Goal: Task Accomplishment & Management: Manage account settings

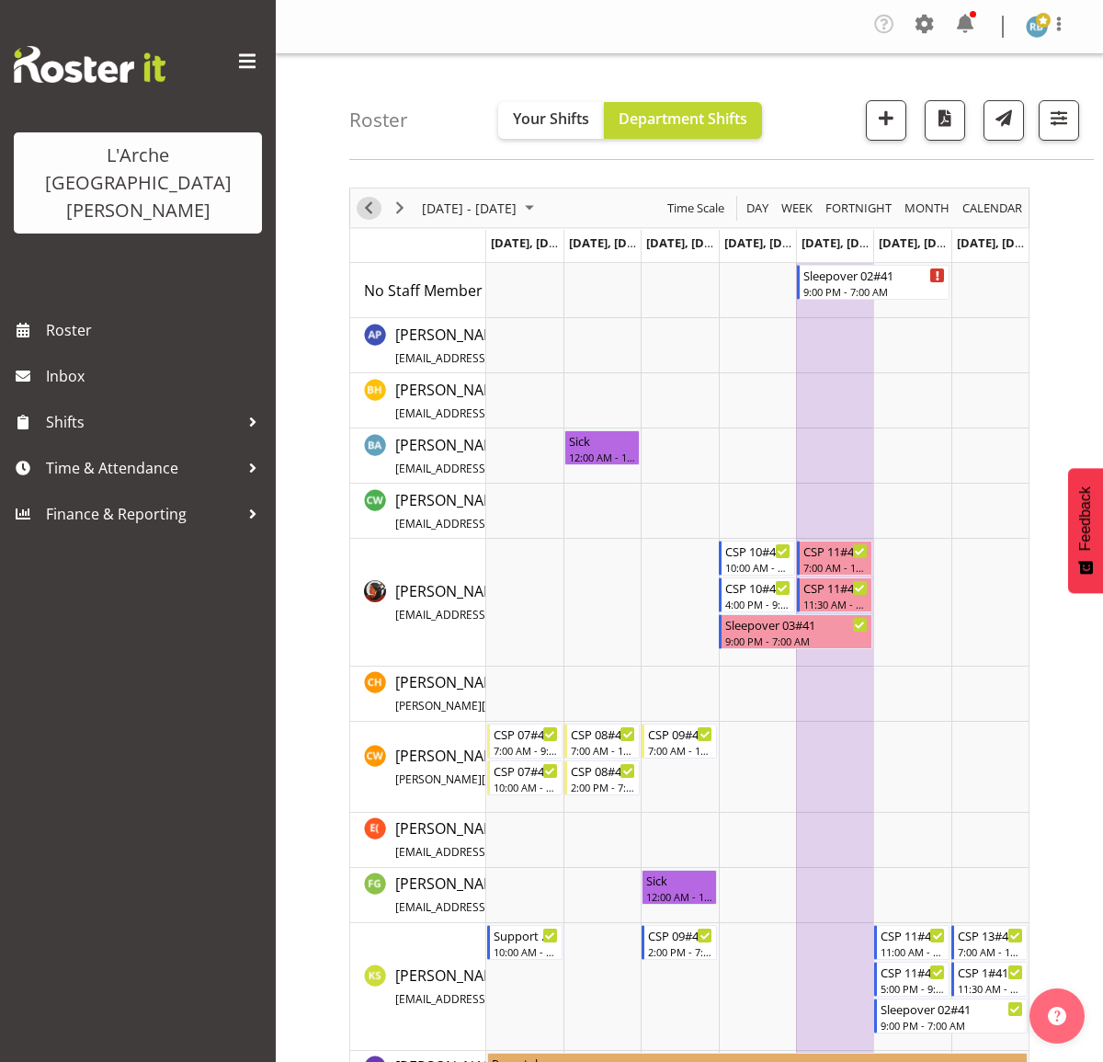
click at [361, 210] on span "Previous" at bounding box center [369, 208] width 22 height 23
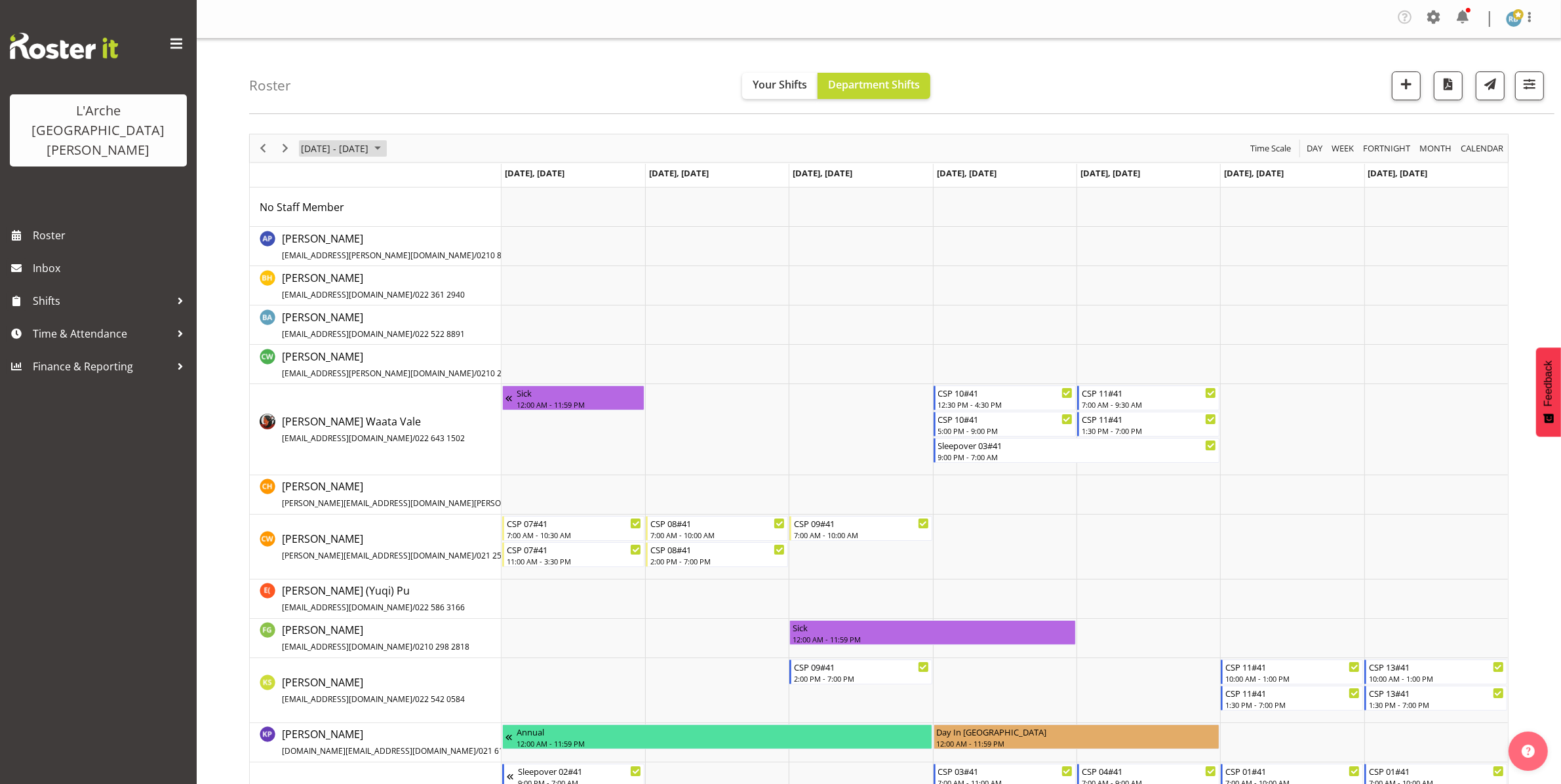
click at [343, 149] on span "[DATE] - [DATE]" at bounding box center [334, 148] width 70 height 16
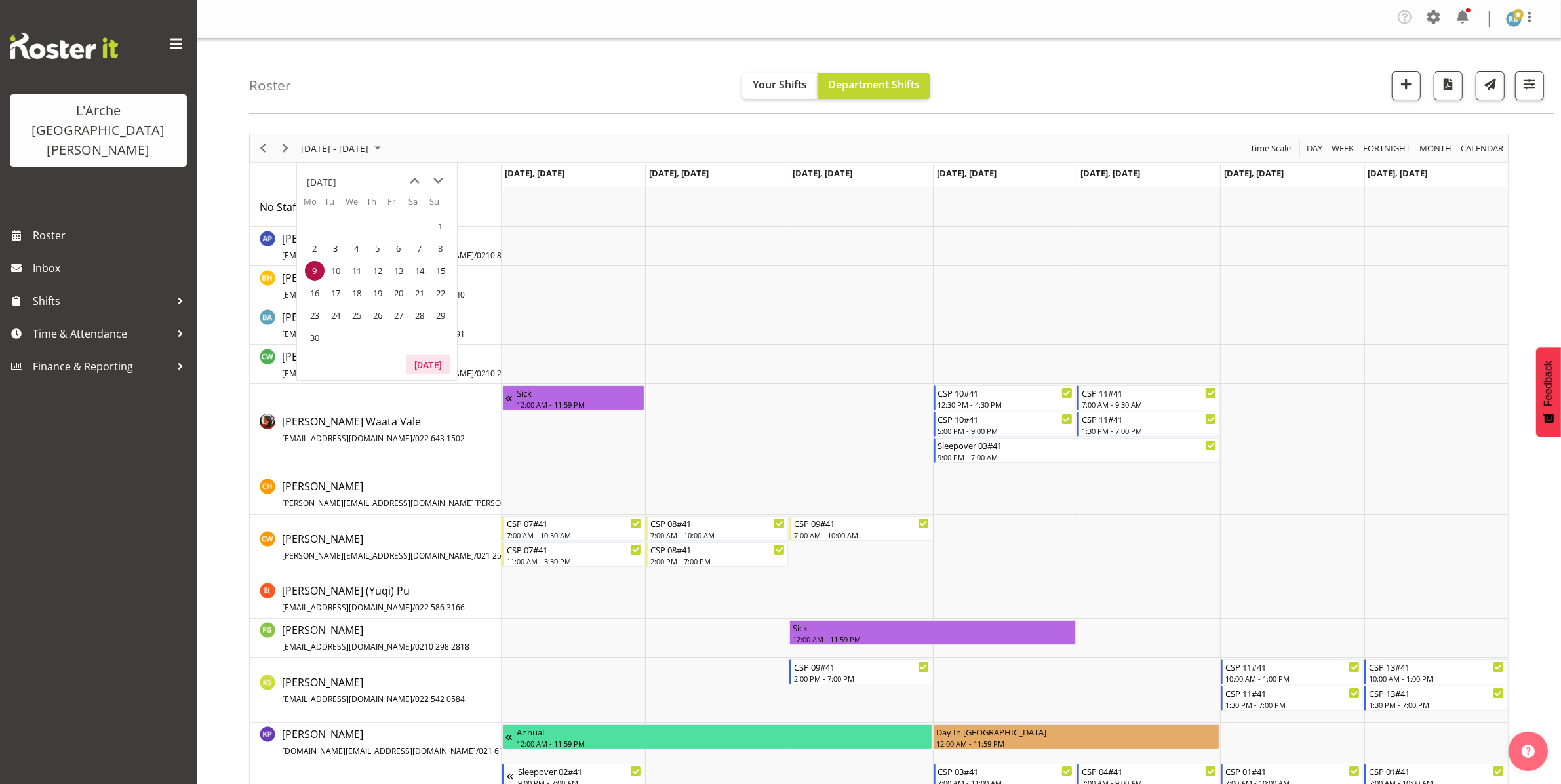
click at [421, 362] on button "[DATE]" at bounding box center [428, 364] width 45 height 19
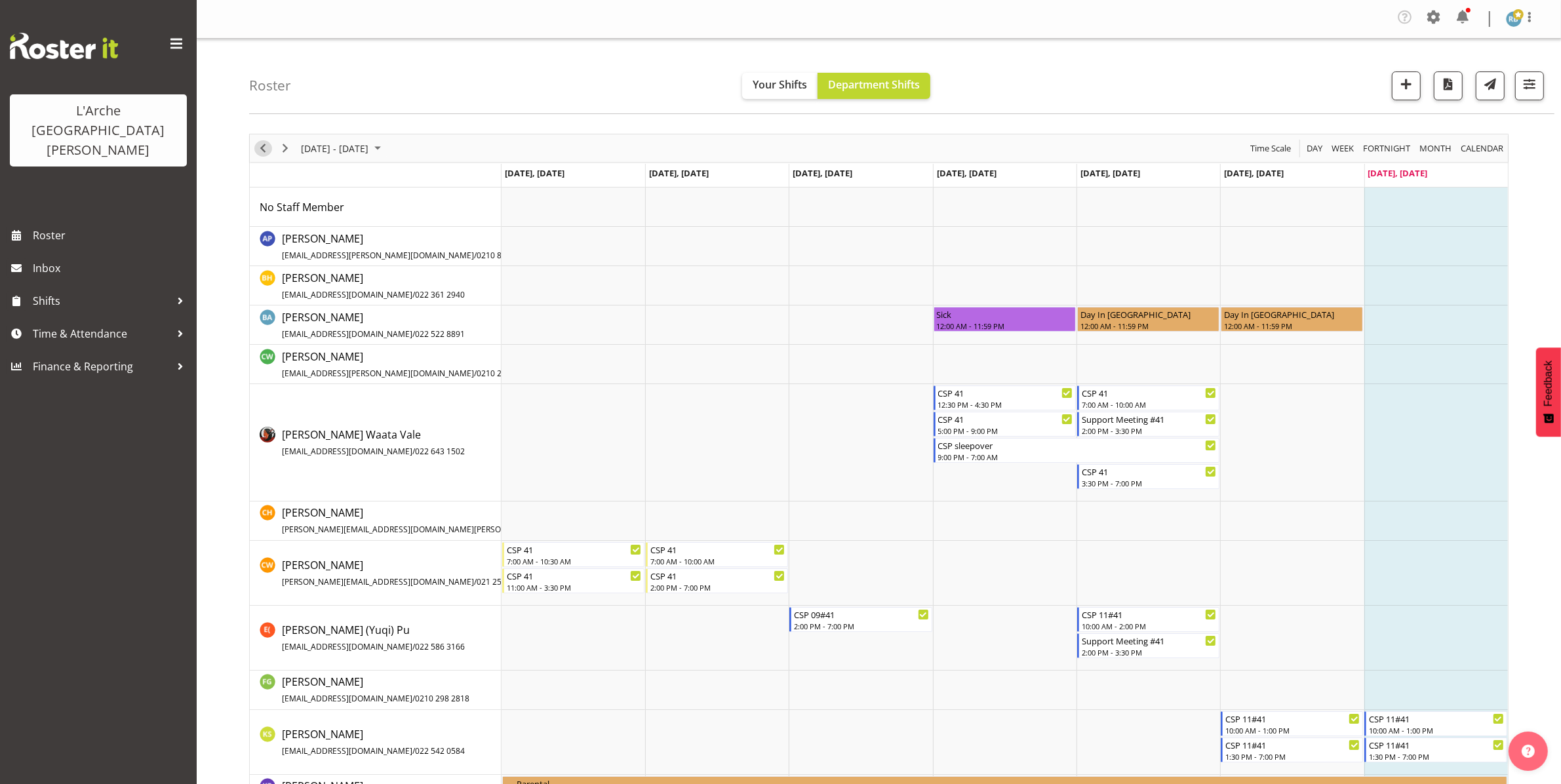
click at [260, 145] on span "Previous" at bounding box center [263, 148] width 16 height 16
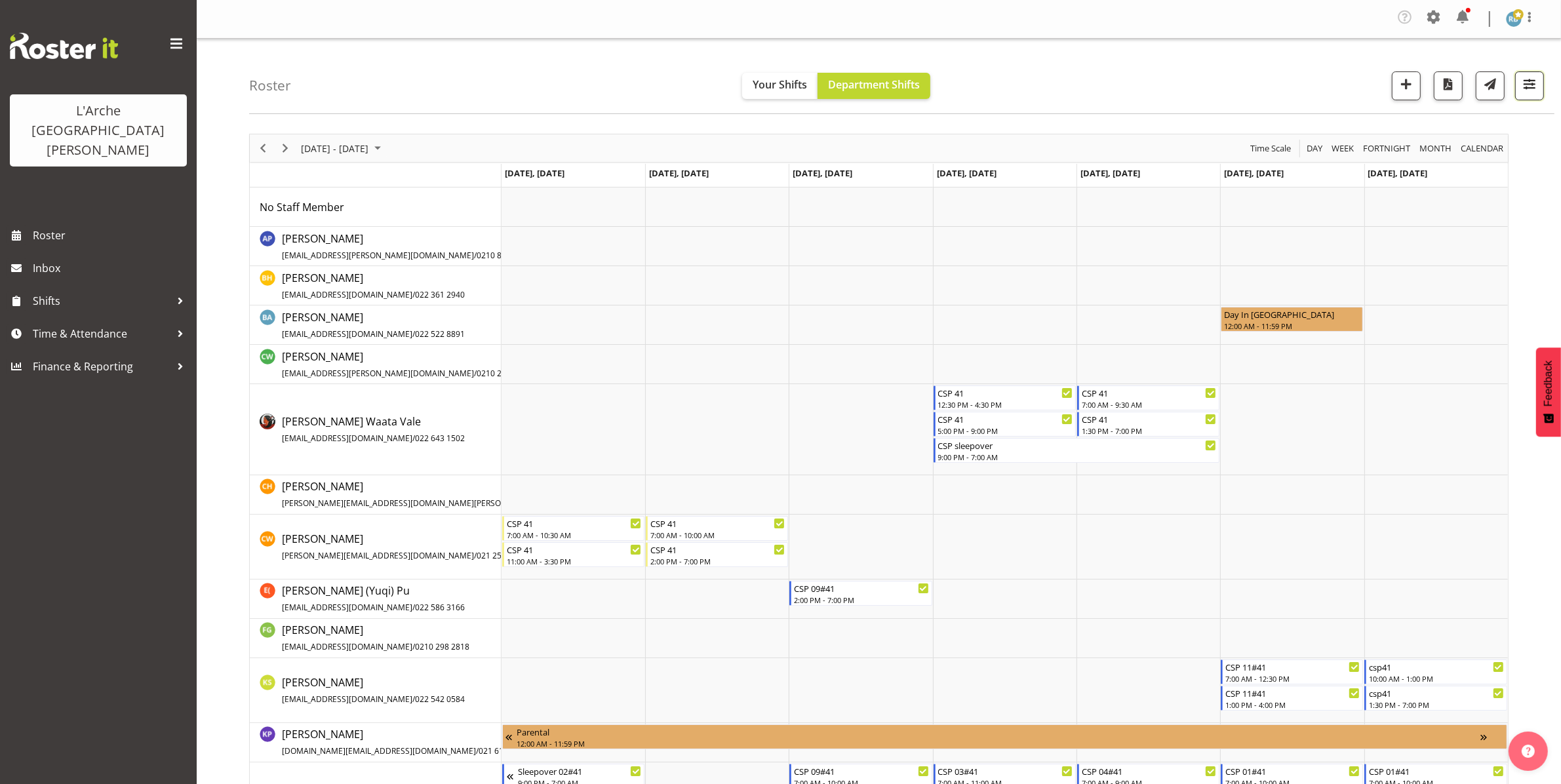
click at [786, 86] on span "button" at bounding box center [1530, 84] width 17 height 17
click at [786, 358] on span at bounding box center [1374, 360] width 29 height 16
click at [786, 358] on input "Show all users Show only rostered employees" at bounding box center [1364, 360] width 9 height 9
checkbox input "true"
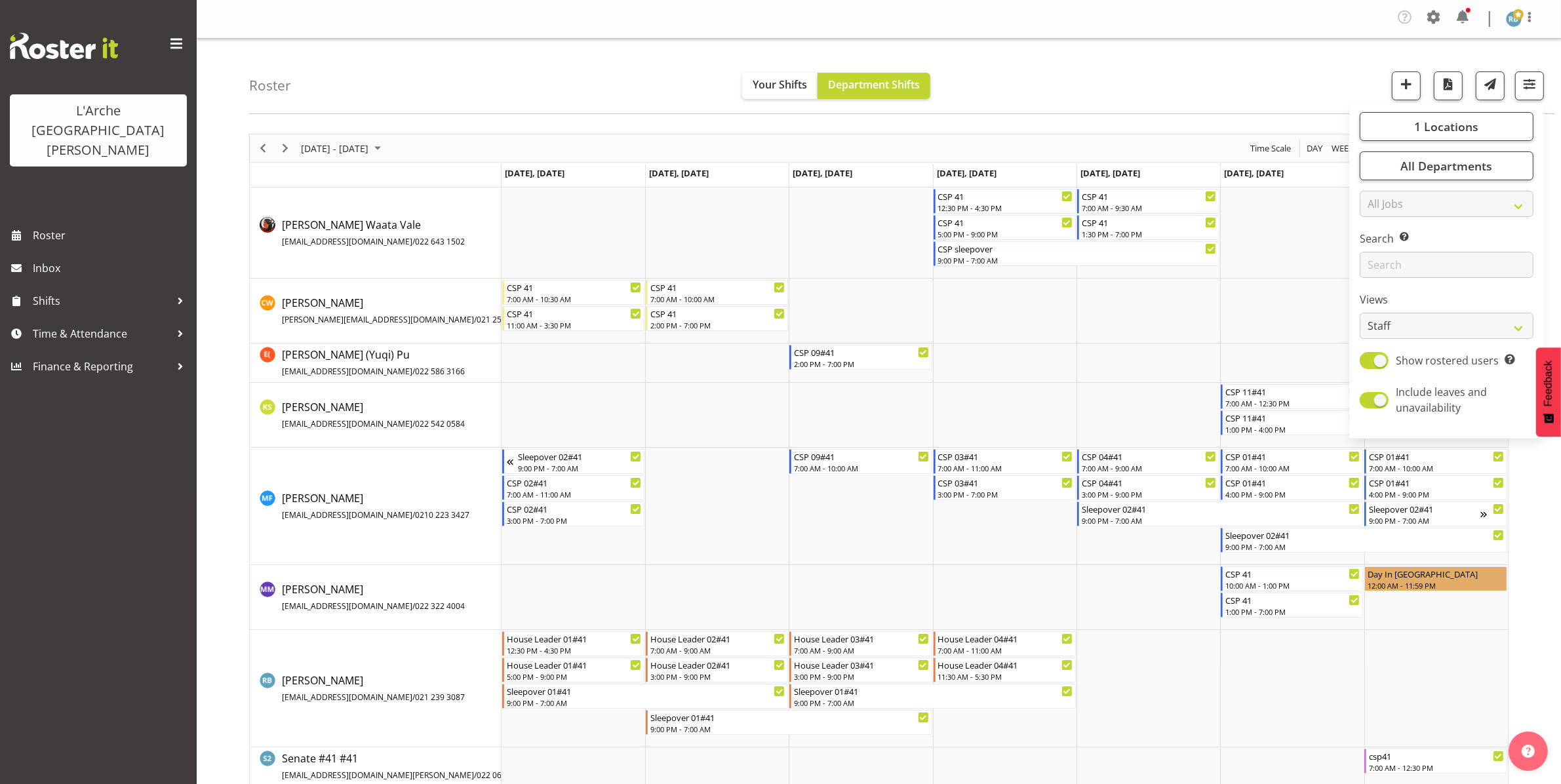
click at [786, 61] on div "Roster Your Shifts Department Shifts 1 Locations Clear 20 30 41 5 56b 65a 73 Ar…" at bounding box center [901, 76] width 1305 height 76
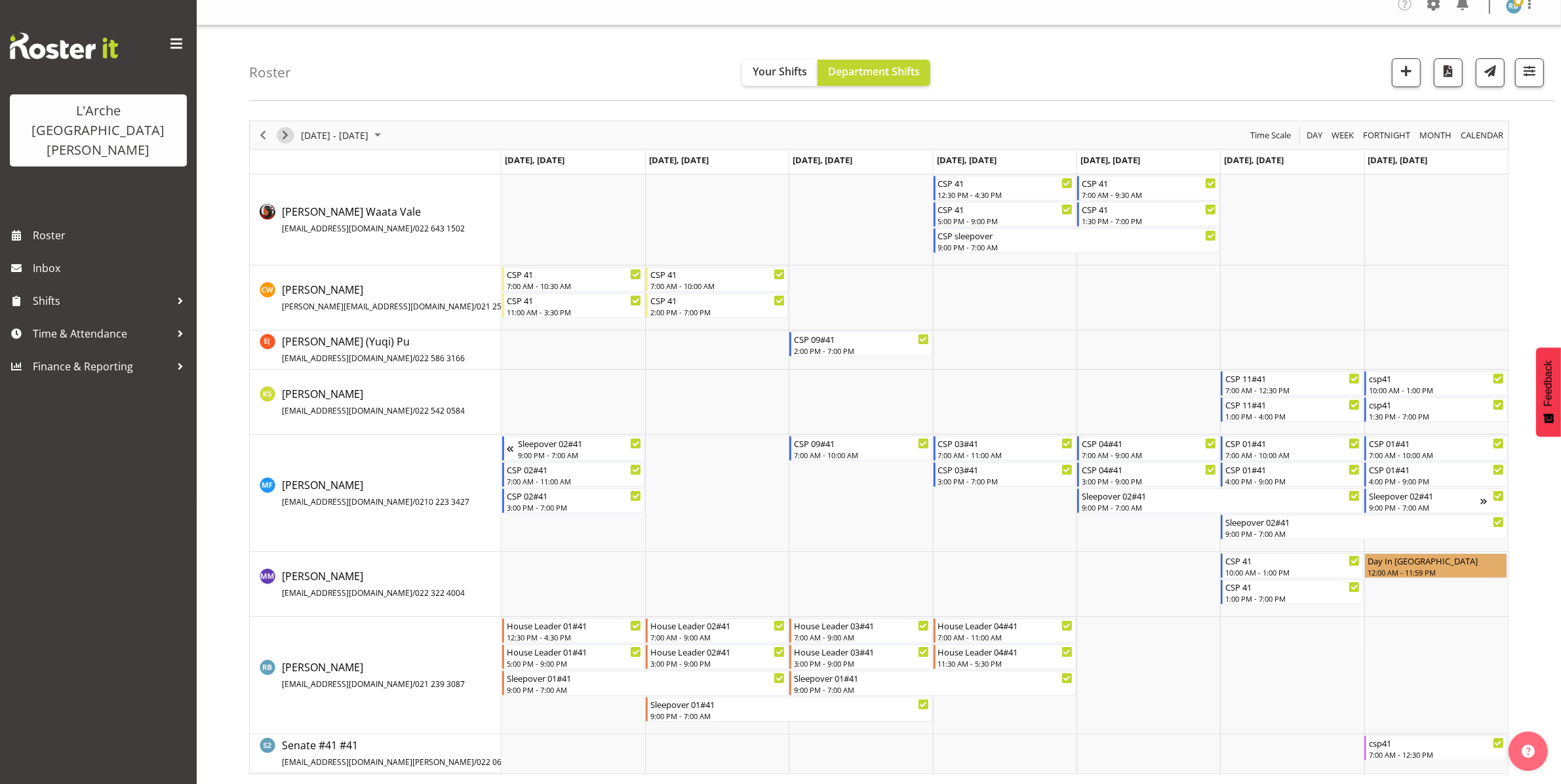
click at [280, 133] on span "Next" at bounding box center [285, 135] width 16 height 16
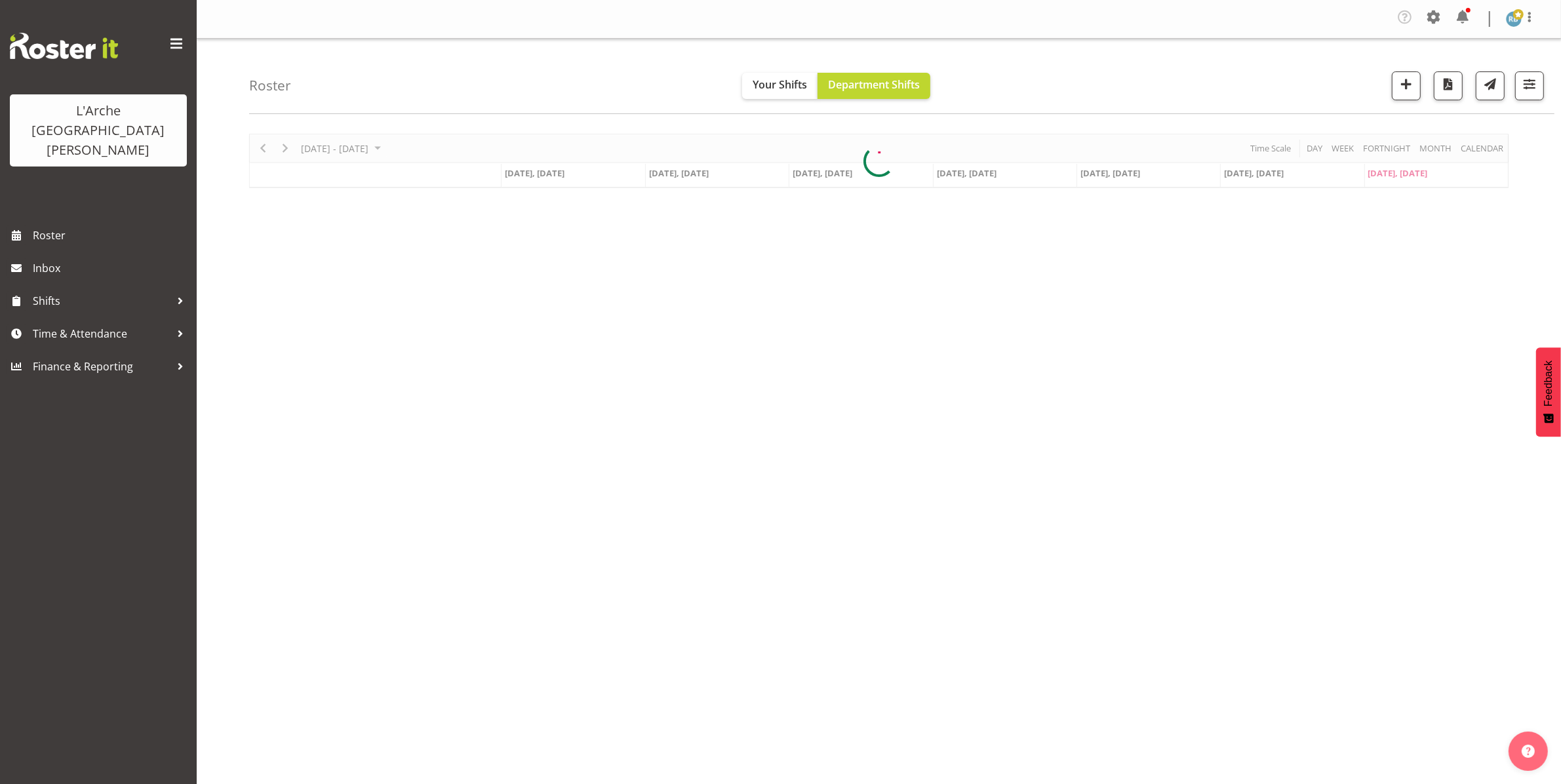
scroll to position [0, 0]
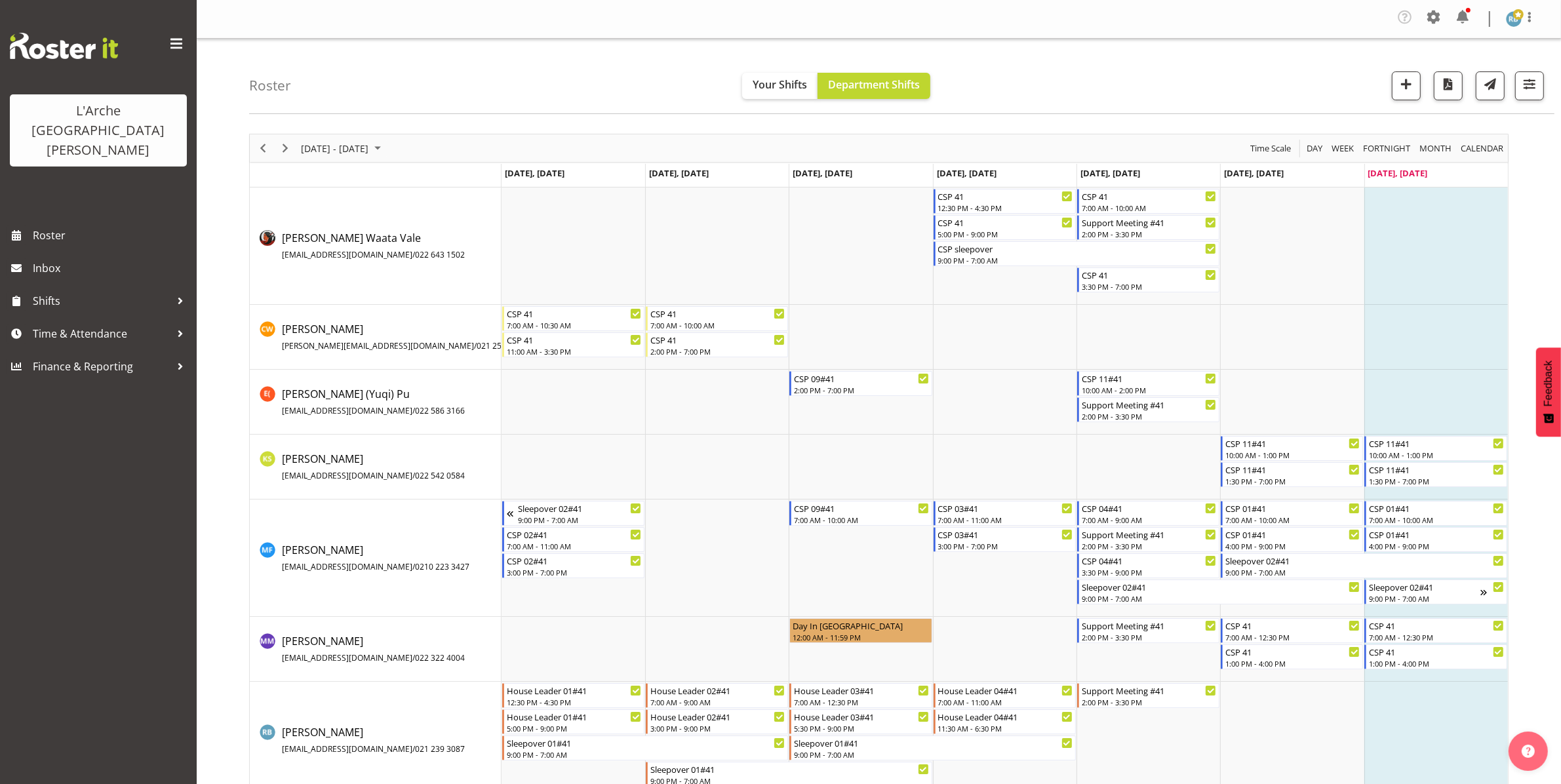
scroll to position [26, 0]
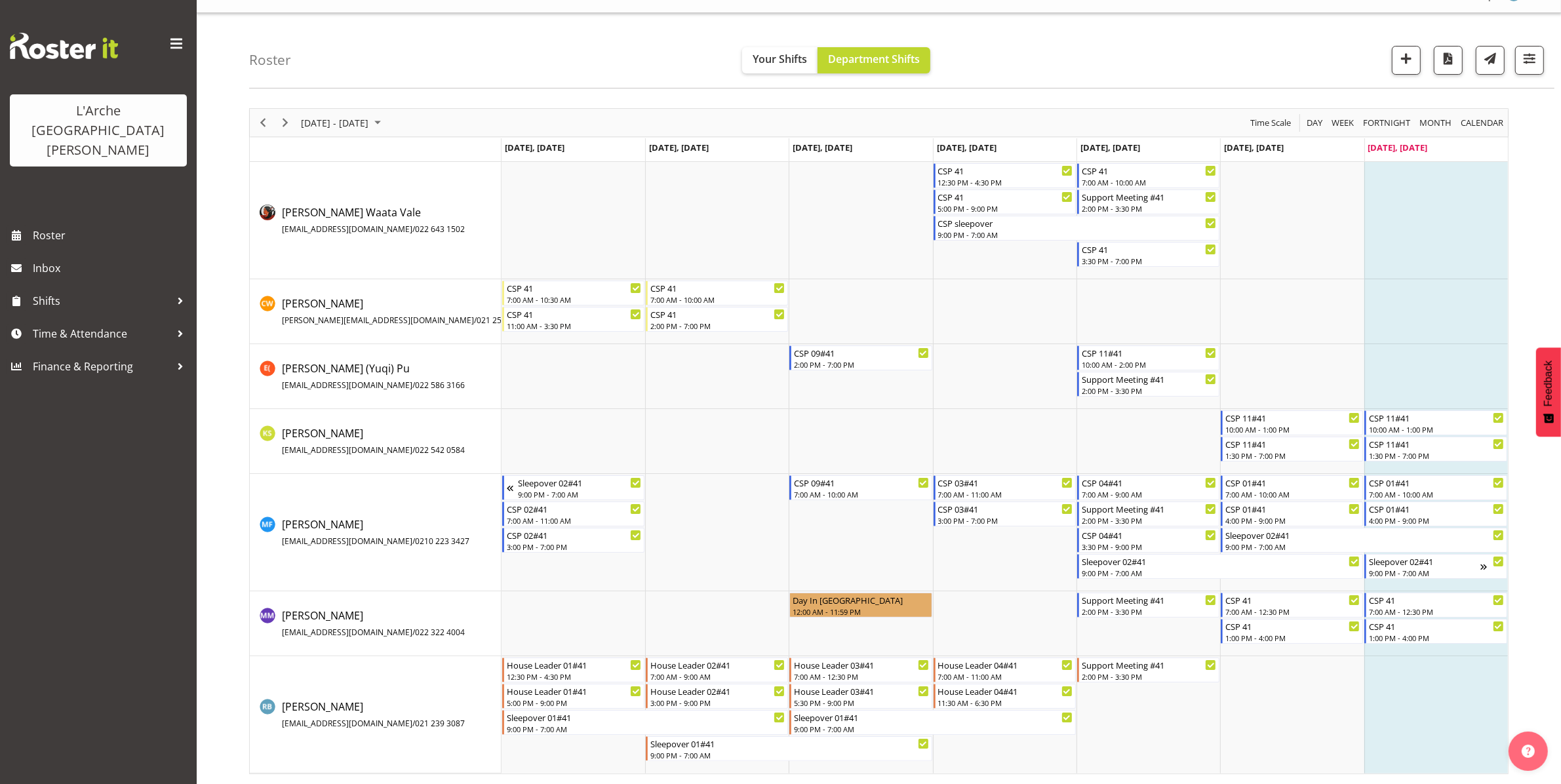
click at [260, 112] on div "Timeline Week of August 31, 2025" at bounding box center [262, 123] width 22 height 28
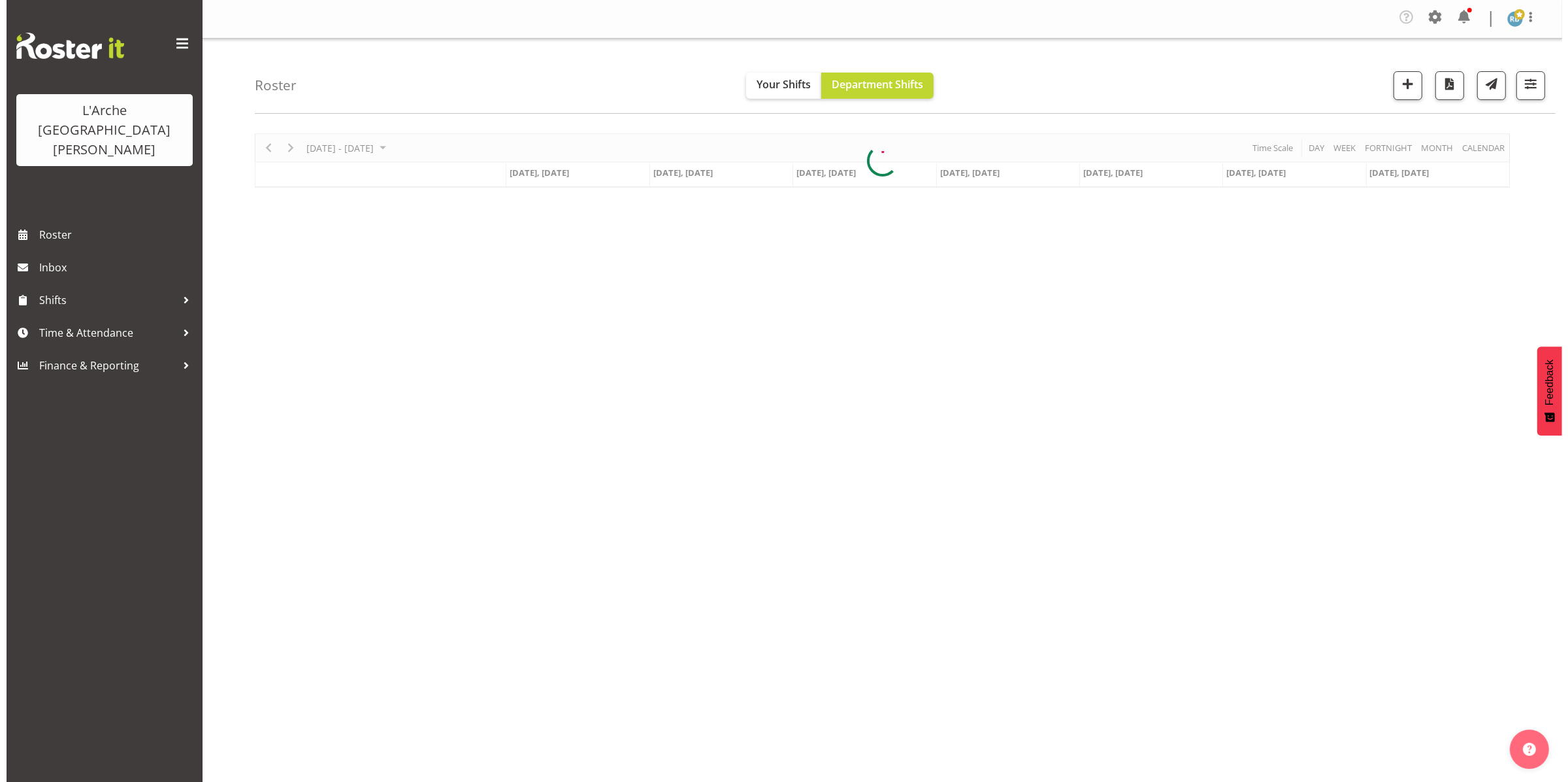
scroll to position [0, 0]
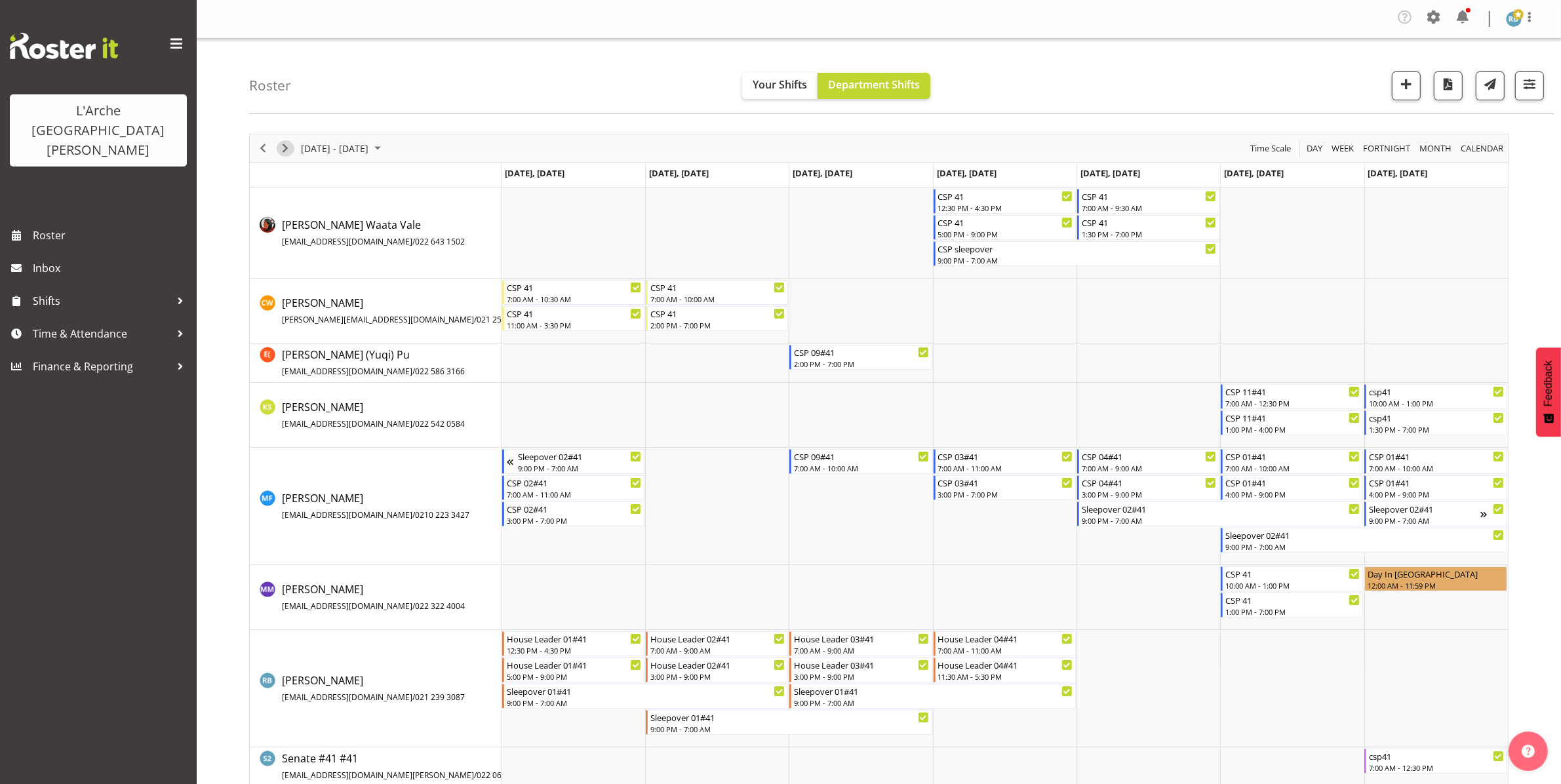
click at [280, 143] on span "Next" at bounding box center [285, 148] width 16 height 16
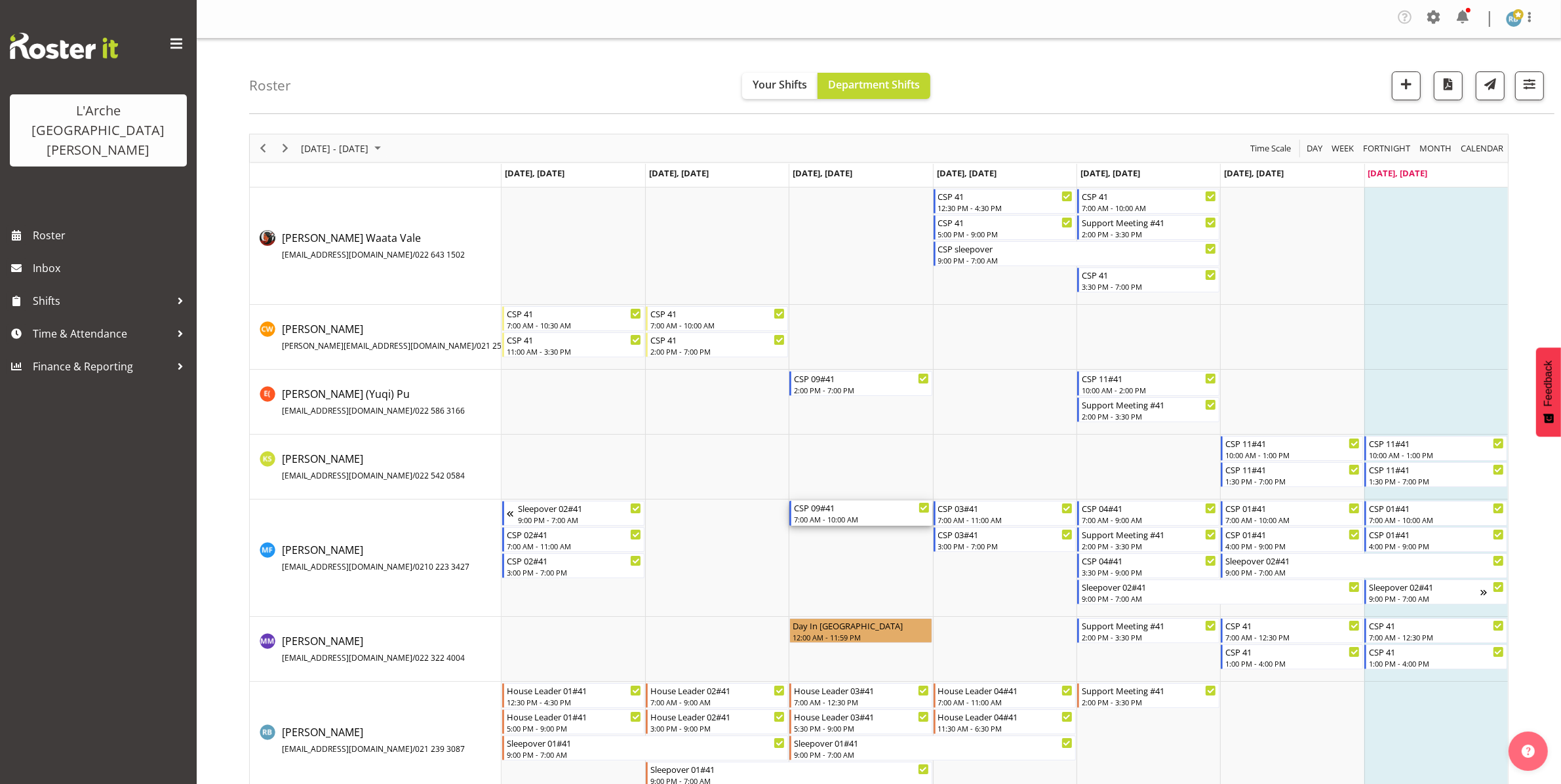
click at [786, 520] on div "7:00 AM - 10:00 AM" at bounding box center [861, 519] width 135 height 11
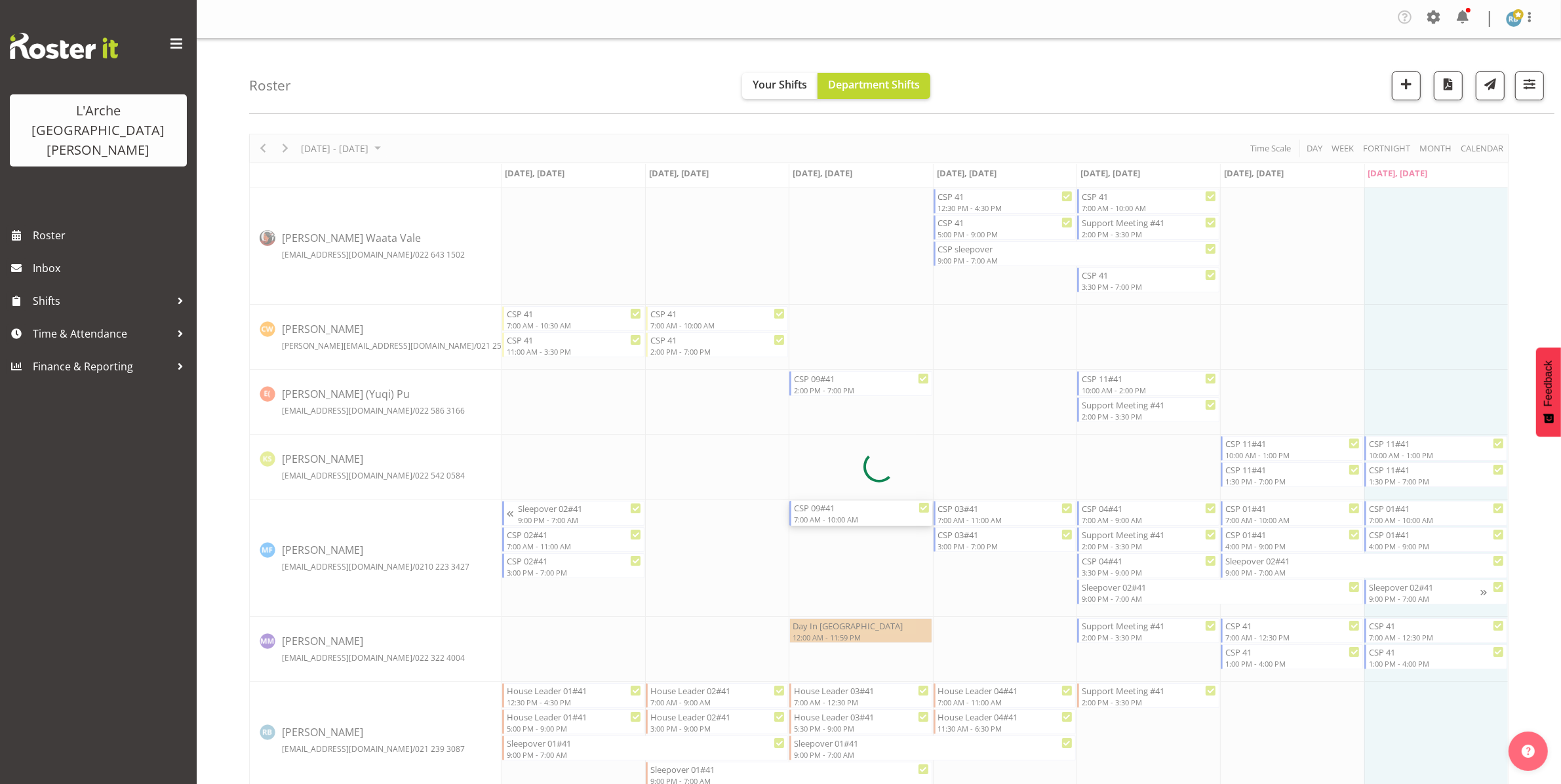
select select
select select "7"
select select "2025"
select select "10"
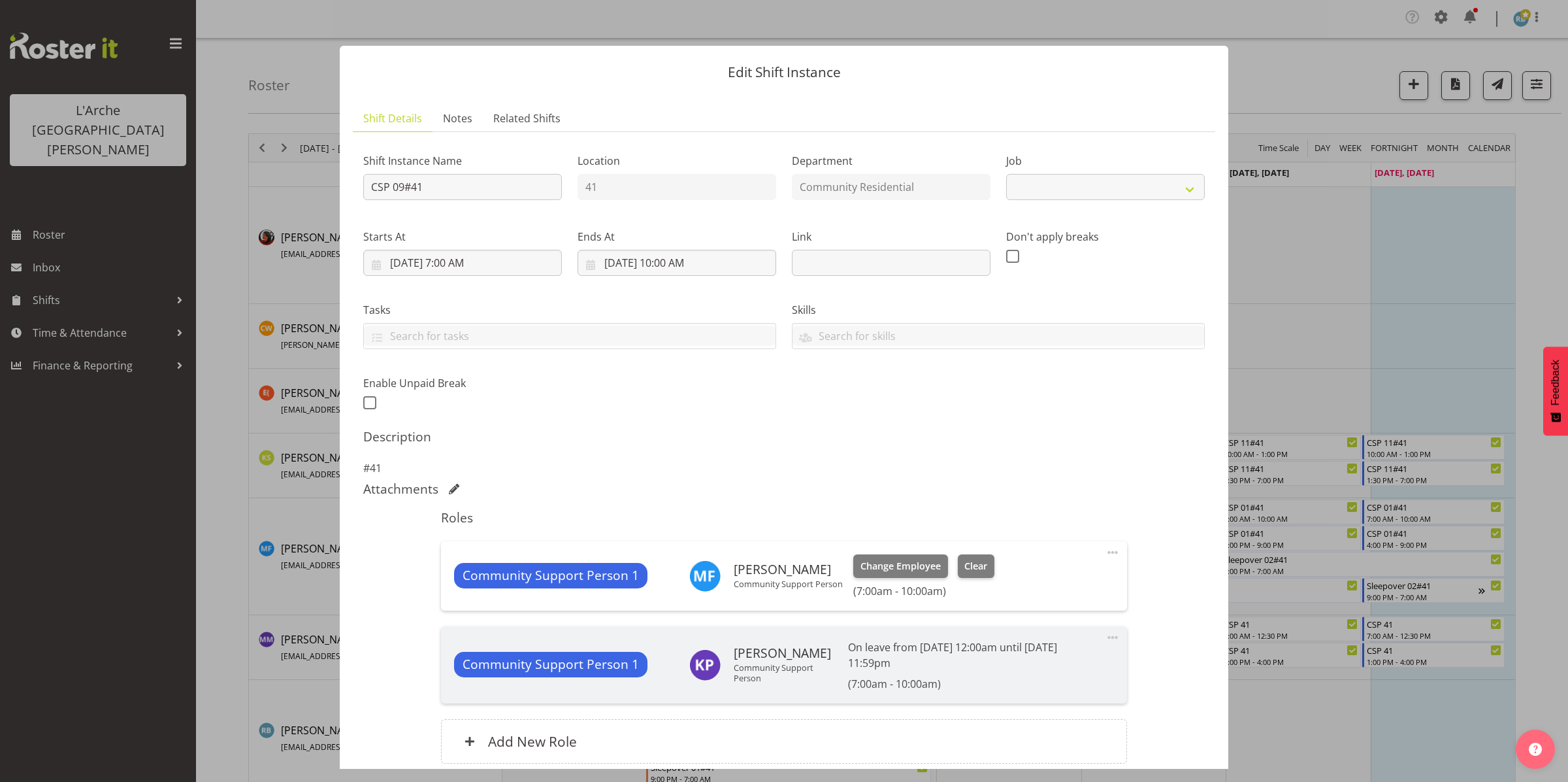
select select "2"
click at [667, 258] on input "[DATE] 10:00 AM" at bounding box center [677, 262] width 198 height 26
click at [673, 541] on select "00 01 02 03 04 05 06 07 08 09 10 11 12 13 14 15 16 17 18 19 20 21 22 23" at bounding box center [677, 540] width 29 height 26
select select "11"
click at [662, 527] on select "00 01 02 03 04 05 06 07 08 09 10 11 12 13 14 15 16 17 18 19 20 21 22 23" at bounding box center [677, 540] width 29 height 26
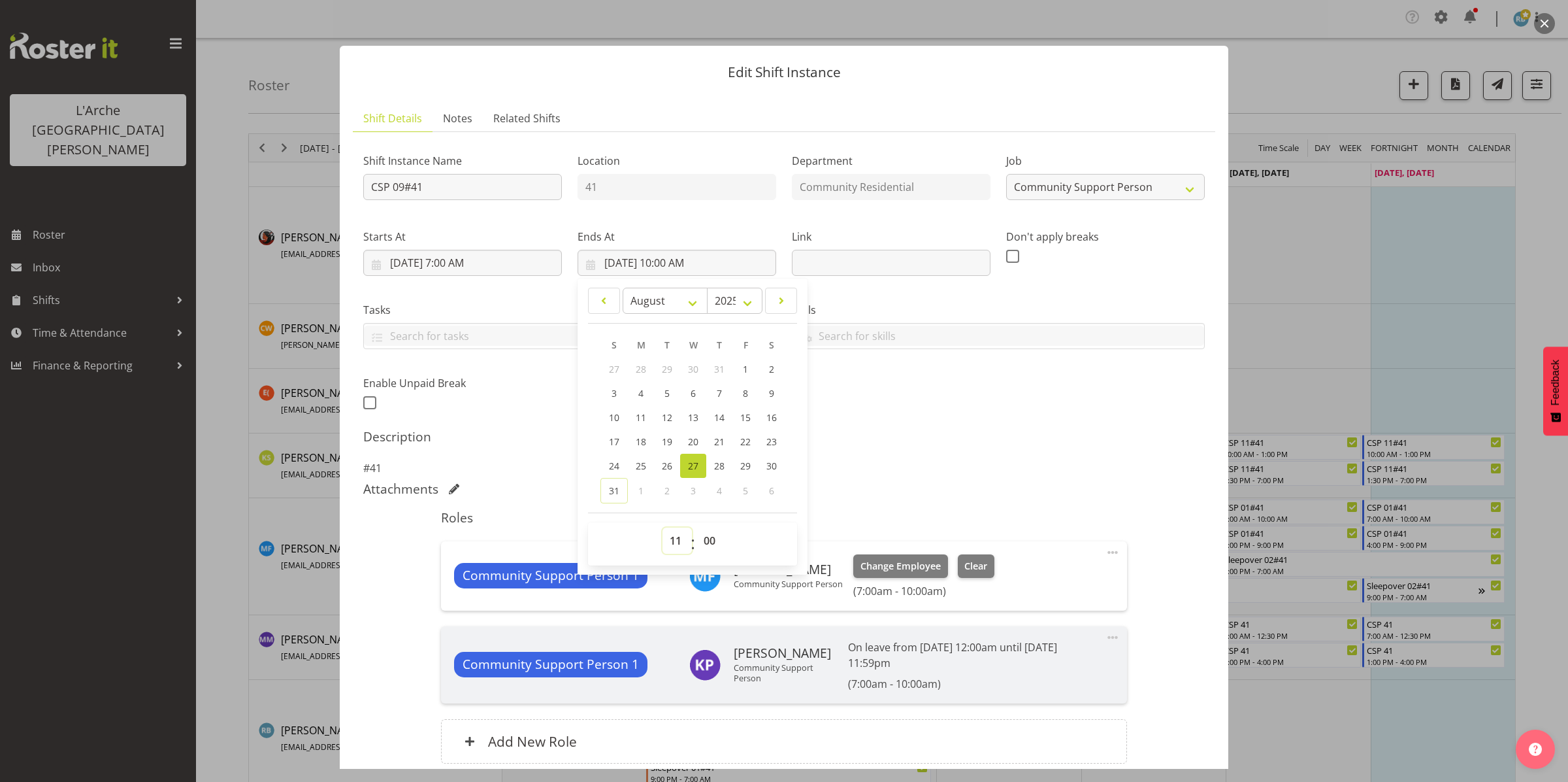
type input "[DATE] 11:00 AM"
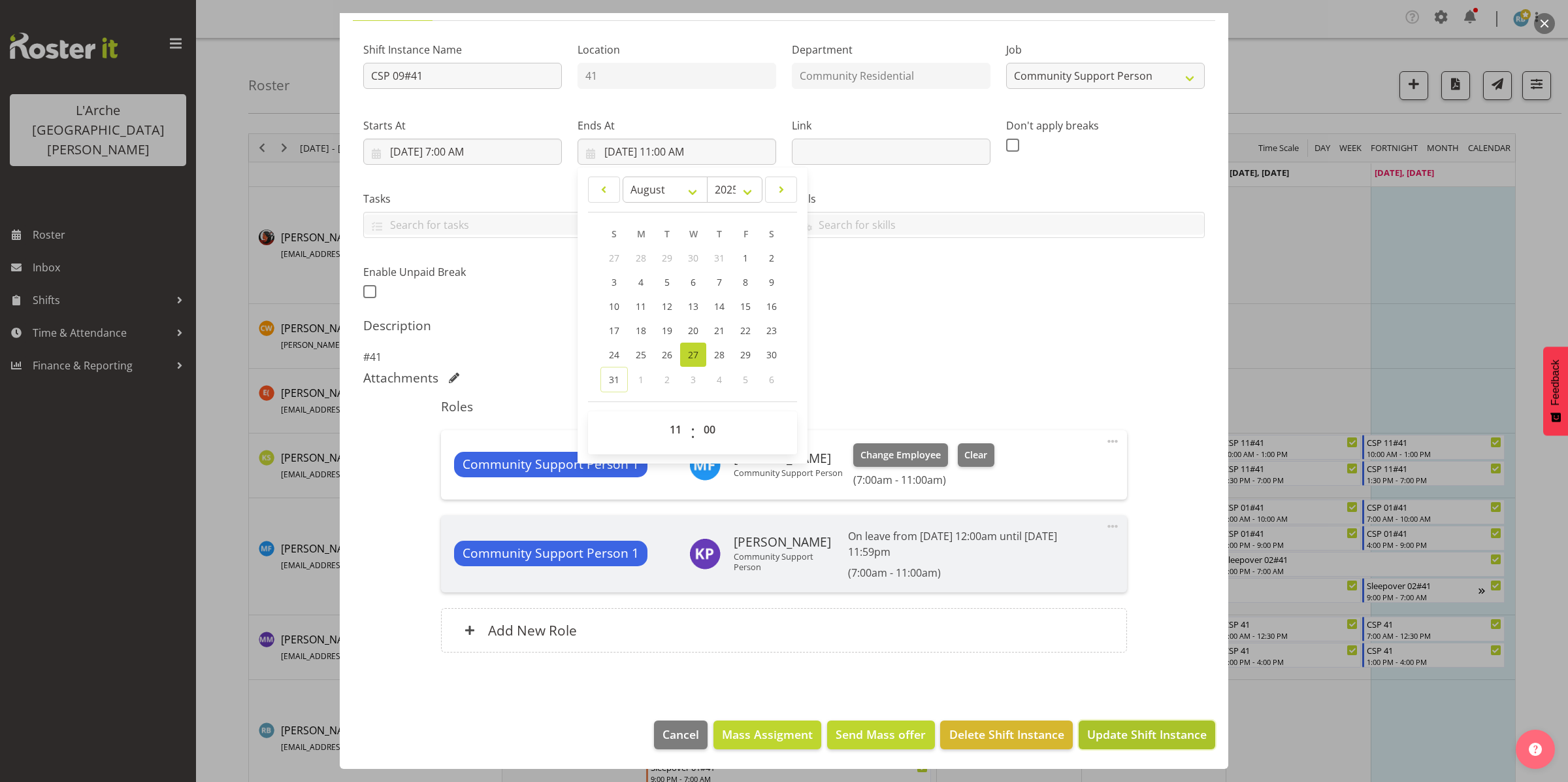
click at [783, 739] on span "Update Shift Instance" at bounding box center [1147, 734] width 119 height 17
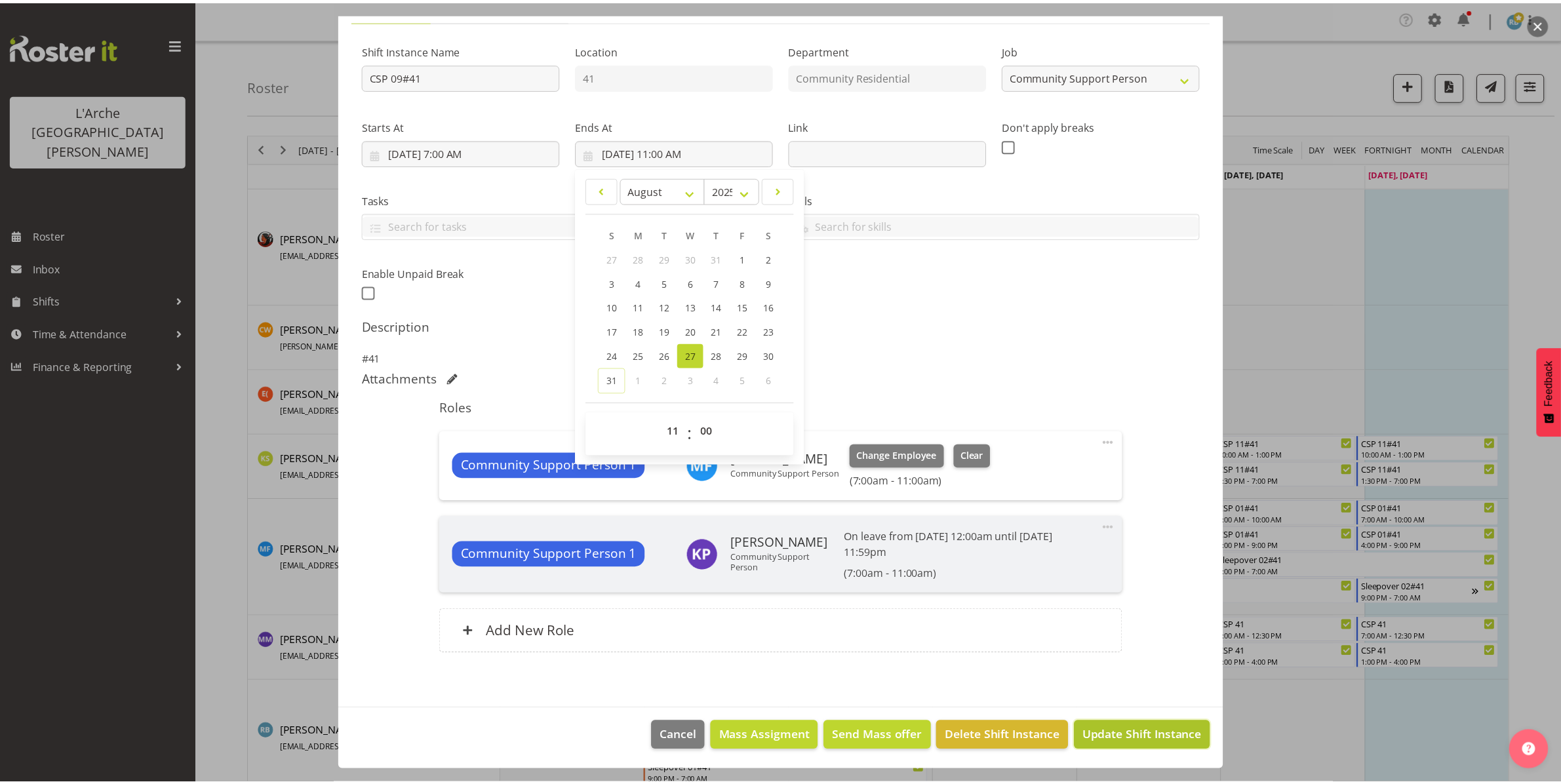
scroll to position [60, 0]
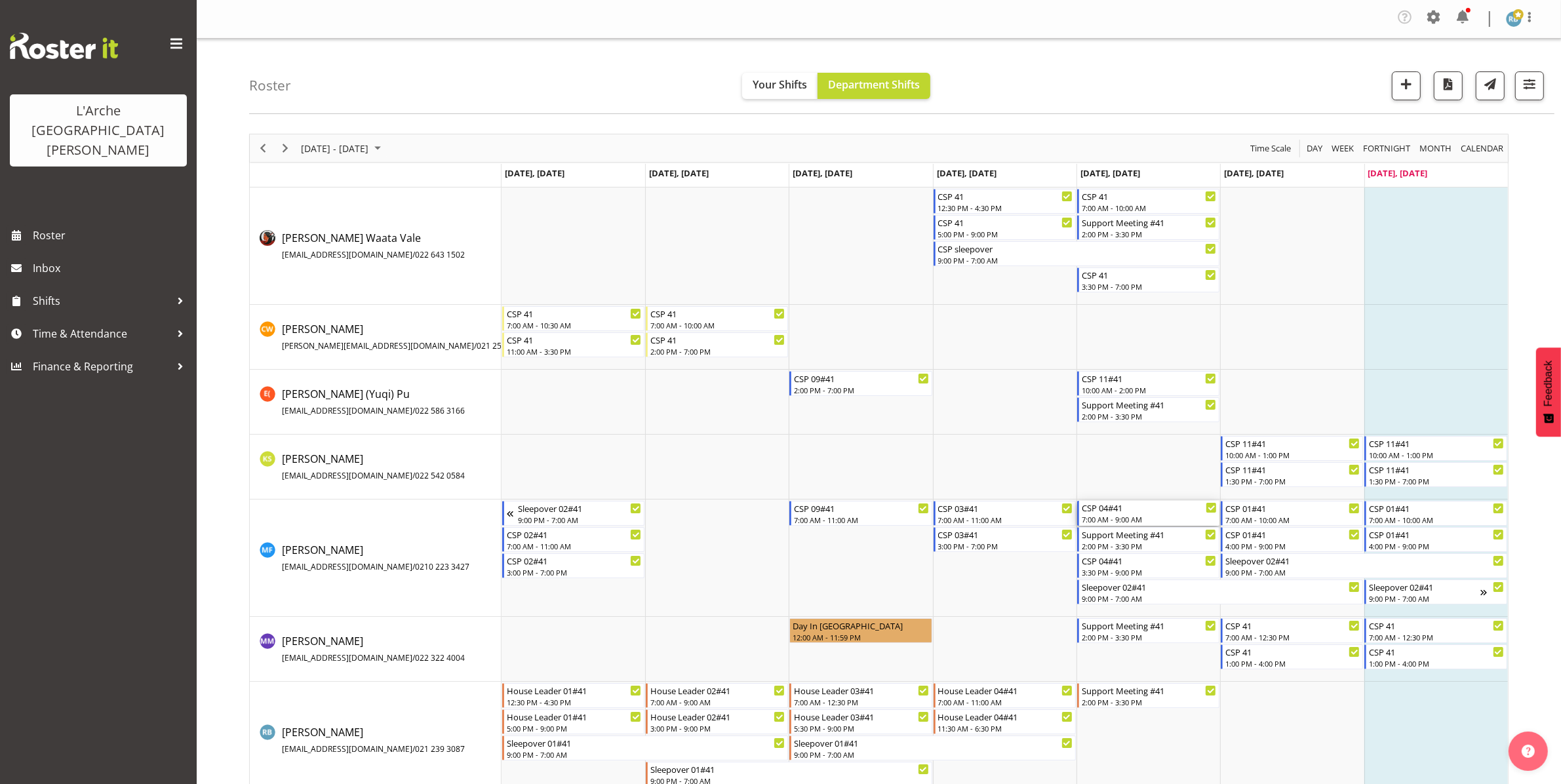
click at [786, 505] on div "CSP 04#41" at bounding box center [1149, 507] width 135 height 13
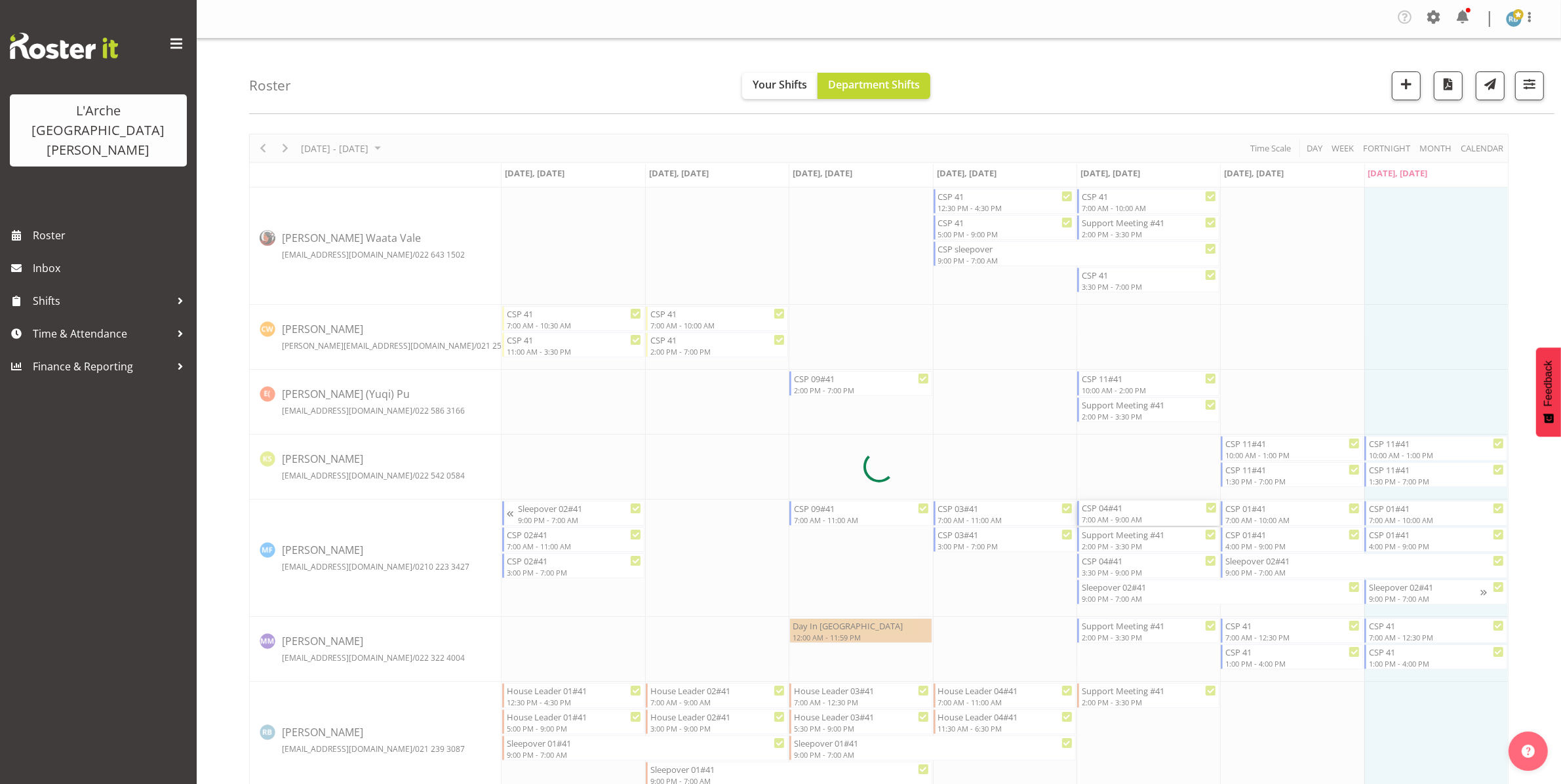
select select
select select "7"
select select "2025"
select select "9"
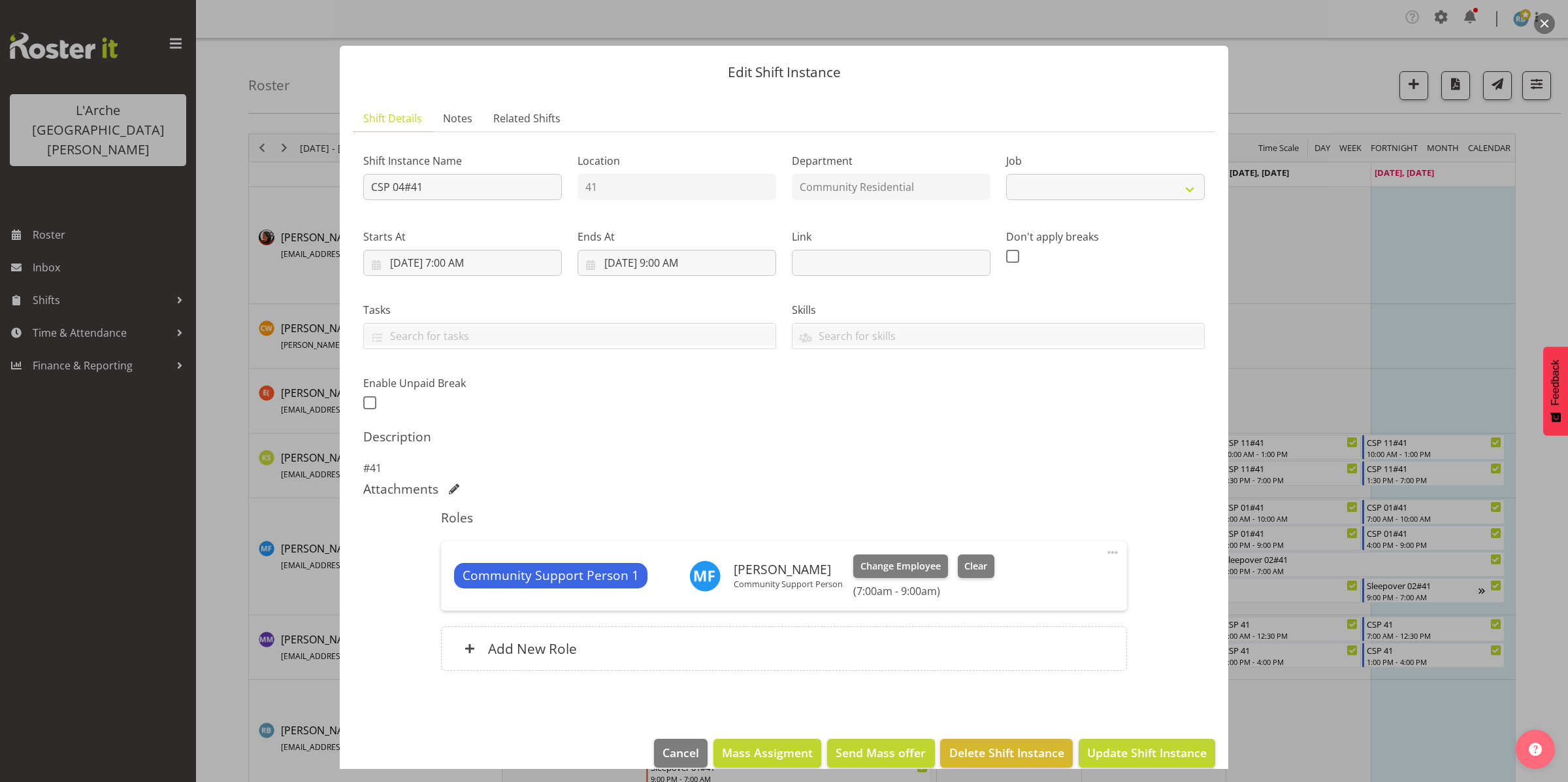
select select "2"
click at [669, 255] on input "[DATE] 9:00 AM" at bounding box center [677, 262] width 198 height 26
click at [670, 547] on select "00 01 02 03 04 05 06 07 08 09 10 11 12 13 14 15 16 17 18 19 20 21 22 23" at bounding box center [677, 540] width 29 height 26
select select "10"
click at [662, 527] on select "00 01 02 03 04 05 06 07 08 09 10 11 12 13 14 15 16 17 18 19 20 21 22 23" at bounding box center [677, 540] width 29 height 26
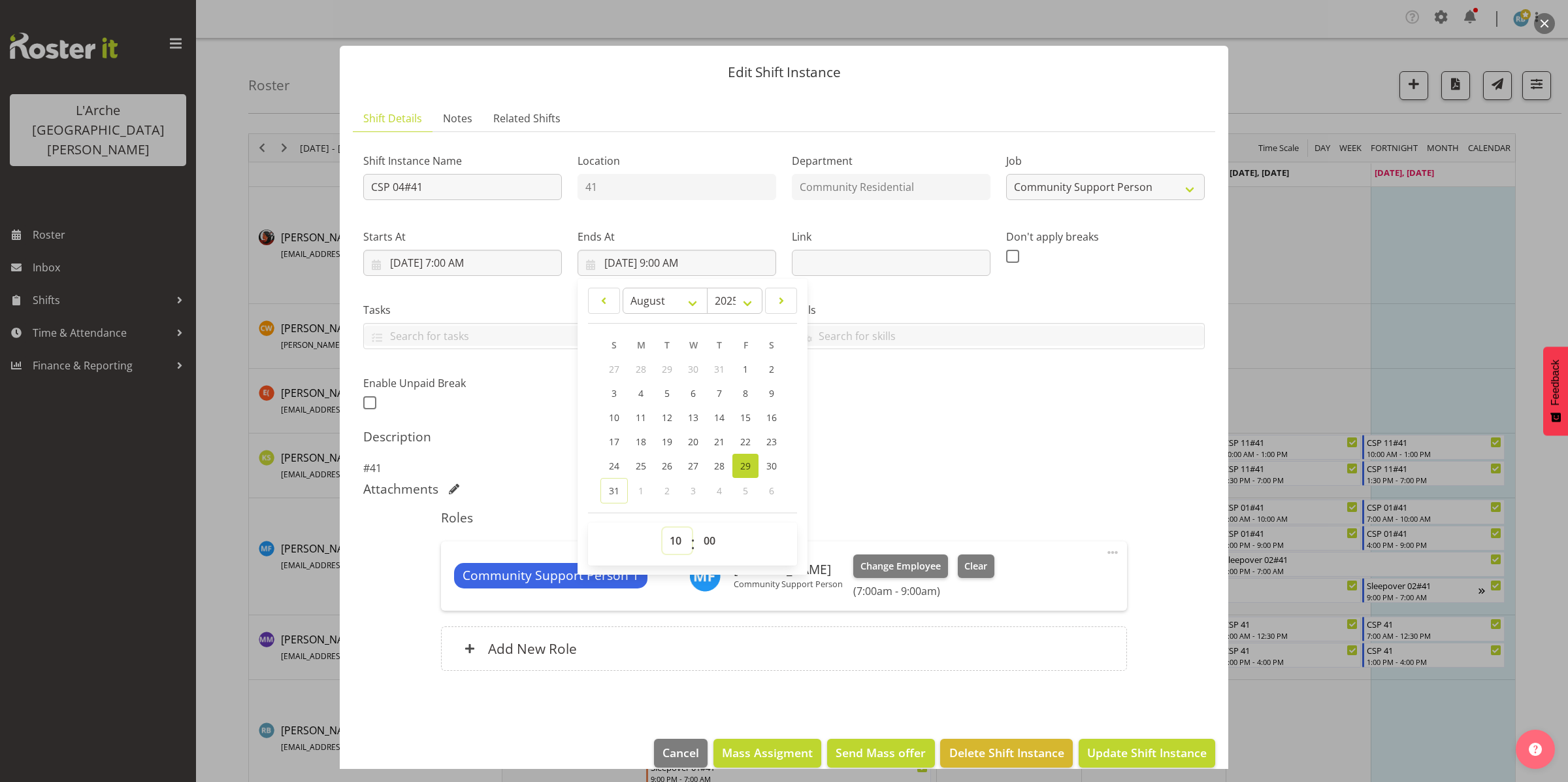
type input "[DATE] 10:00 AM"
click at [709, 543] on select "00 01 02 03 04 05 06 07 08 09 10 11 12 13 14 15 16 17 18 19 20 21 22 23 24 25 2…" at bounding box center [711, 540] width 29 height 26
select select "30"
click at [697, 527] on select "00 01 02 03 04 05 06 07 08 09 10 11 12 13 14 15 16 17 18 19 20 21 22 23 24 25 2…" at bounding box center [711, 540] width 29 height 26
type input "[DATE] 10:30 AM"
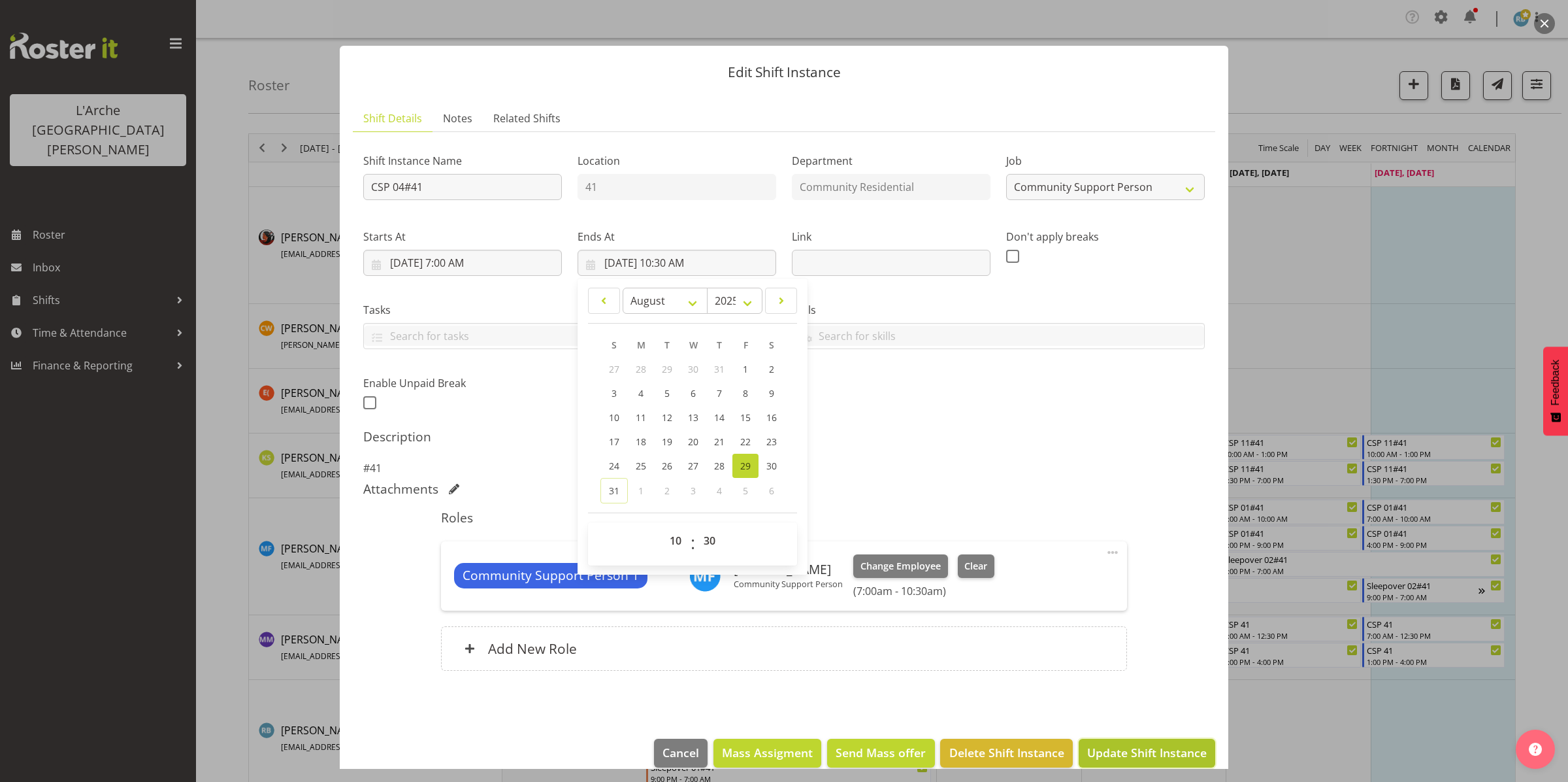
click at [783, 747] on span "Update Shift Instance" at bounding box center [1147, 752] width 119 height 17
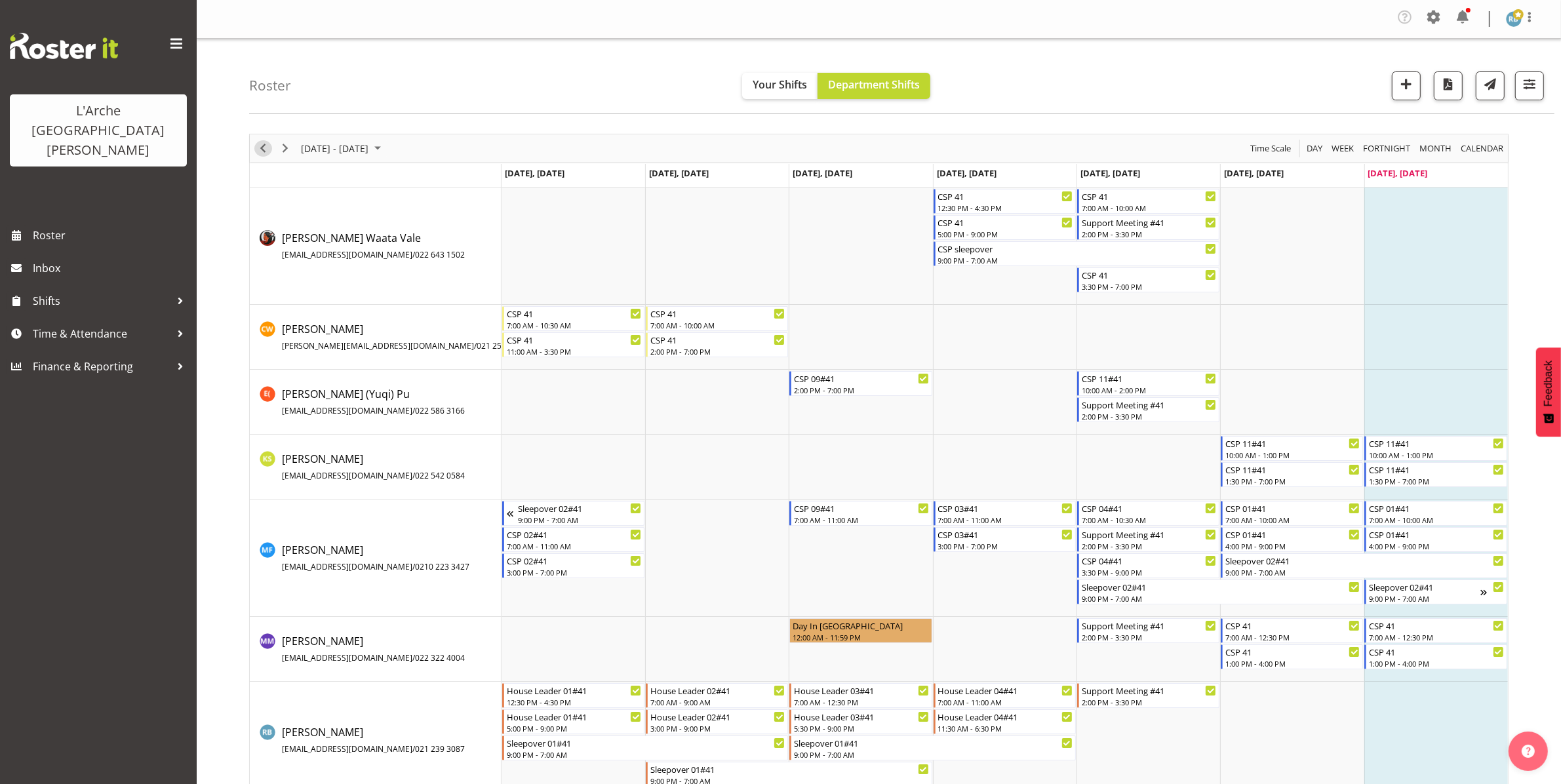
click at [260, 143] on span "Previous" at bounding box center [263, 148] width 16 height 16
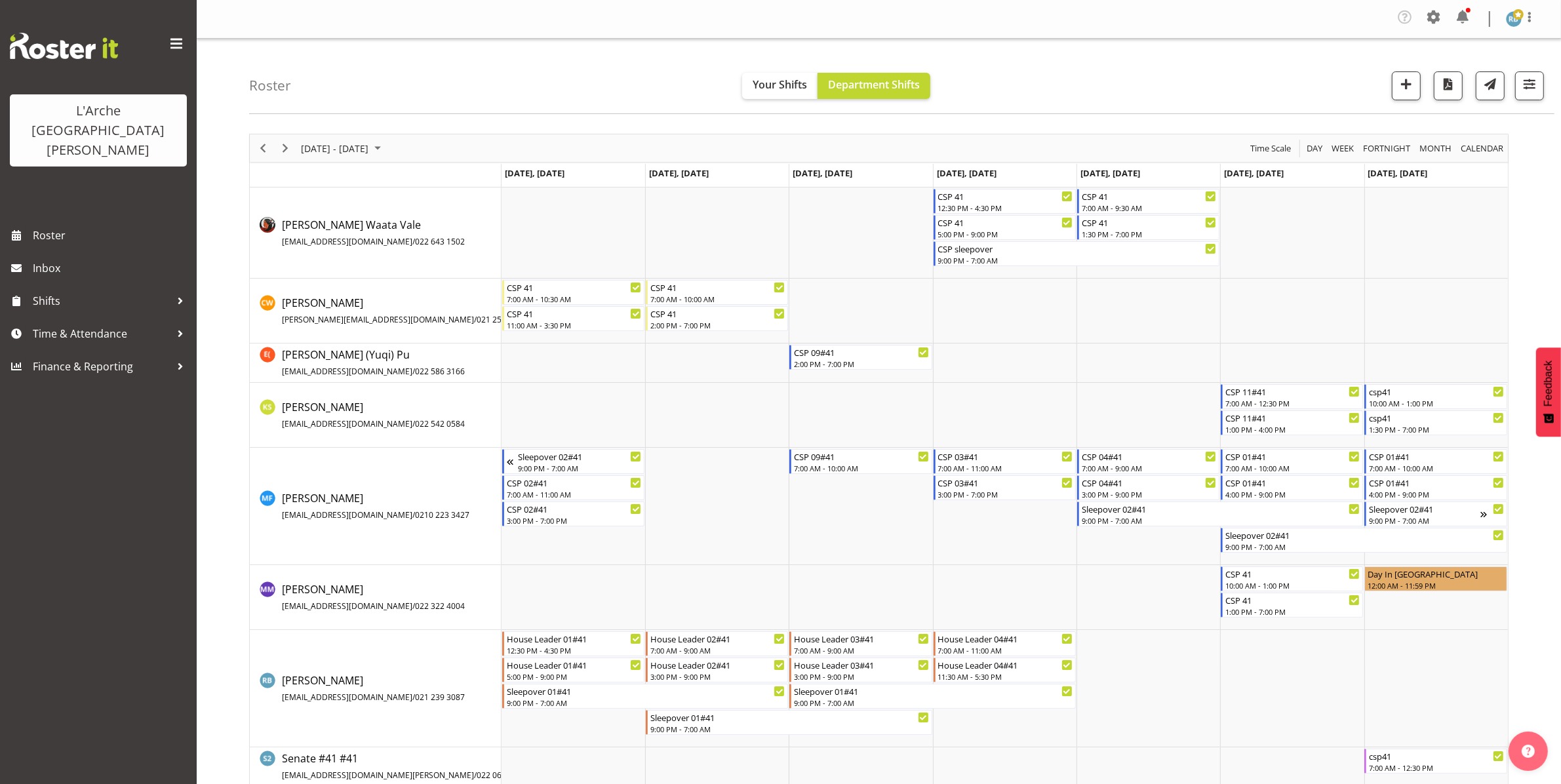
scroll to position [14, 0]
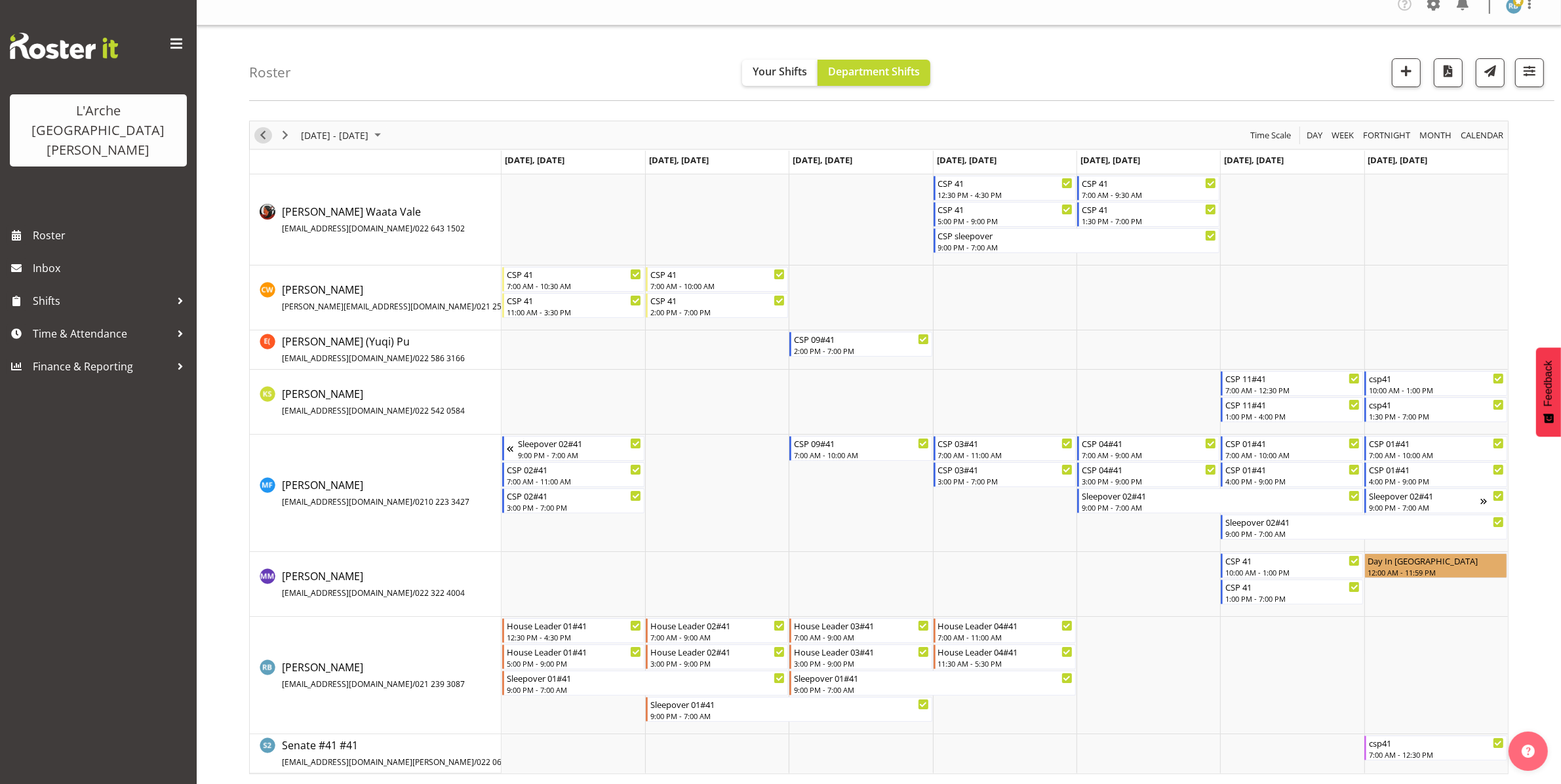
click at [260, 135] on span "Previous" at bounding box center [263, 135] width 16 height 16
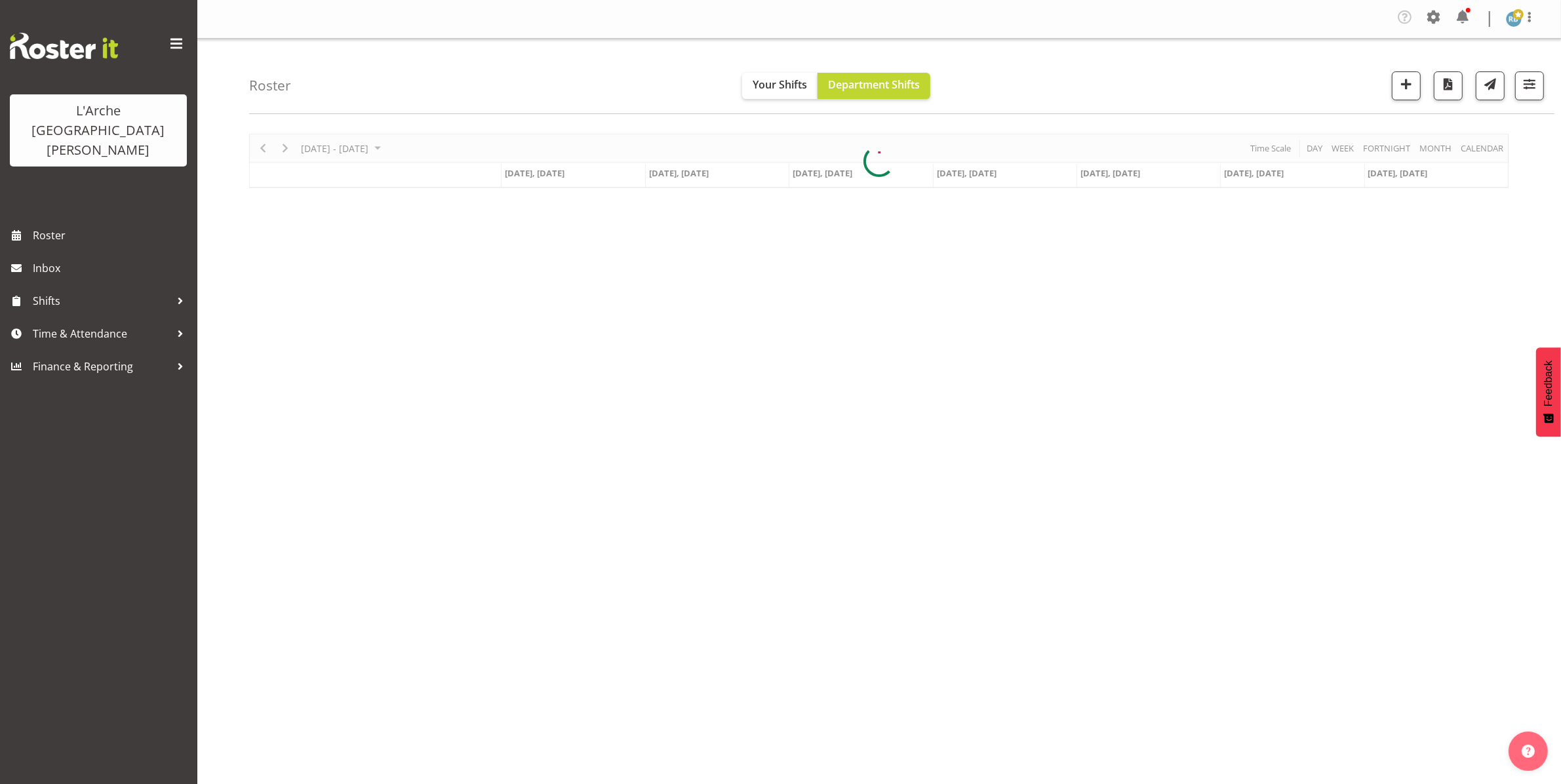
scroll to position [0, 0]
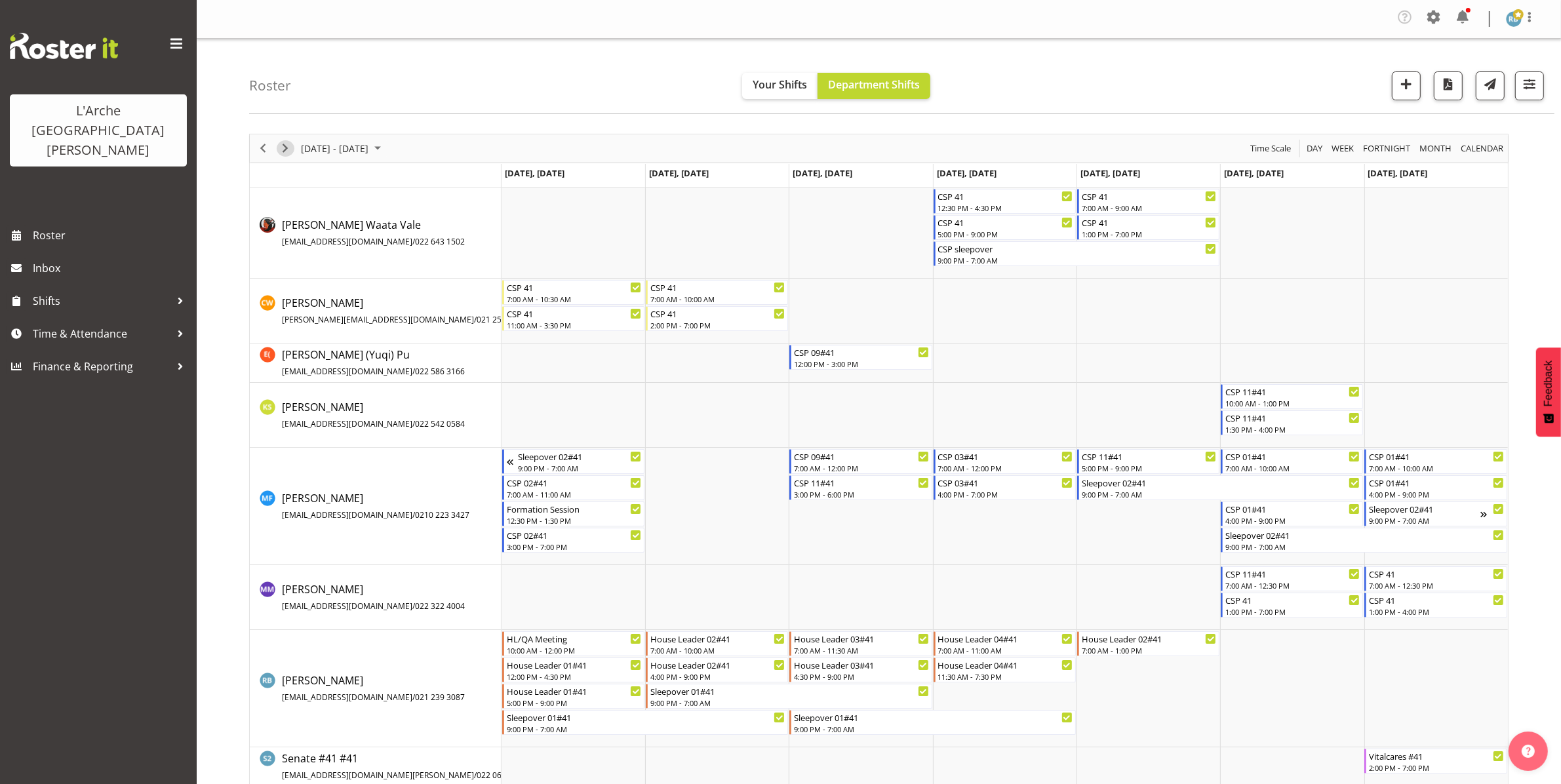
click at [282, 148] on span "Next" at bounding box center [285, 148] width 16 height 16
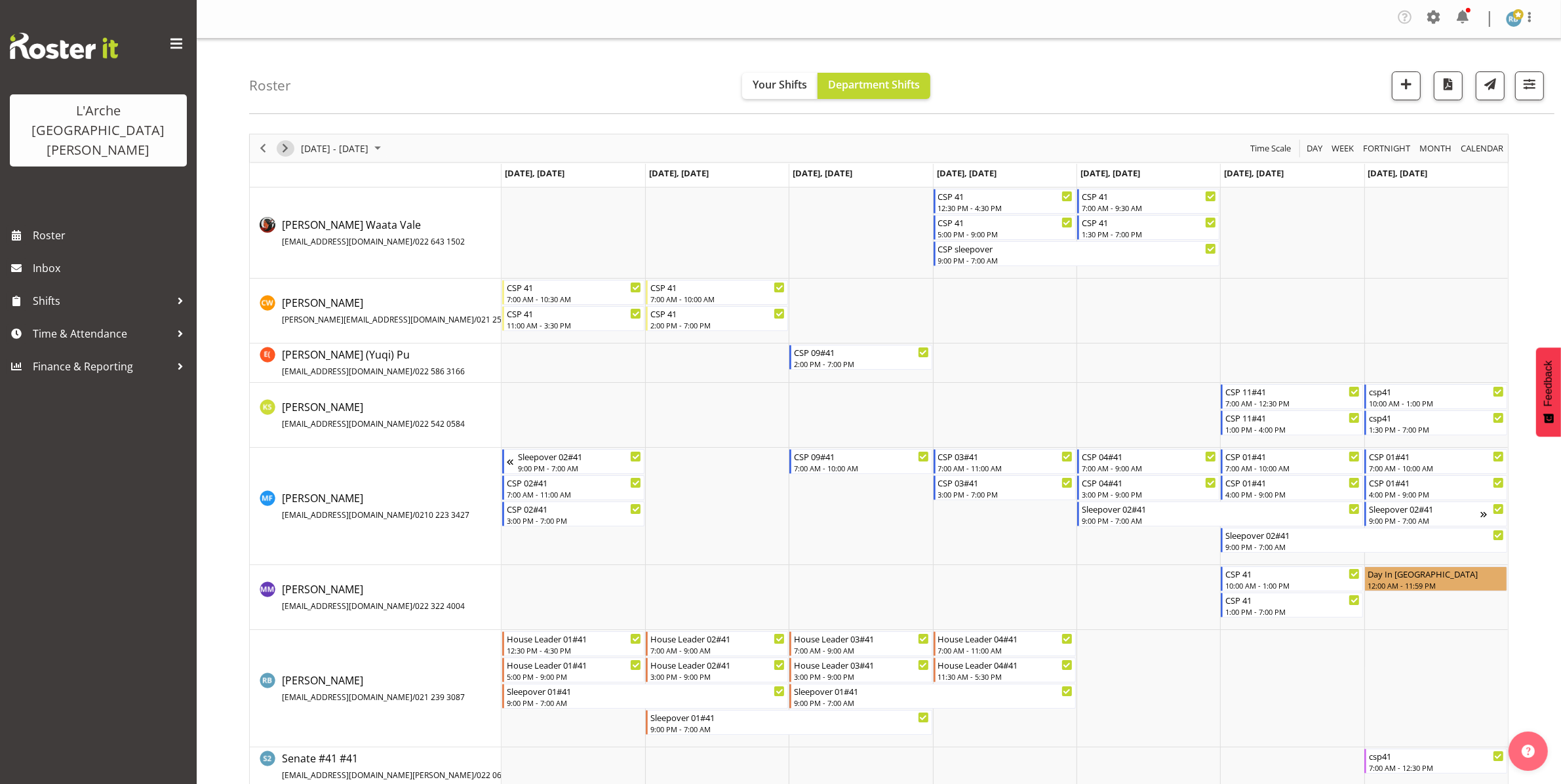
click at [282, 148] on span "Next" at bounding box center [285, 148] width 16 height 16
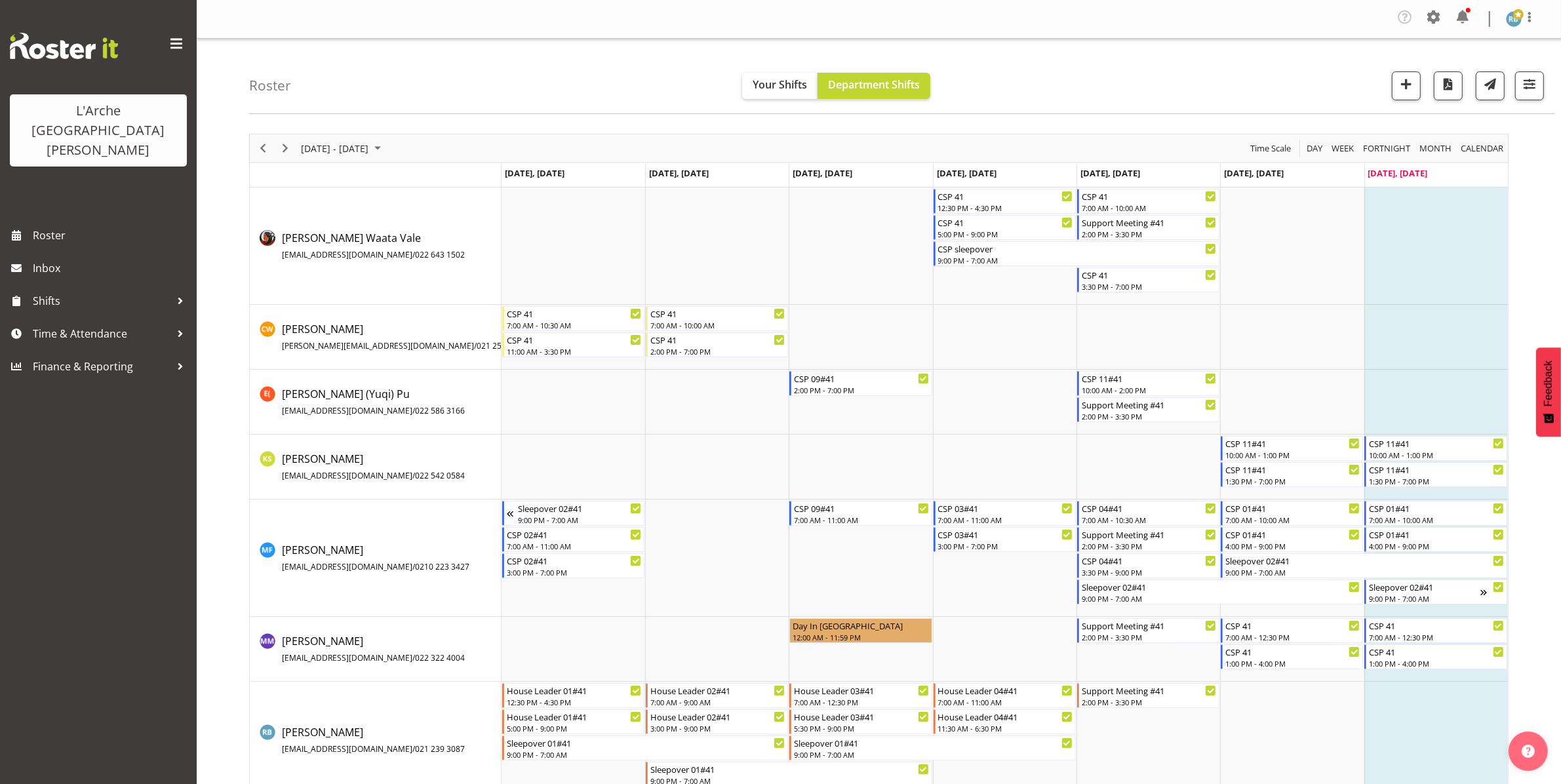
scroll to position [26, 0]
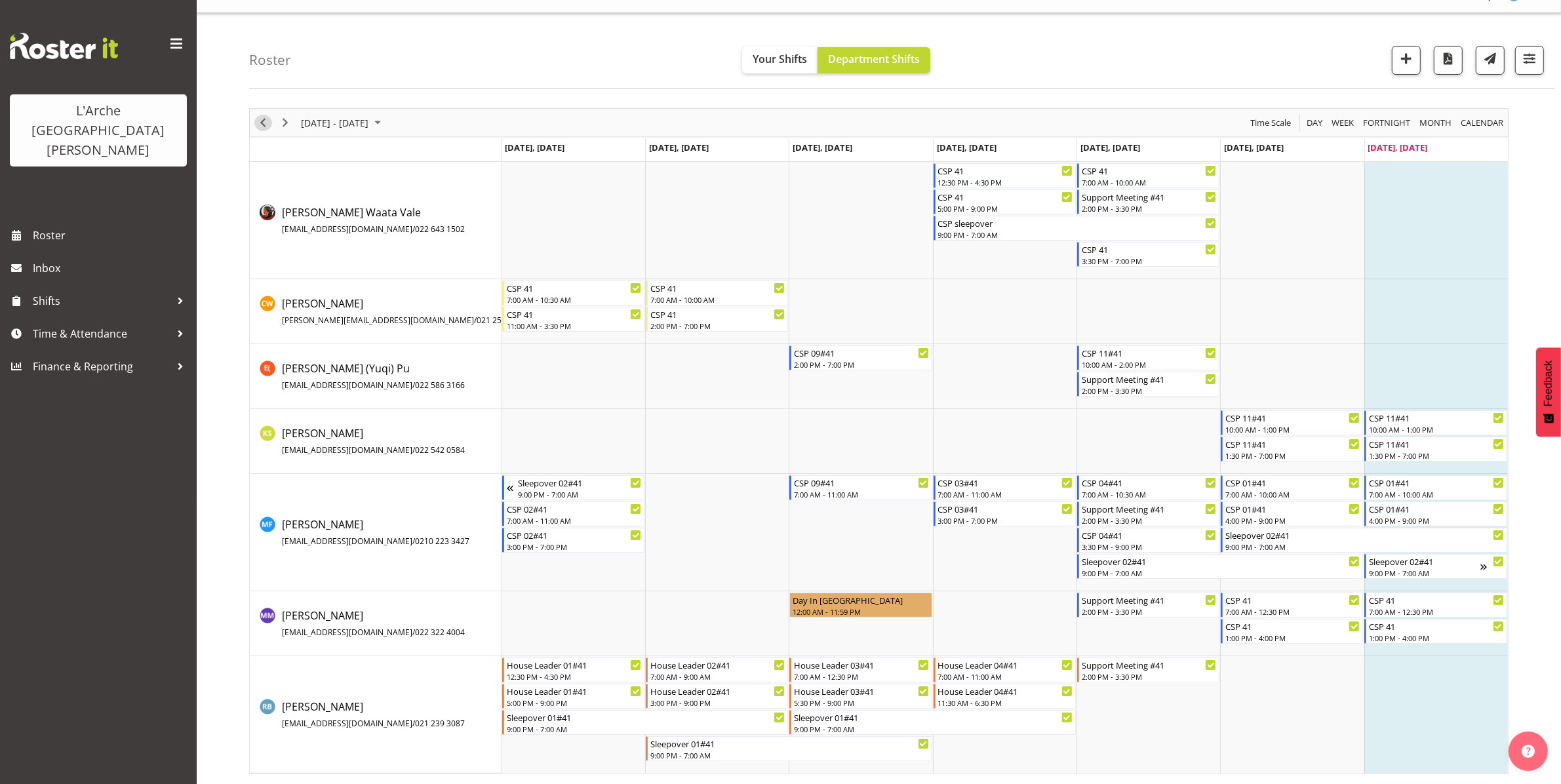
click at [263, 119] on span "Previous" at bounding box center [263, 123] width 16 height 16
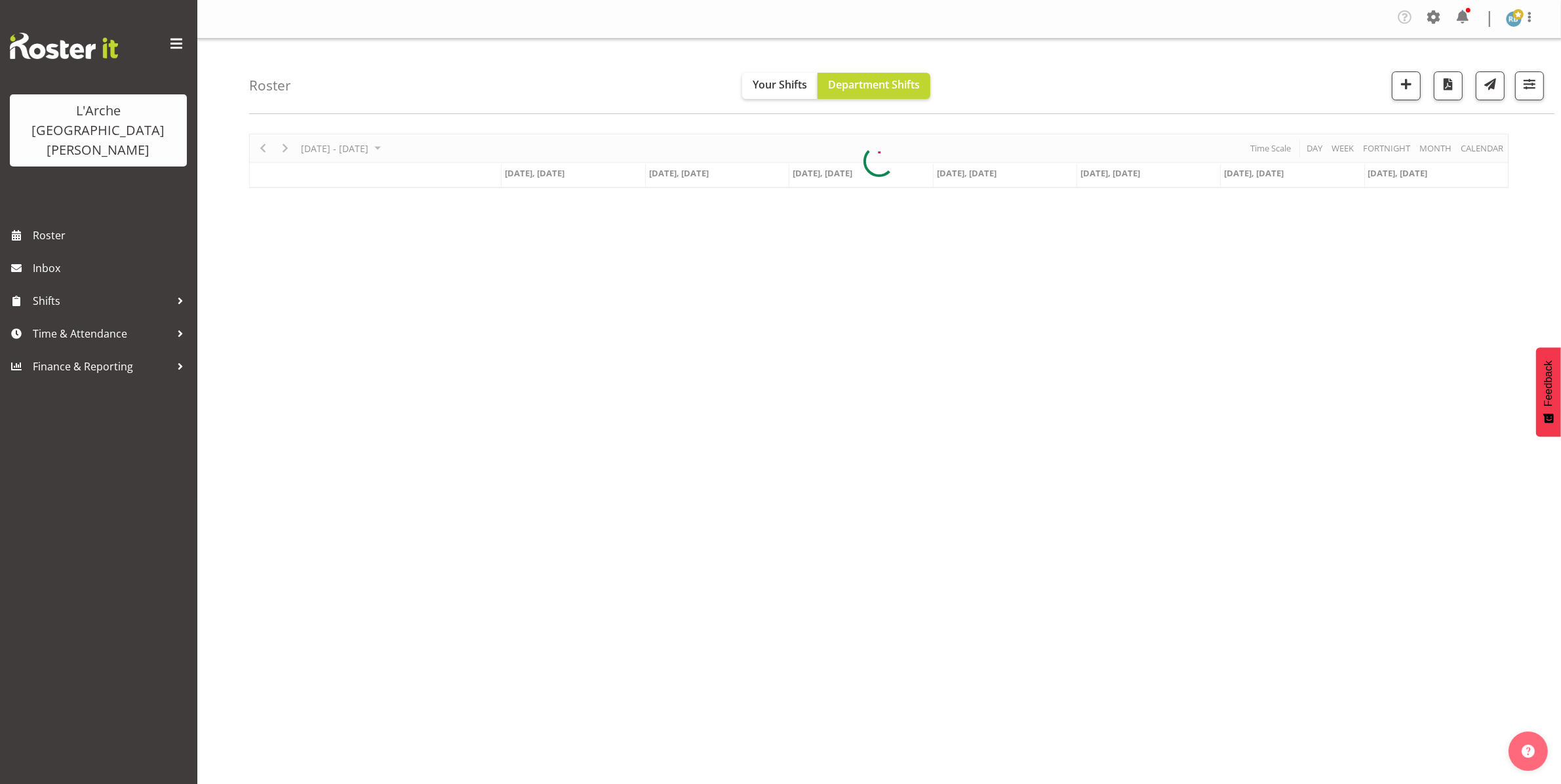
scroll to position [0, 0]
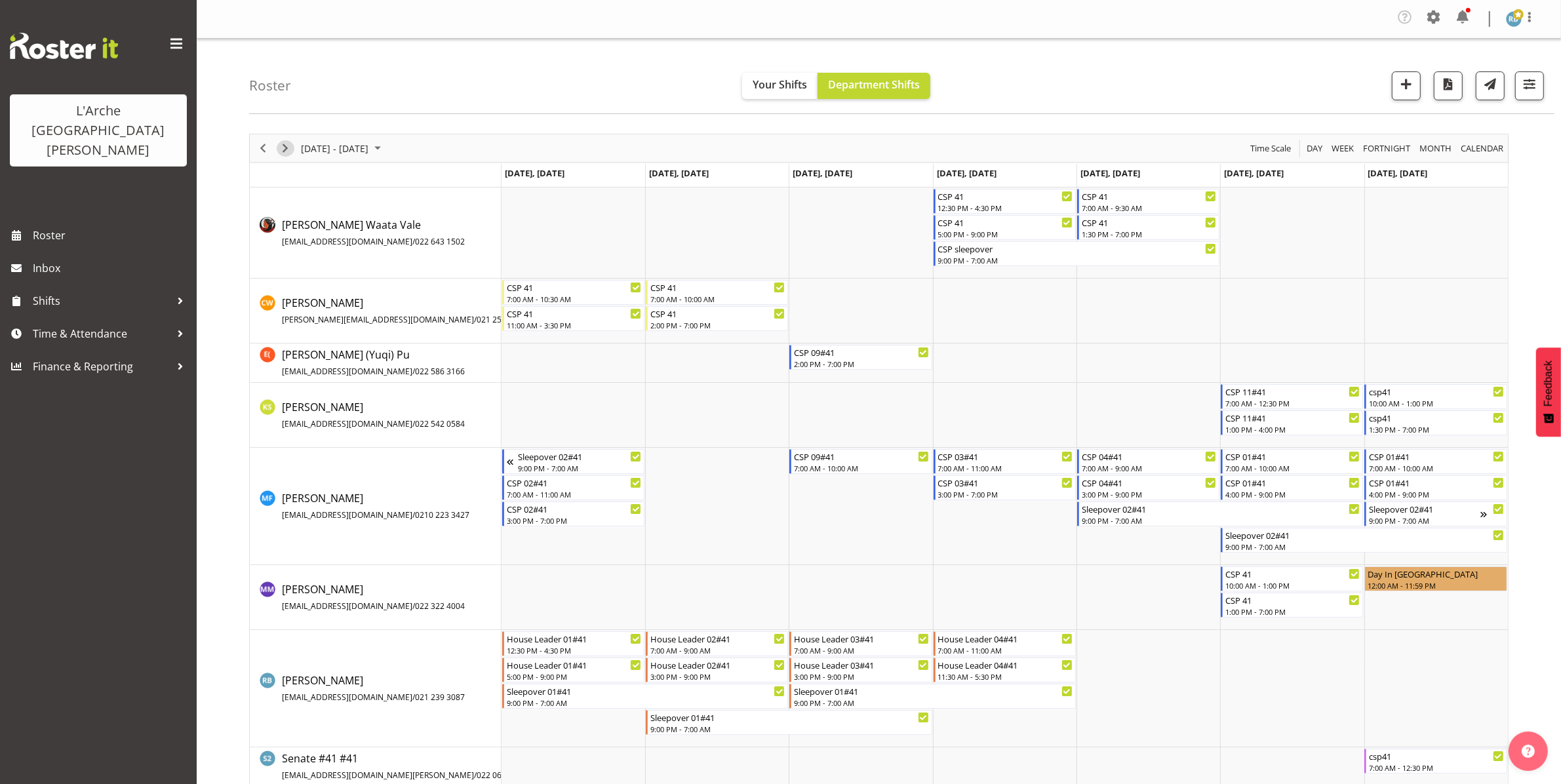
click at [282, 148] on span "Next" at bounding box center [285, 148] width 16 height 16
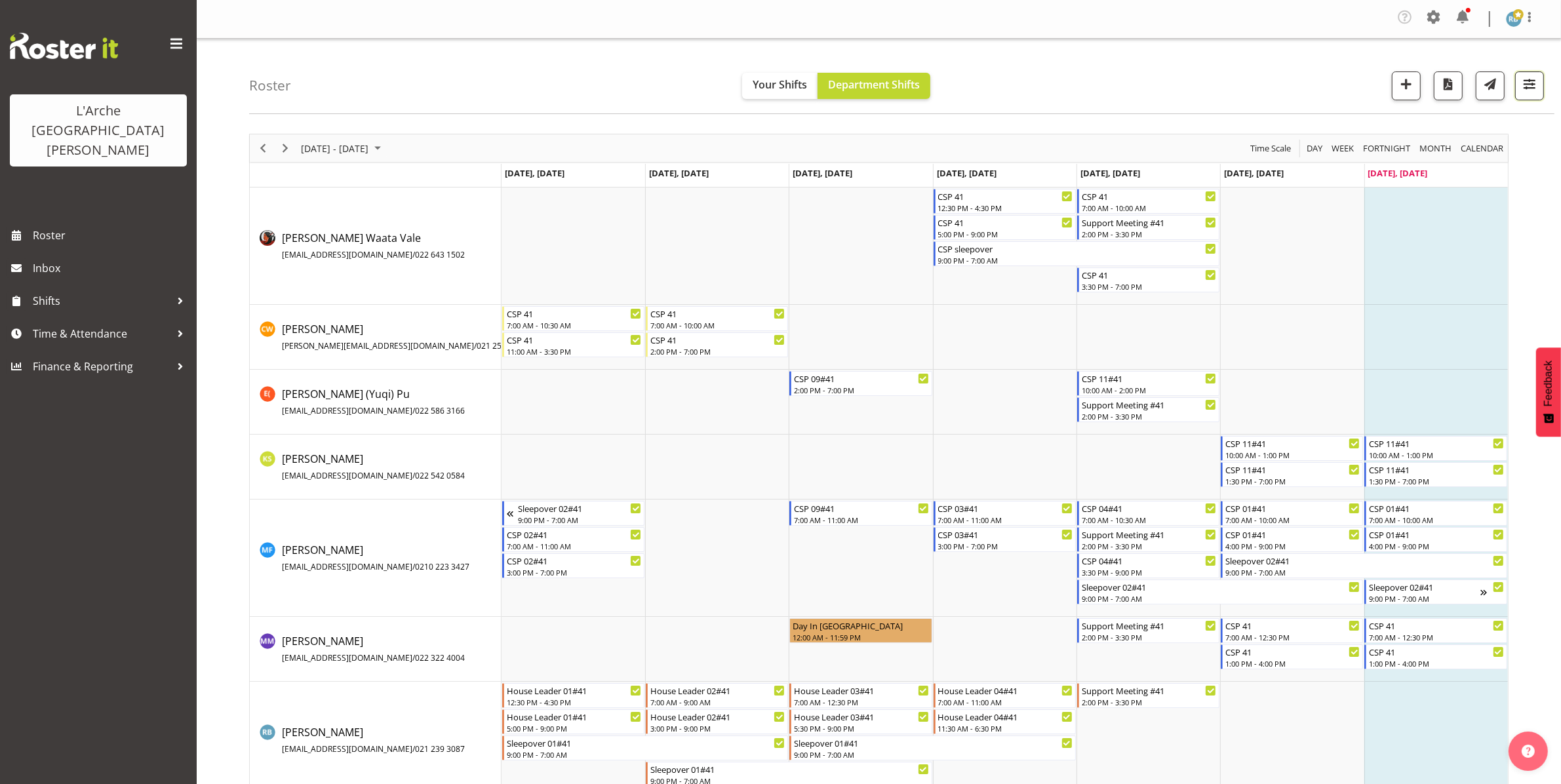
click at [786, 90] on span "button" at bounding box center [1530, 84] width 17 height 17
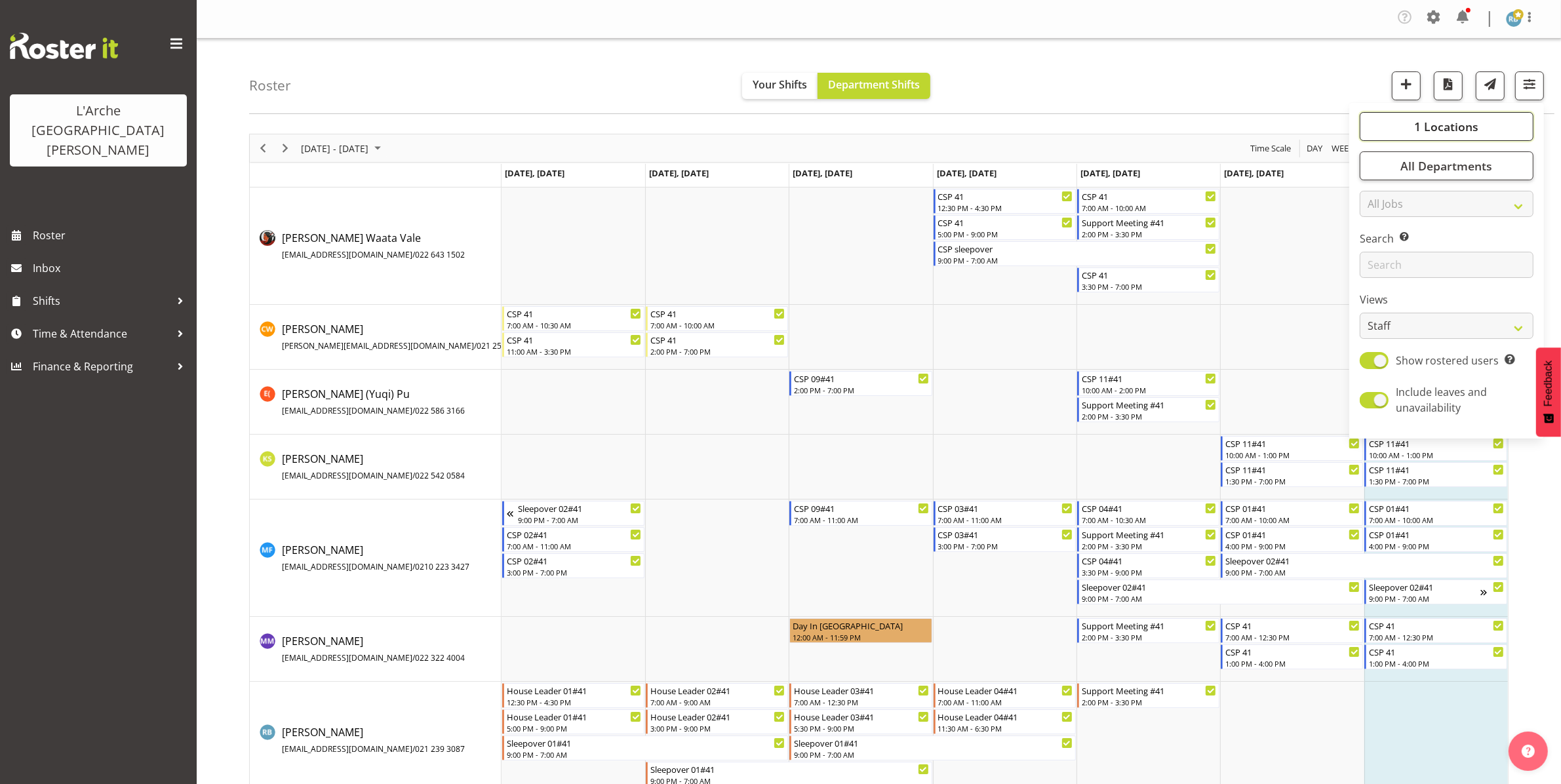
click at [786, 129] on span "1 Locations" at bounding box center [1446, 126] width 64 height 16
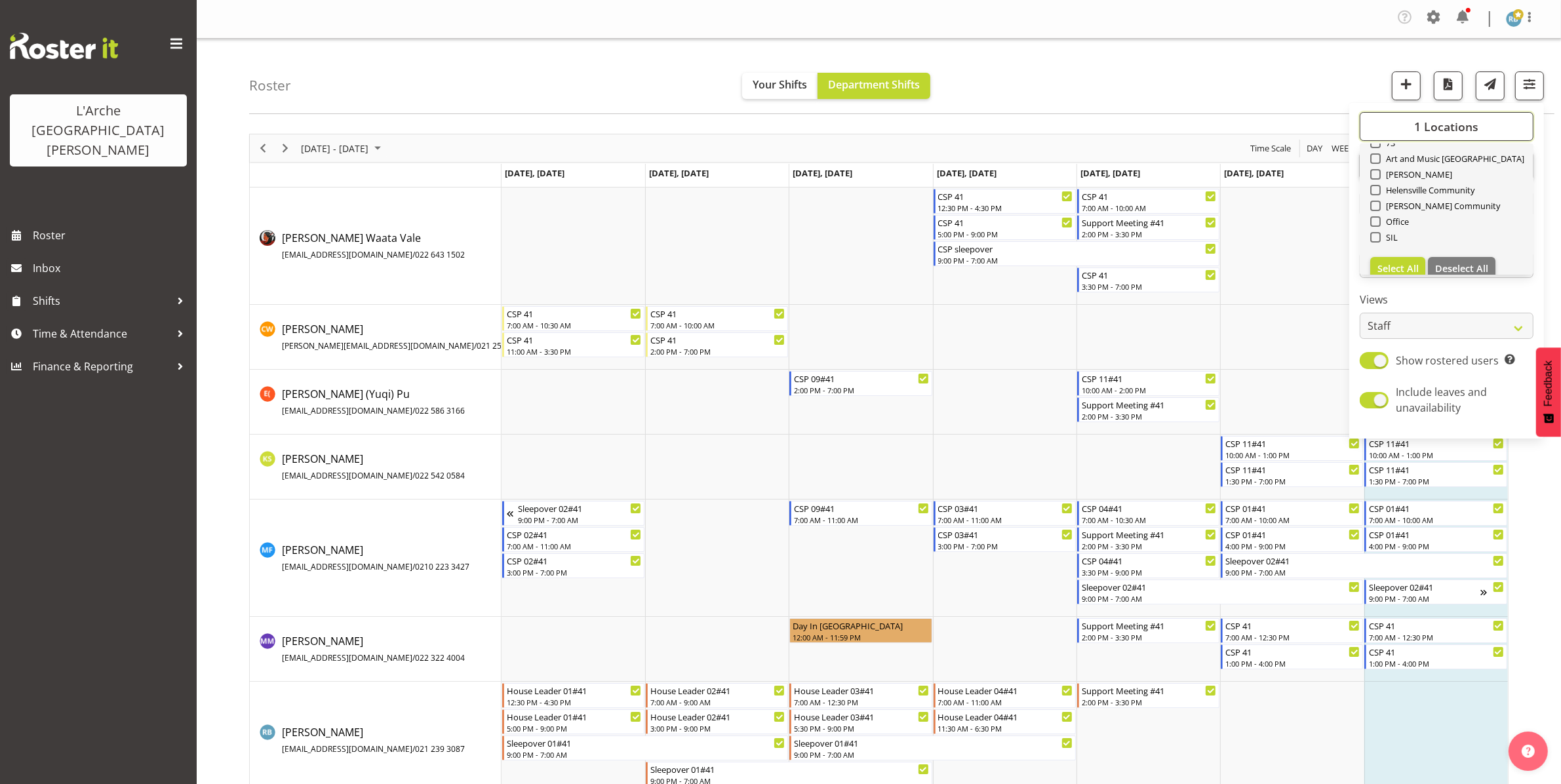
scroll to position [158, 0]
click at [786, 248] on span "Select All" at bounding box center [1398, 253] width 41 height 12
checkbox input "true"
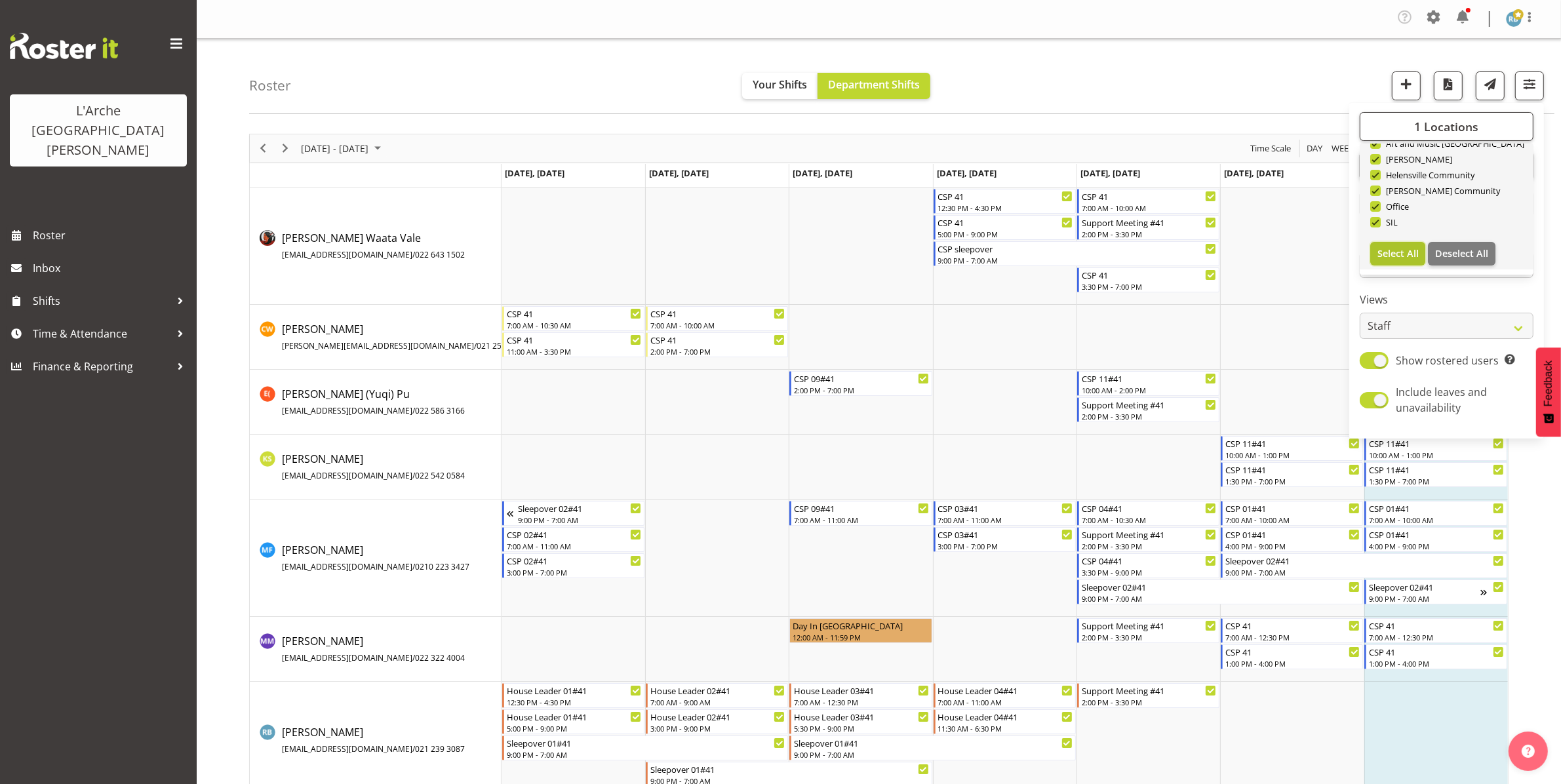
checkbox input "true"
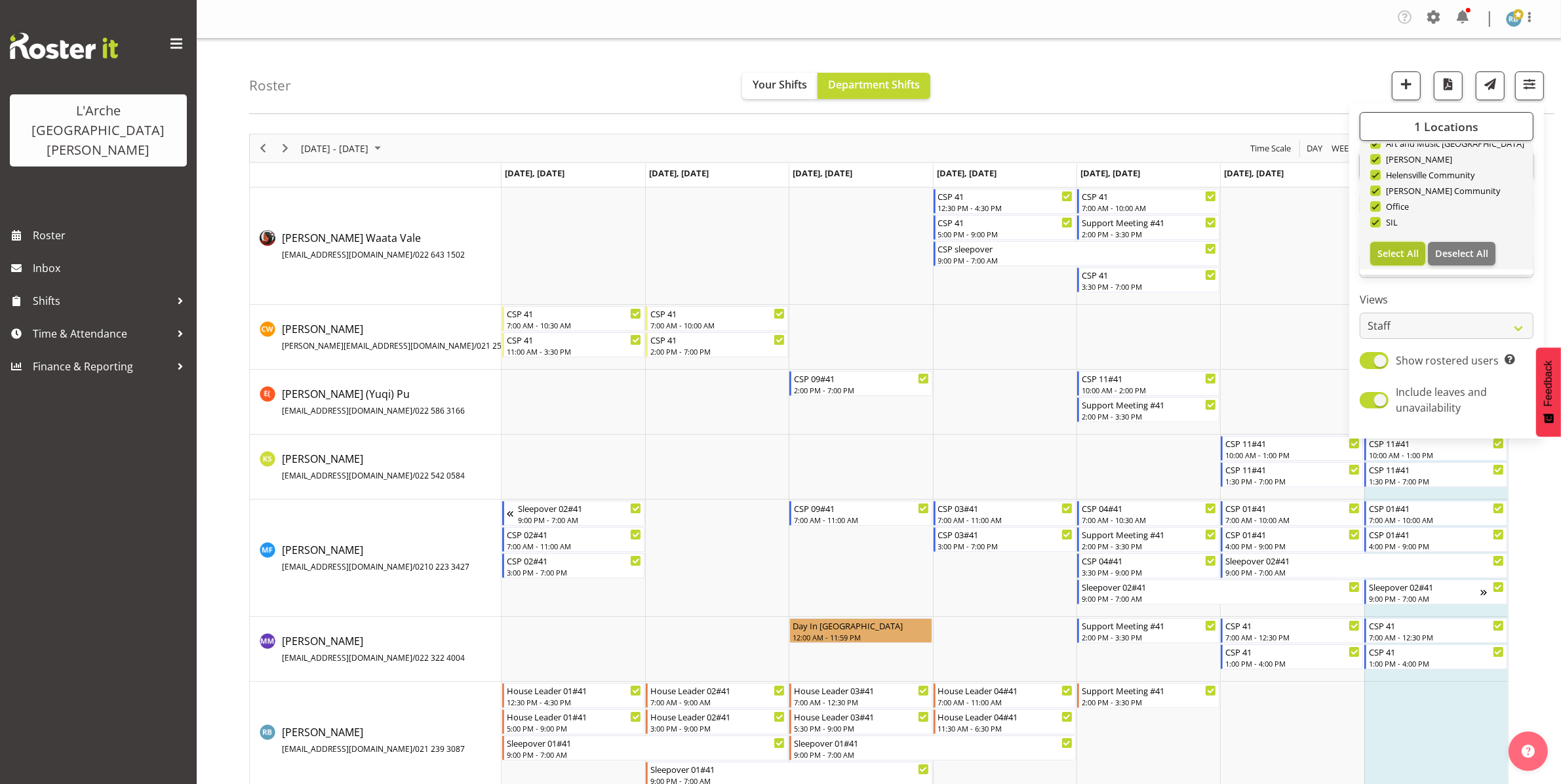
checkbox input "true"
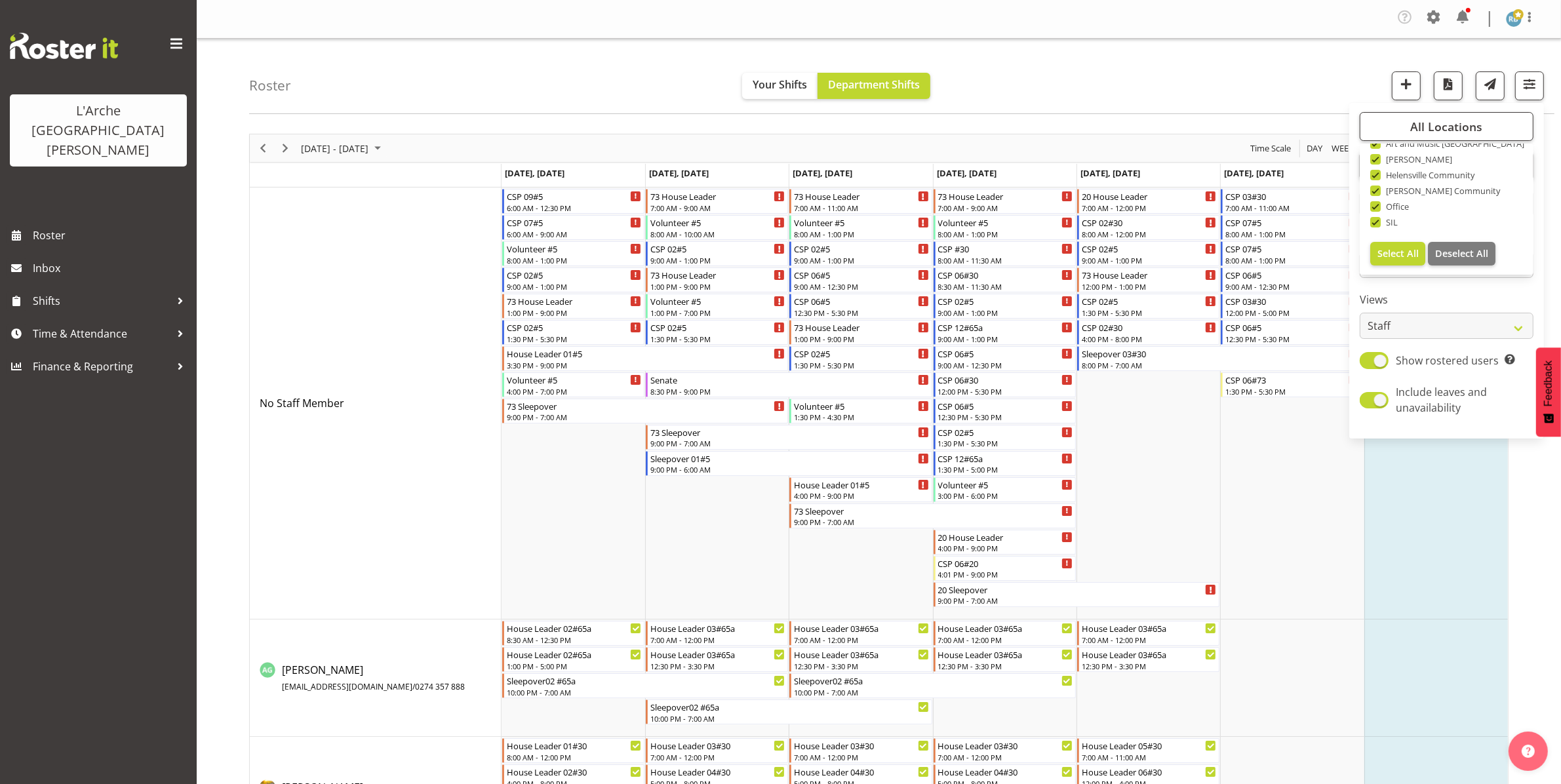
click at [786, 44] on div "Roster Your Shifts Department Shifts All Locations Clear 20 30 41 5 56b 65a 73 …" at bounding box center [901, 76] width 1305 height 76
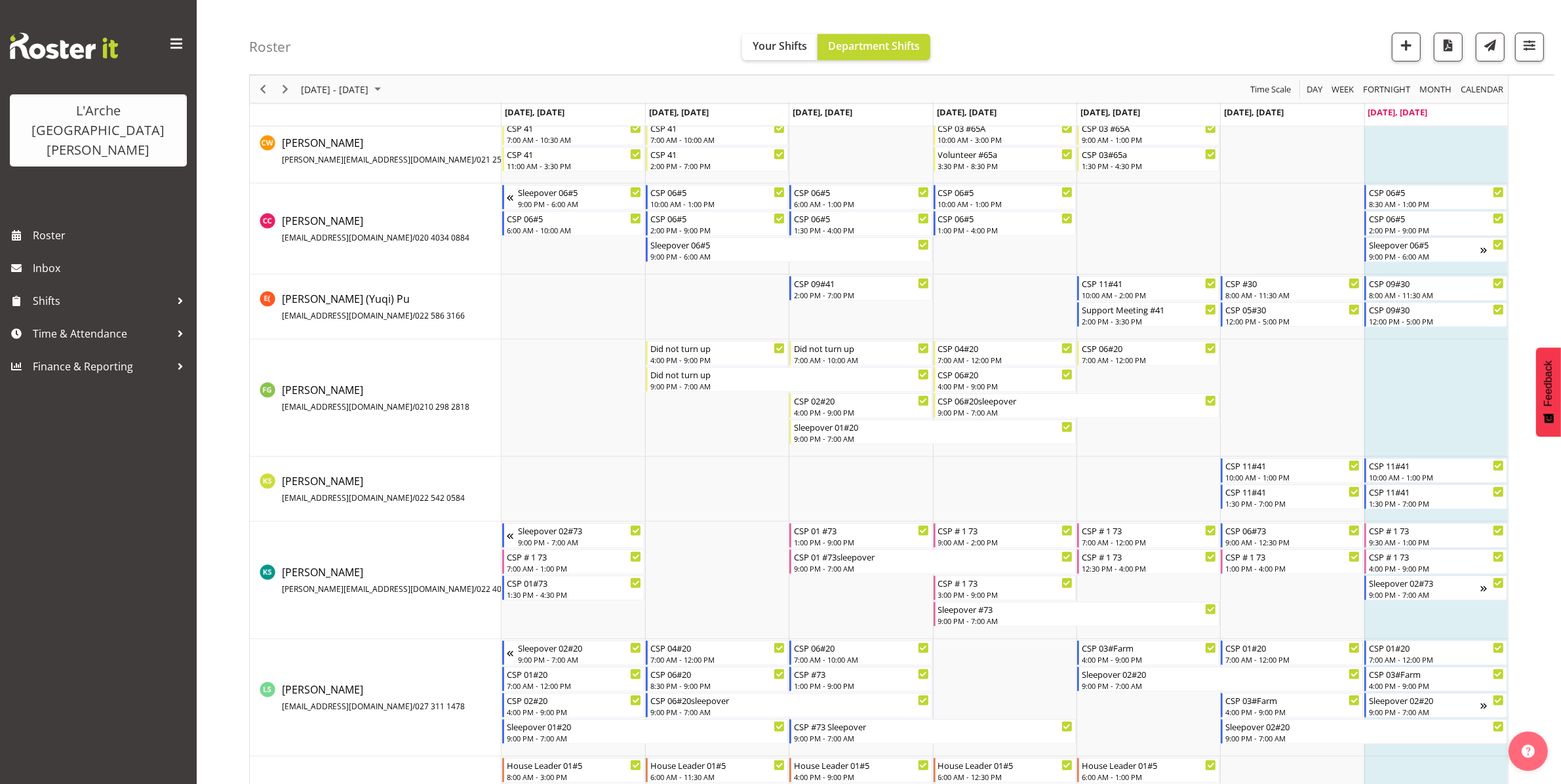
scroll to position [1164, 0]
drag, startPoint x: 754, startPoint y: 300, endPoint x: 377, endPoint y: 116, distance: 419.5
click at [377, 116] on tbody "[DATE], [DATE], [DATE], [DATE], [DATE], [DATE], [DATE], [DATE] No Staff Member …" at bounding box center [879, 522] width 1258 height 3045
click at [262, 90] on span "Previous" at bounding box center [263, 89] width 16 height 16
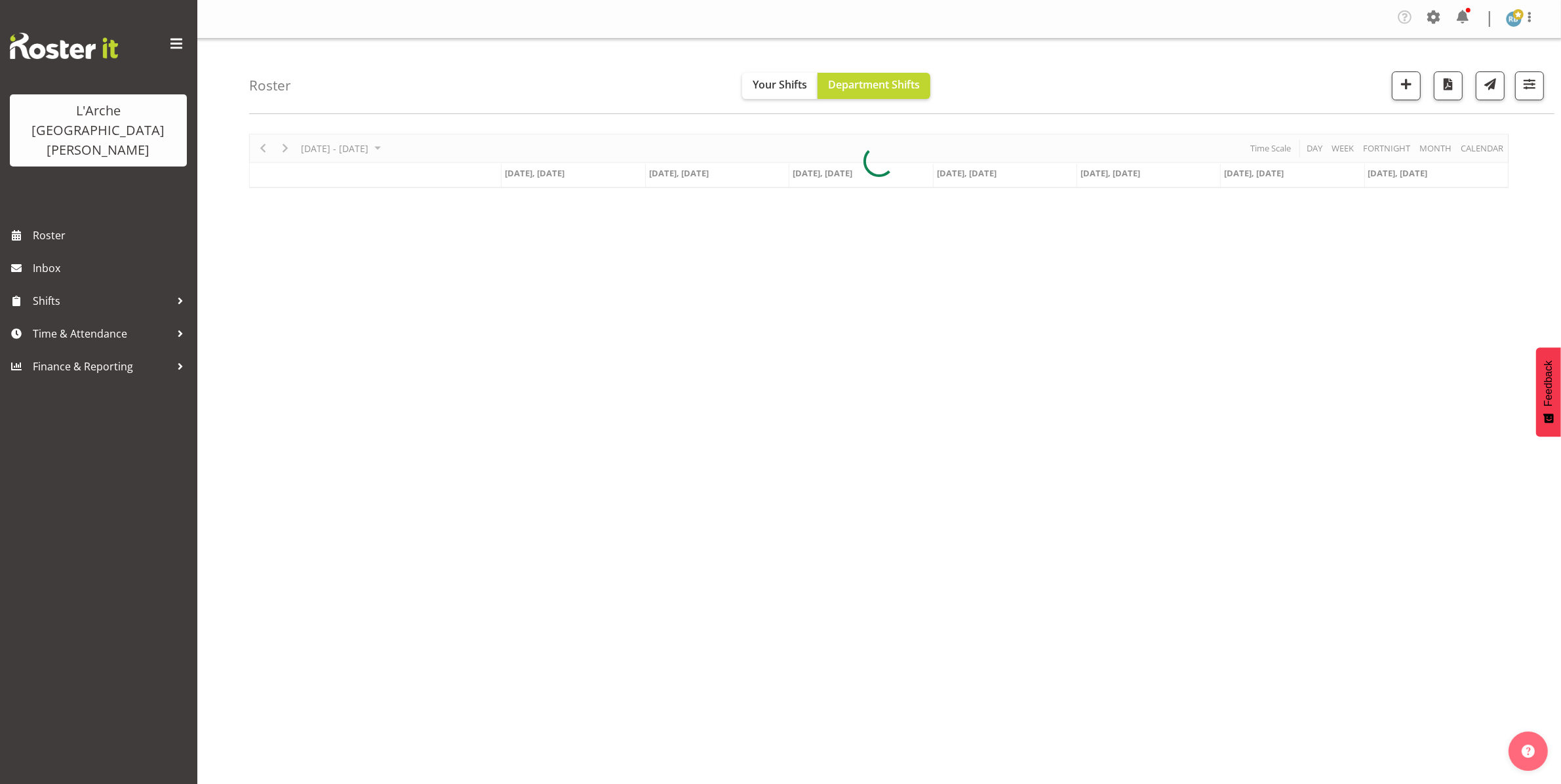
scroll to position [0, 0]
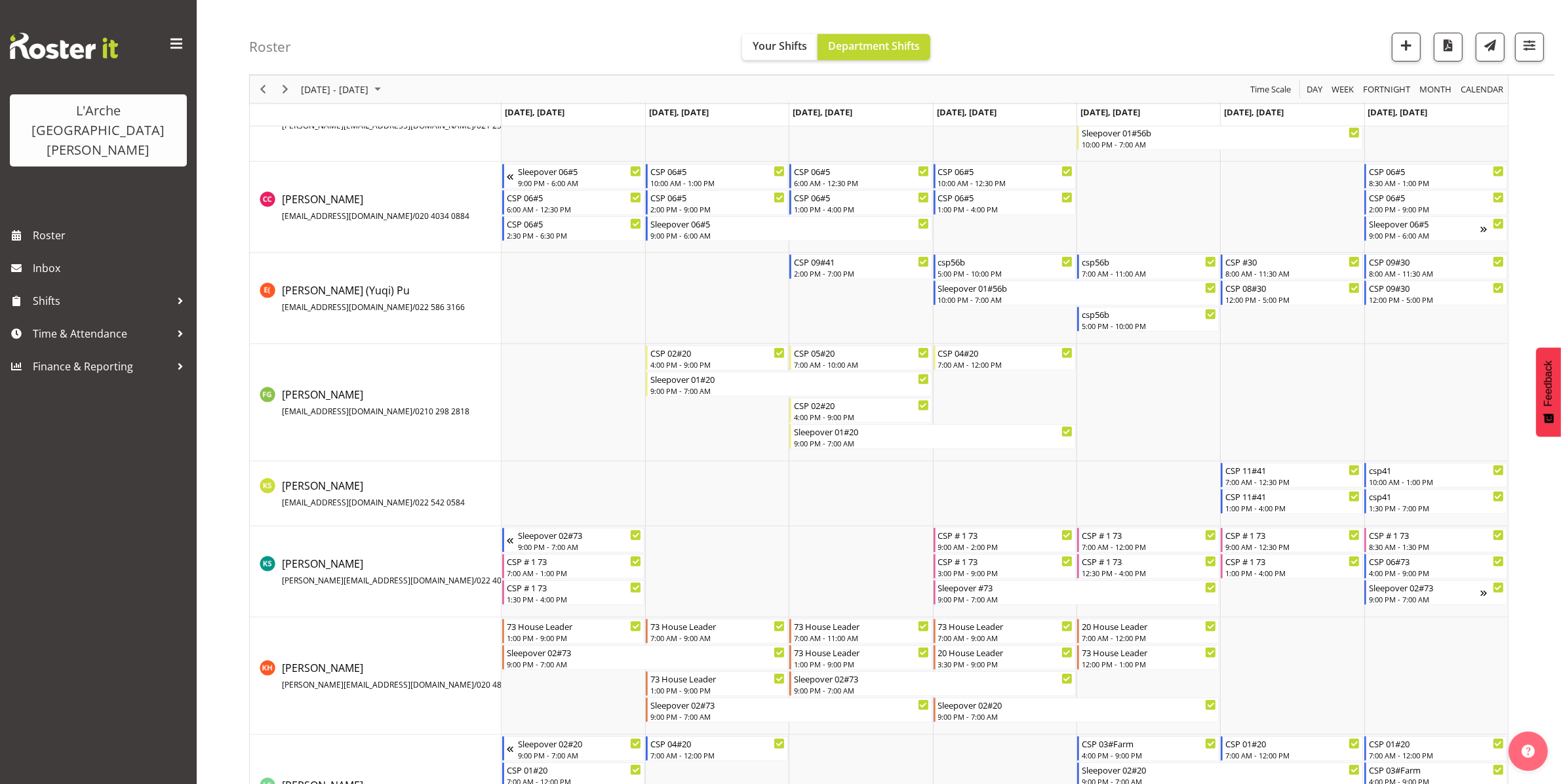
scroll to position [1090, 0]
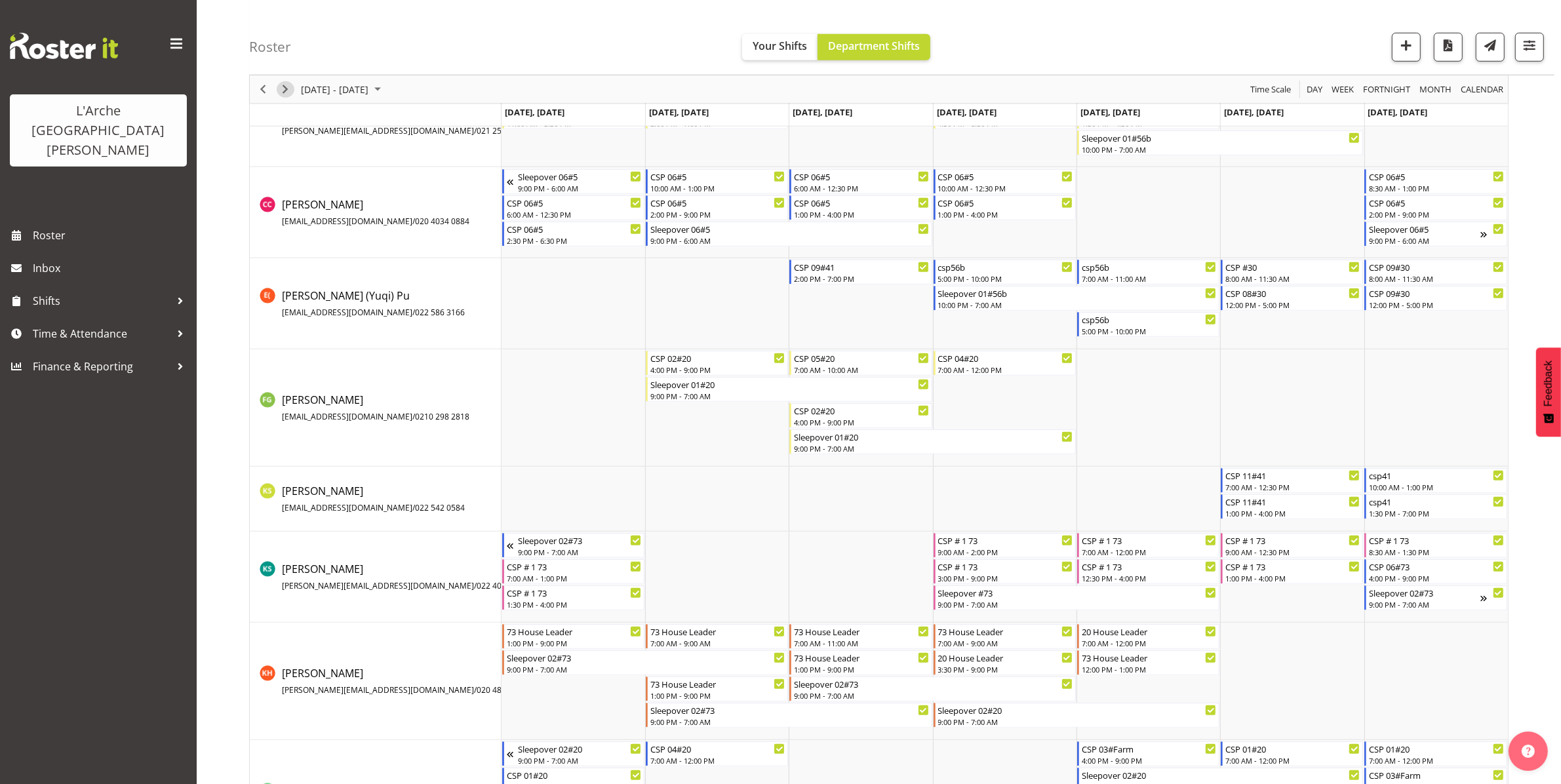
click at [286, 91] on span "Next" at bounding box center [285, 89] width 16 height 16
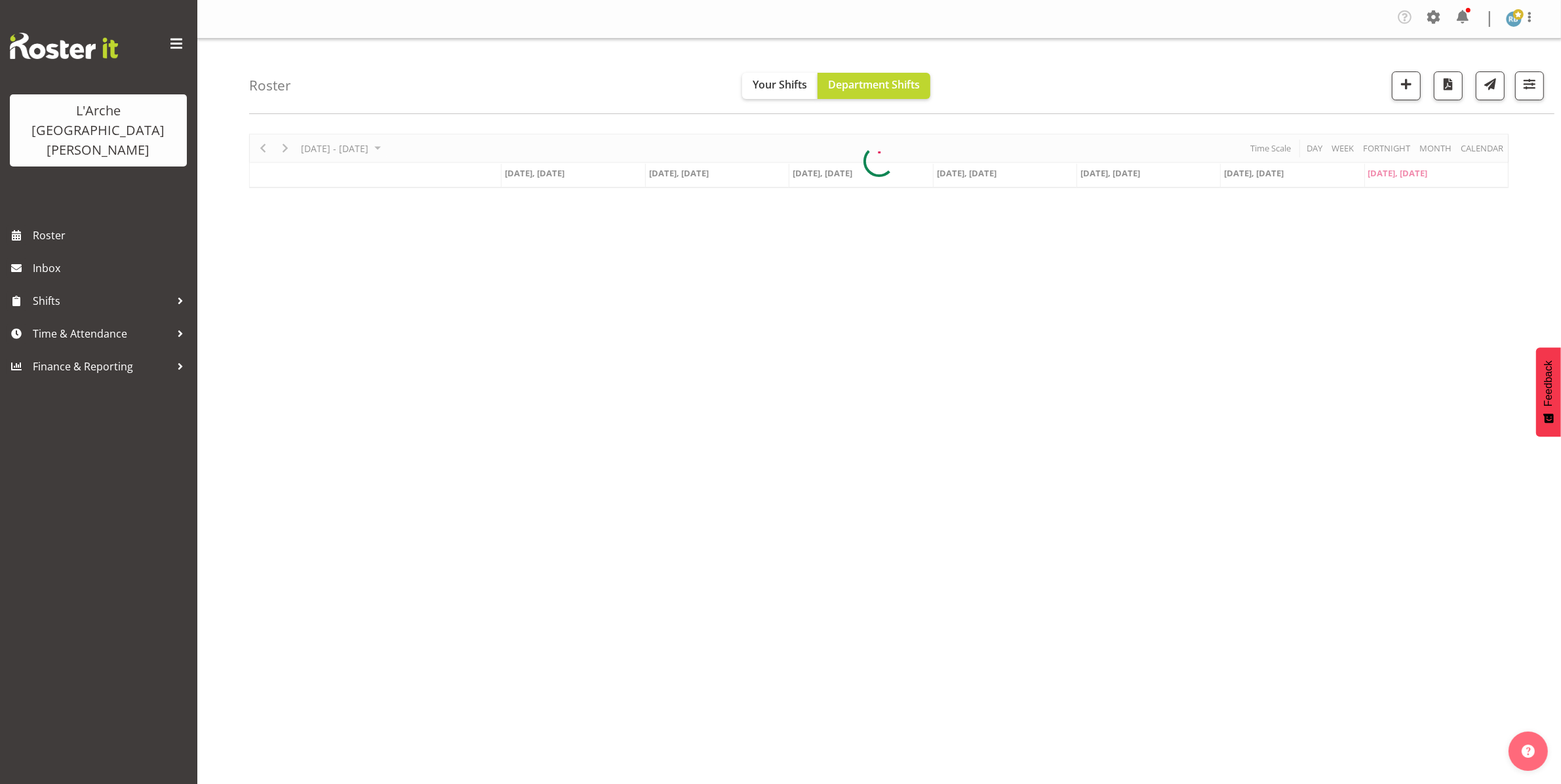
scroll to position [0, 0]
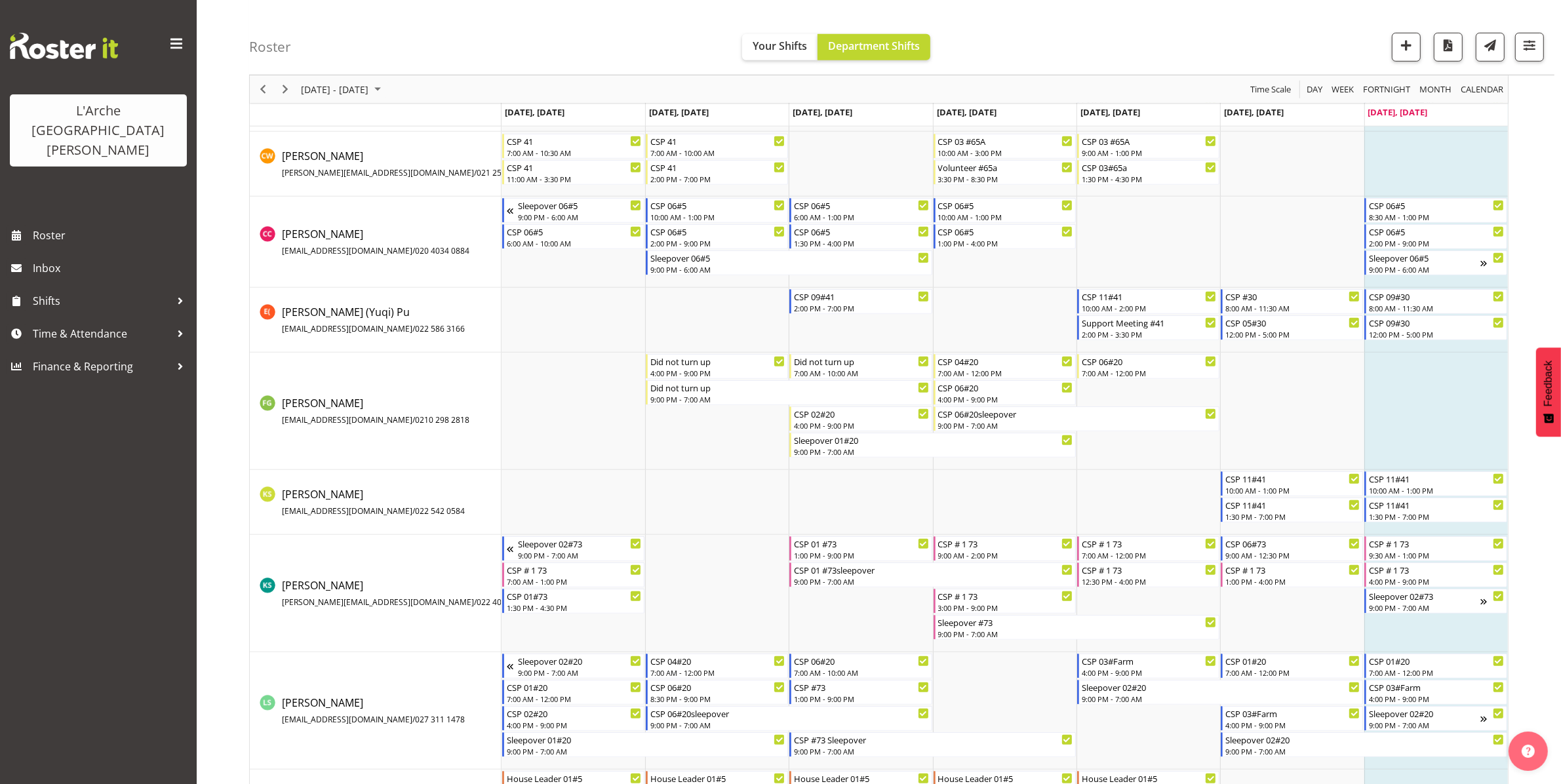
scroll to position [1150, 0]
click at [260, 95] on span "Previous" at bounding box center [263, 89] width 16 height 16
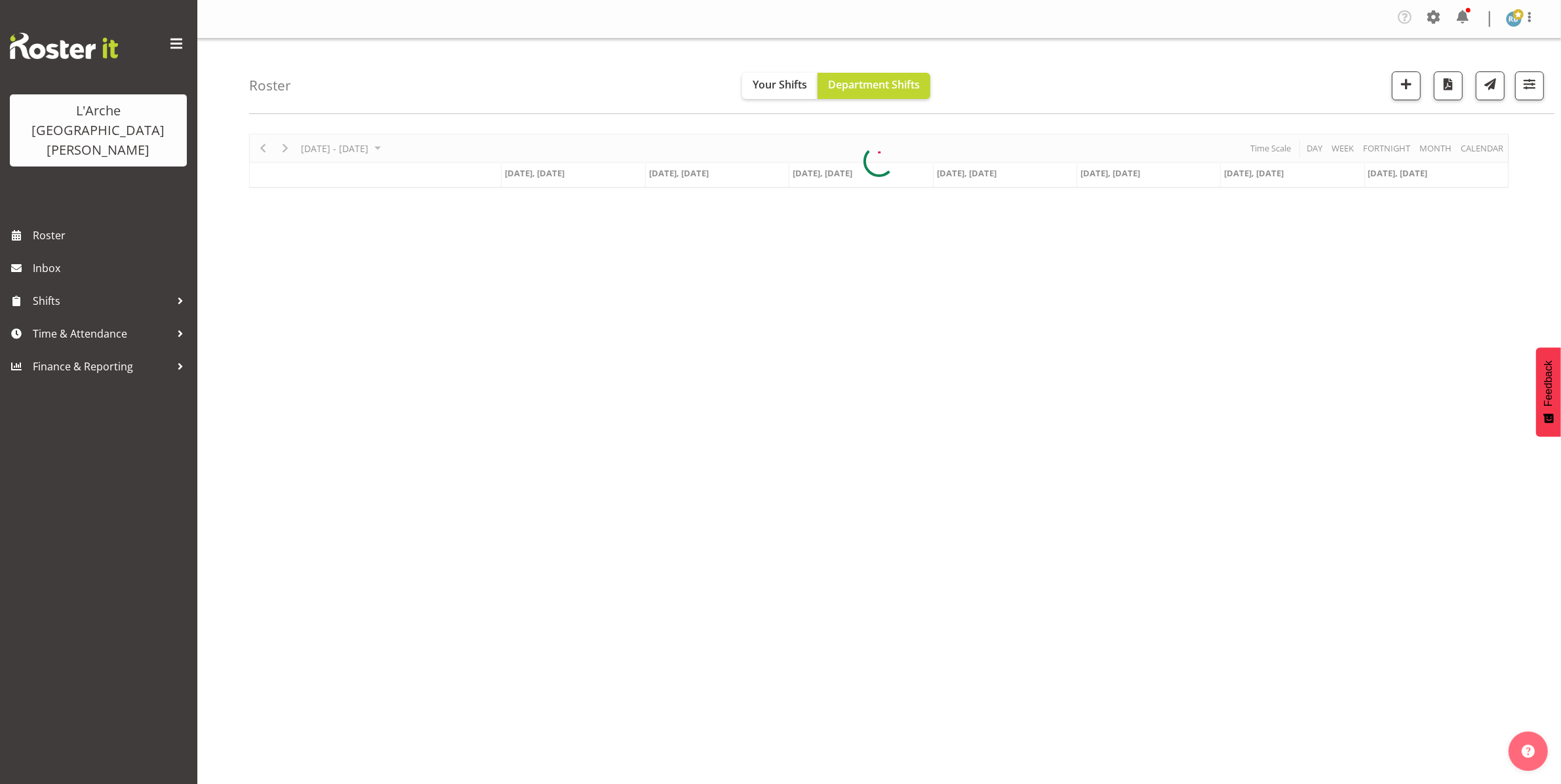
scroll to position [0, 0]
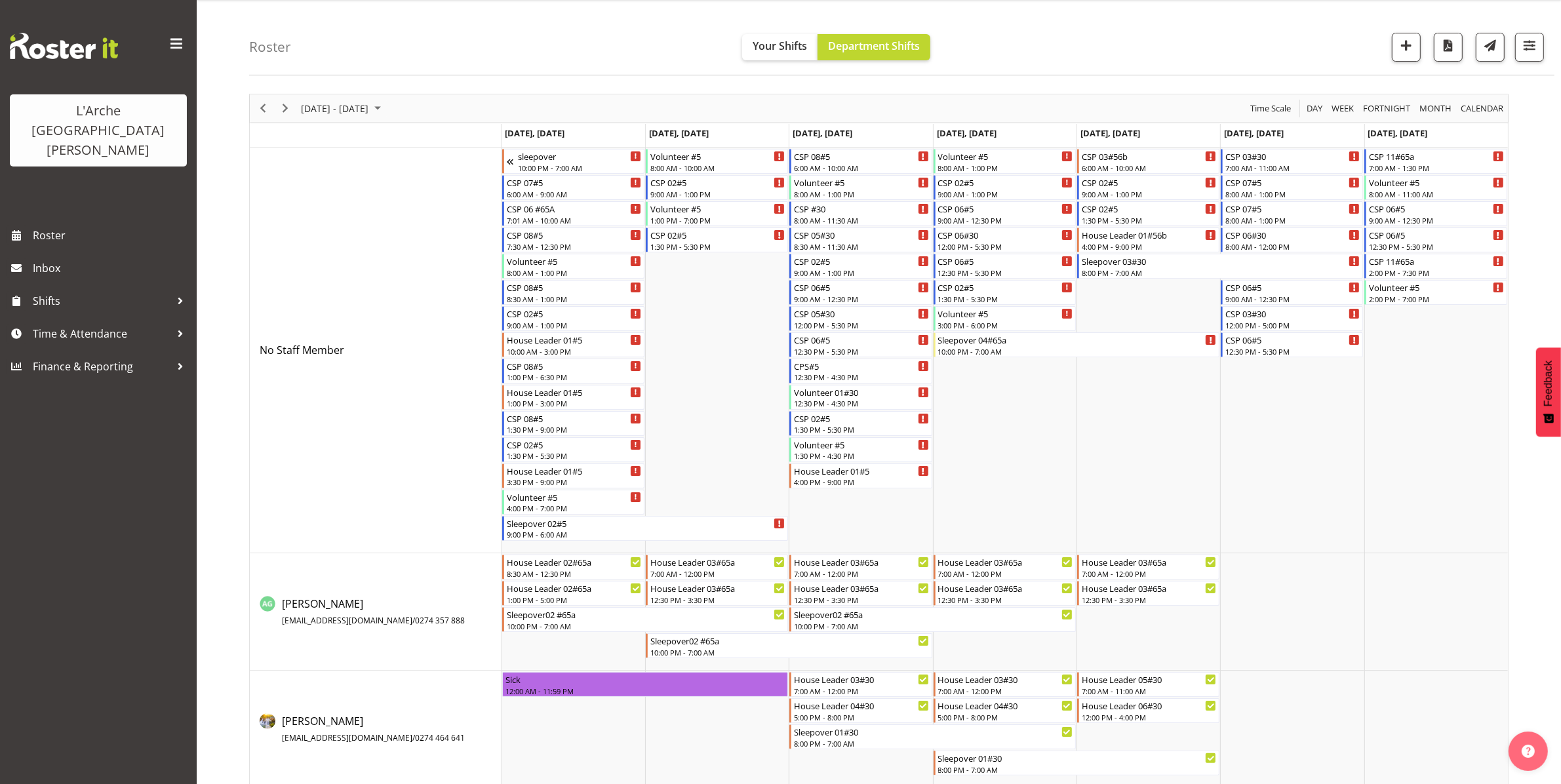
scroll to position [40, 0]
click at [786, 37] on span "button" at bounding box center [1530, 45] width 17 height 17
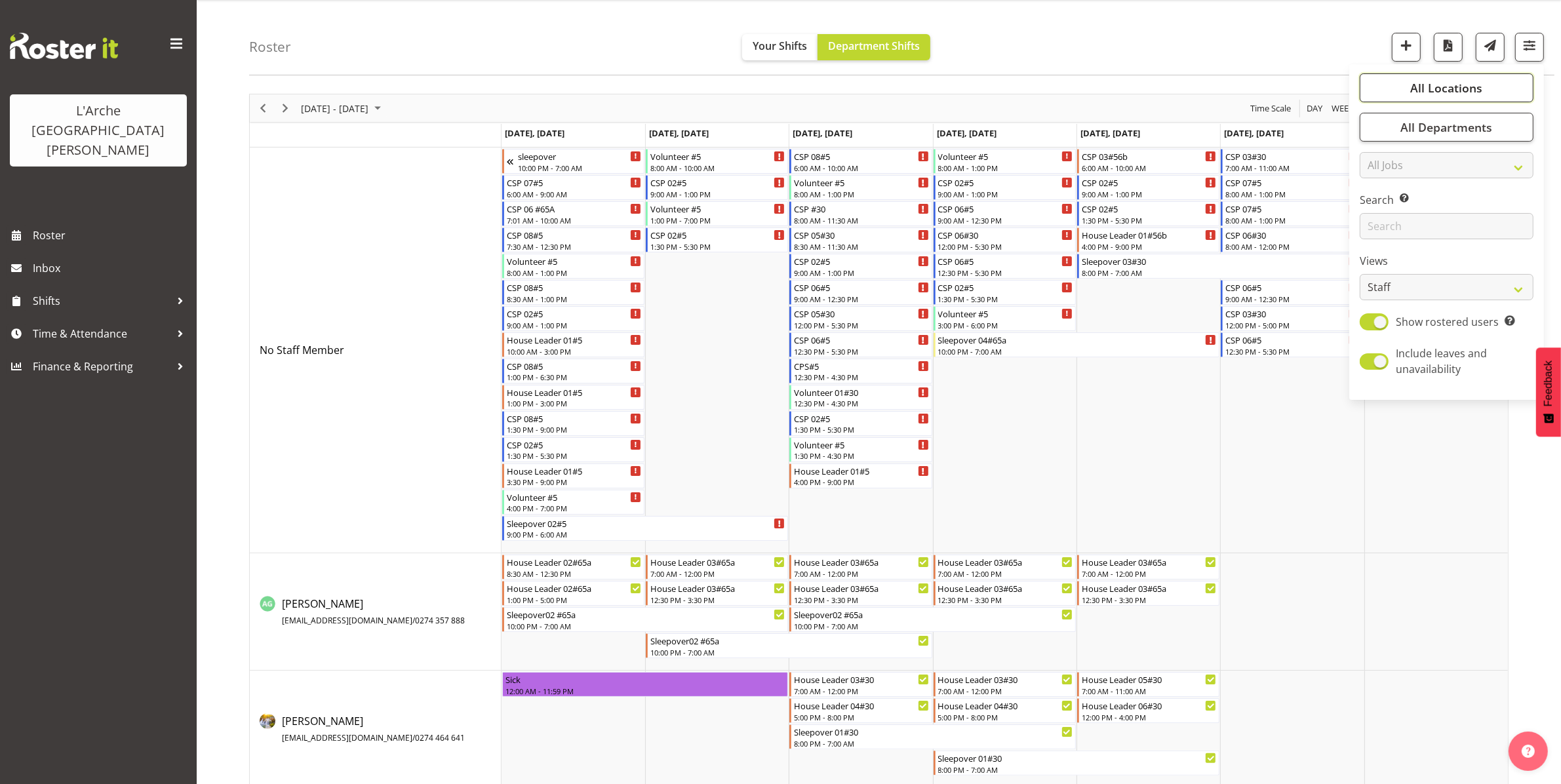
click at [786, 81] on span "All Locations" at bounding box center [1446, 88] width 72 height 16
click at [786, 41] on div "Roster Your Shifts Department Shifts All Locations Clear 20 30 41 5 56b 65a 73 …" at bounding box center [901, 38] width 1305 height 76
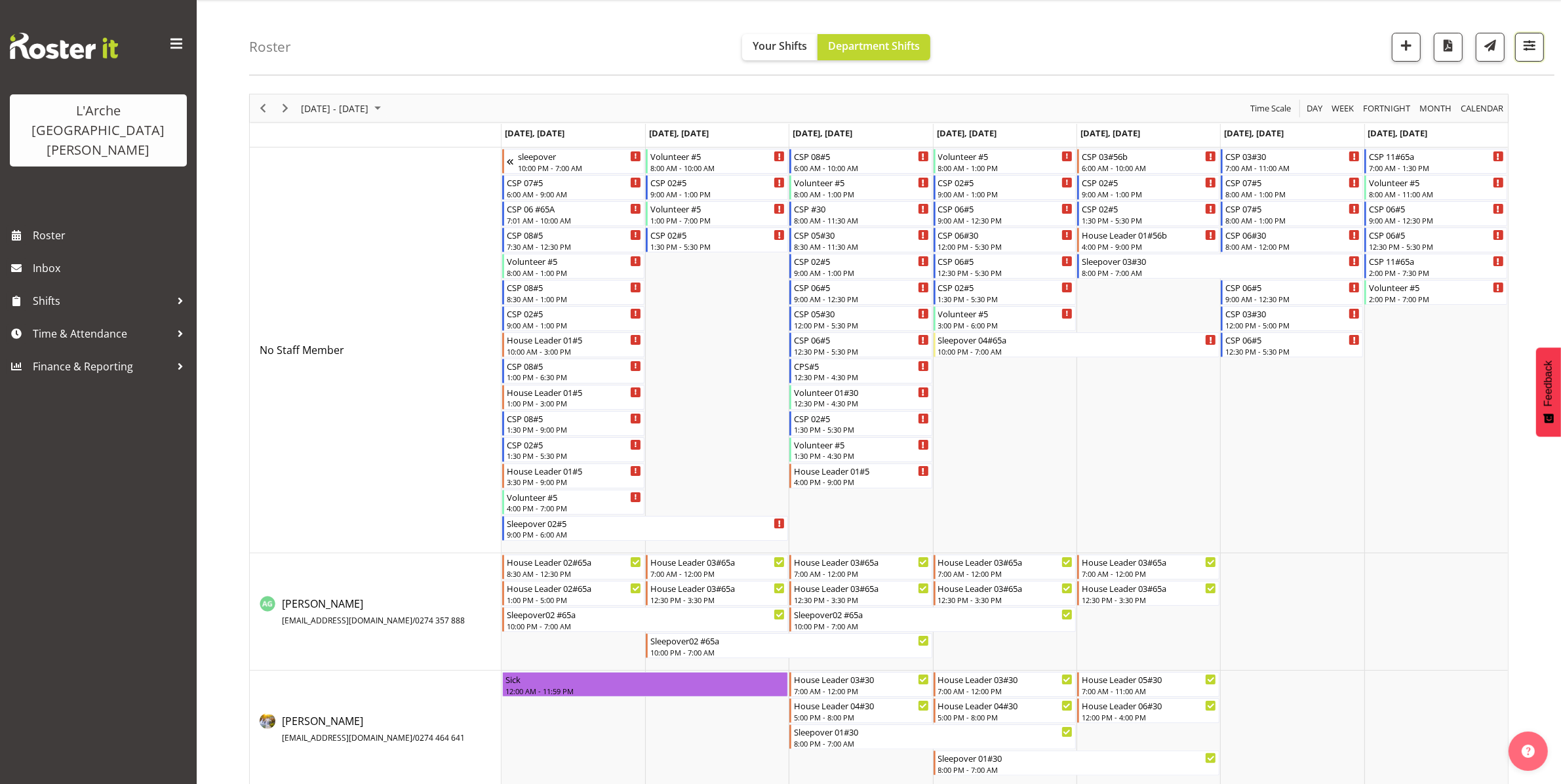
click at [786, 37] on span "button" at bounding box center [1530, 45] width 17 height 17
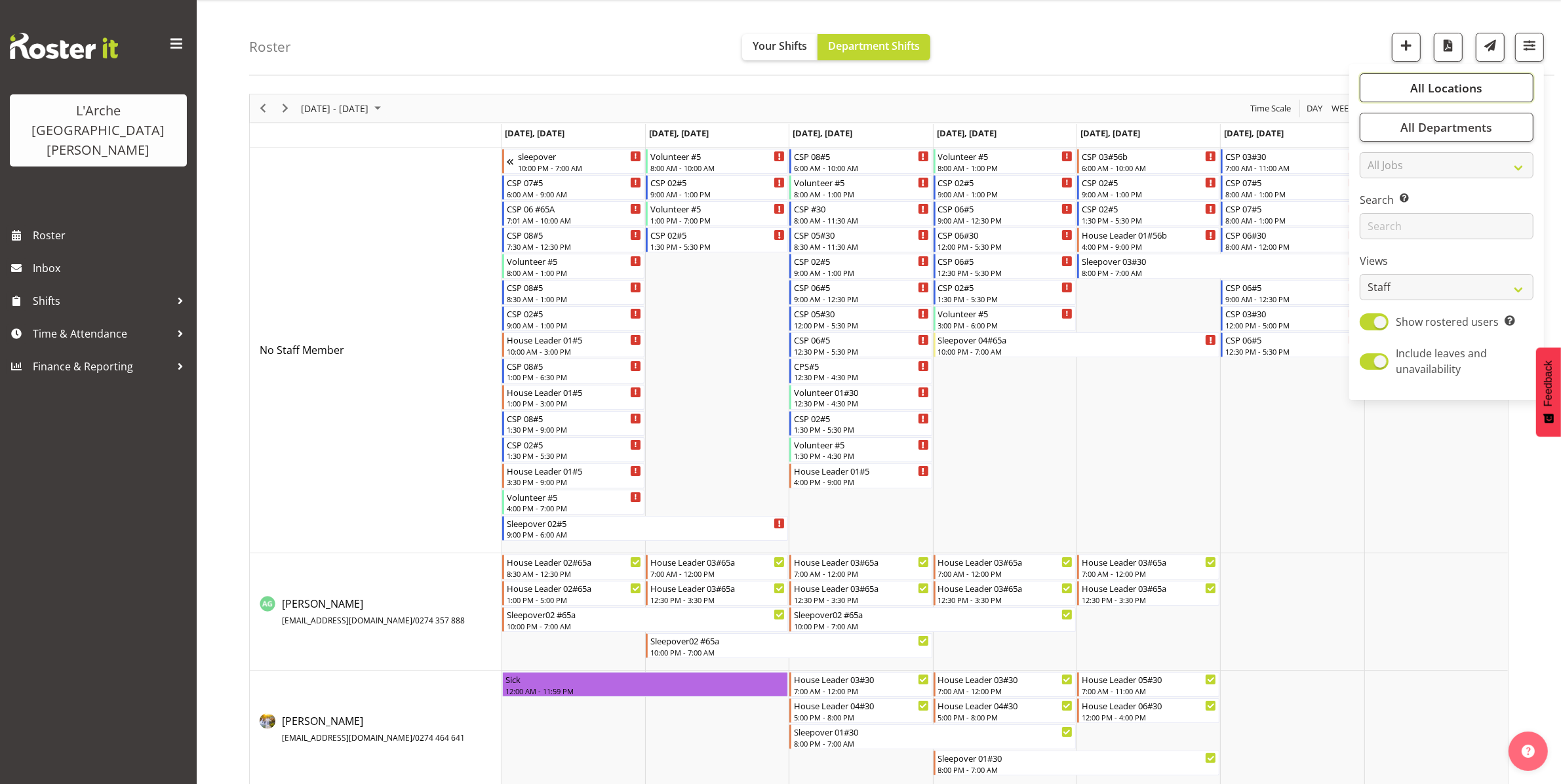
click at [786, 87] on span "All Locations" at bounding box center [1446, 88] width 72 height 16
click at [786, 210] on span "Deselect All" at bounding box center [1462, 214] width 53 height 12
checkbox input "false"
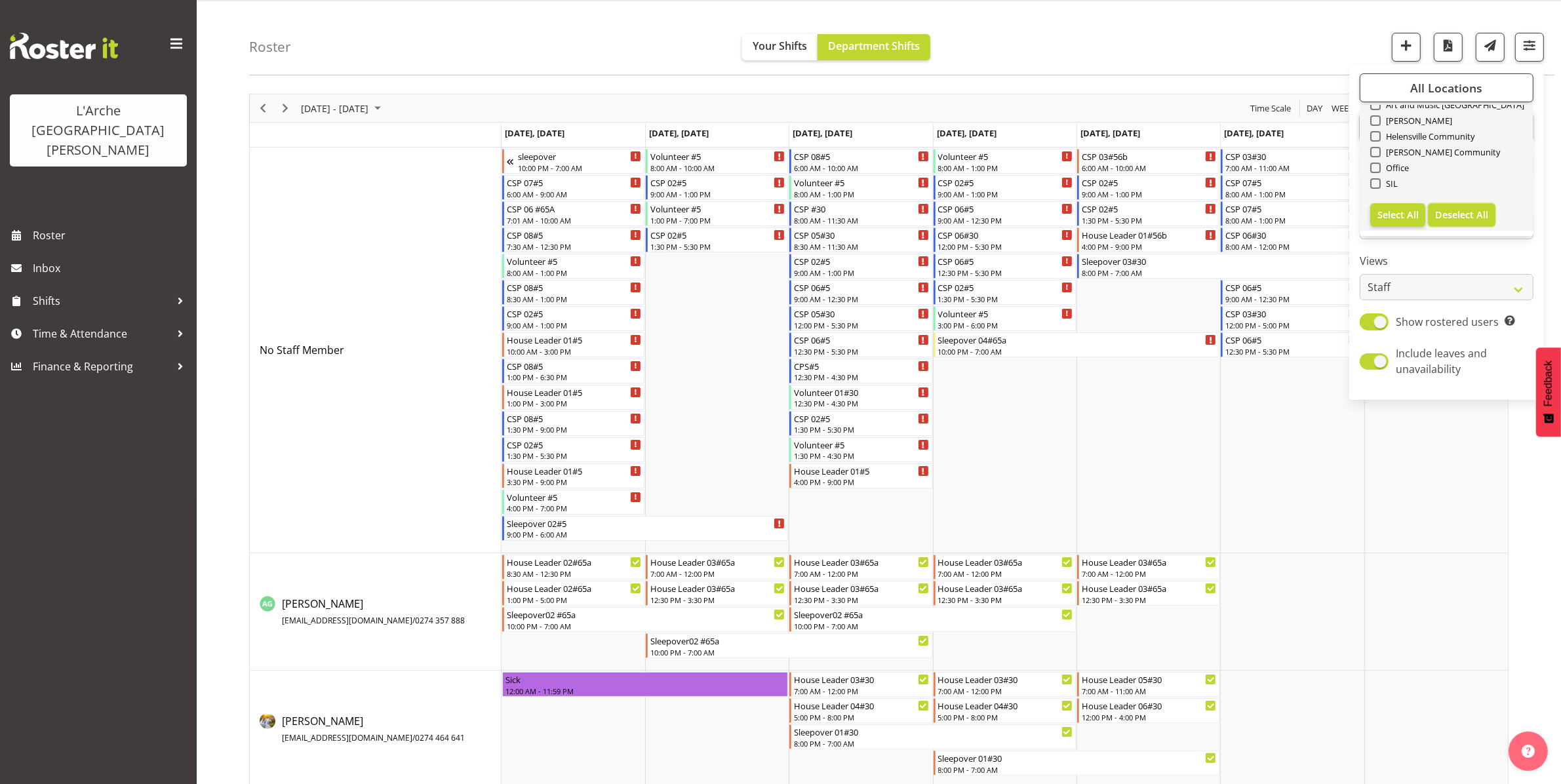
checkbox input "false"
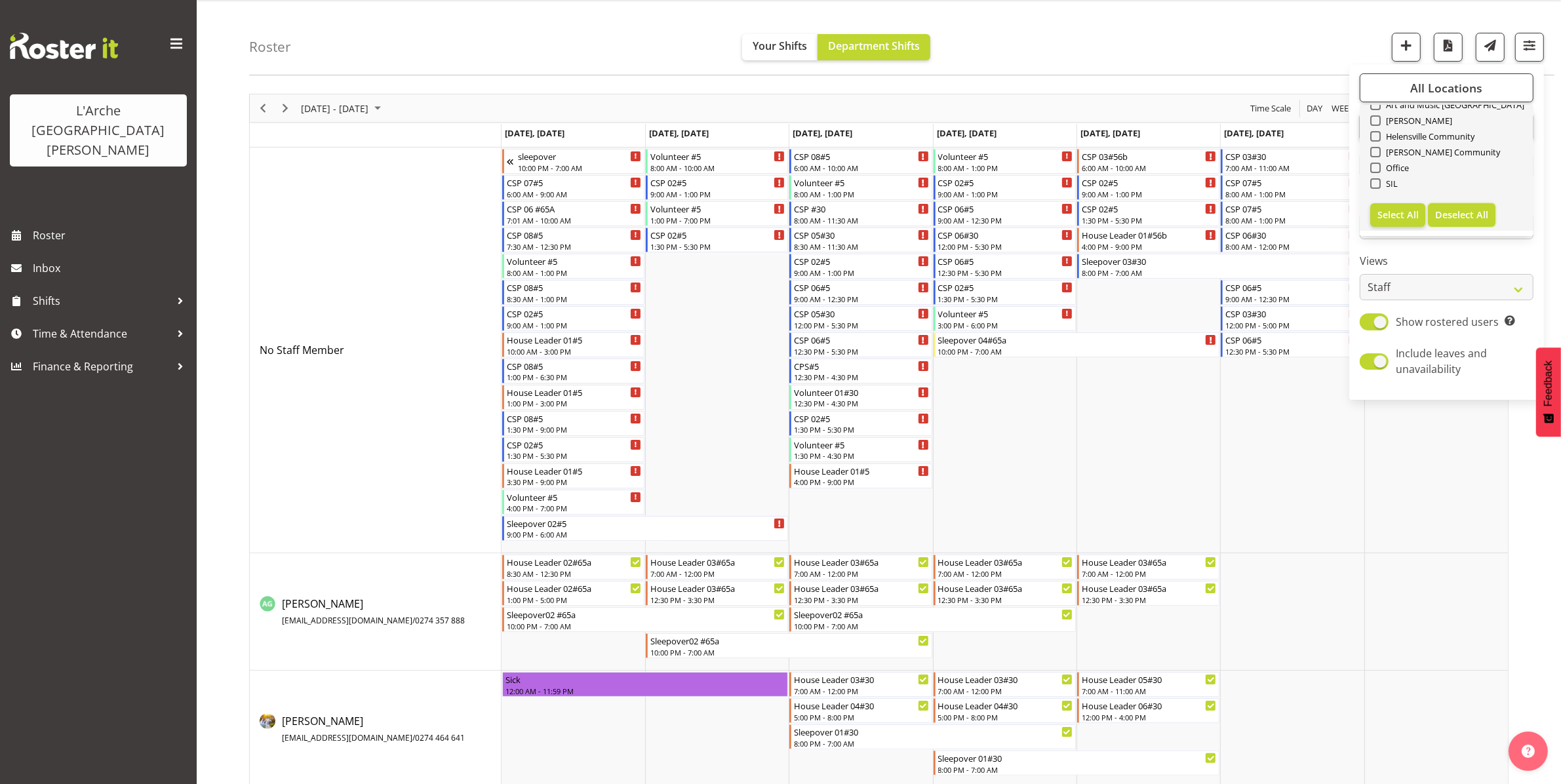
checkbox input "false"
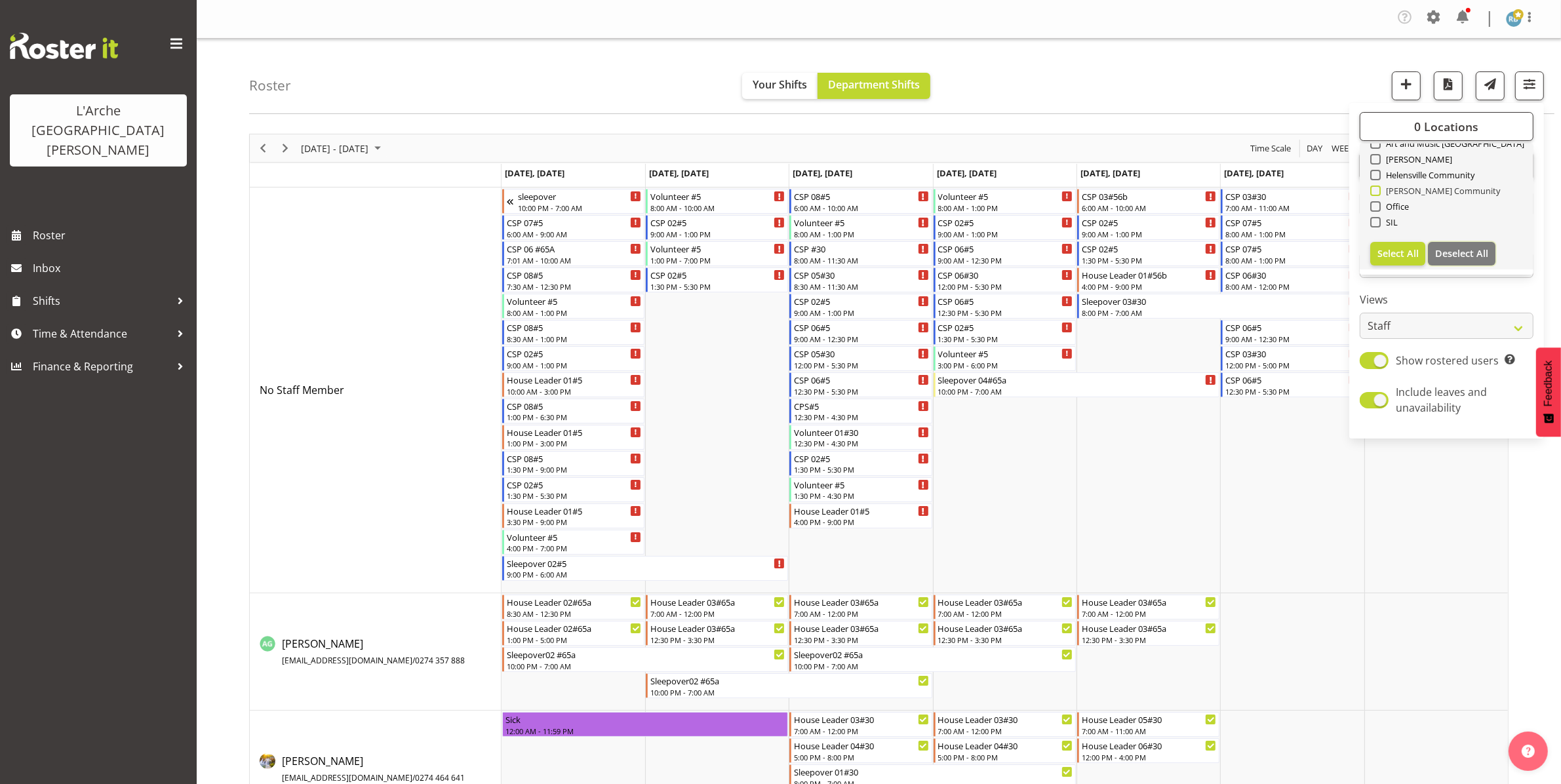
scroll to position [0, 0]
click at [786, 220] on span at bounding box center [1375, 222] width 11 height 11
click at [786, 220] on input "41" at bounding box center [1374, 222] width 9 height 9
checkbox input "true"
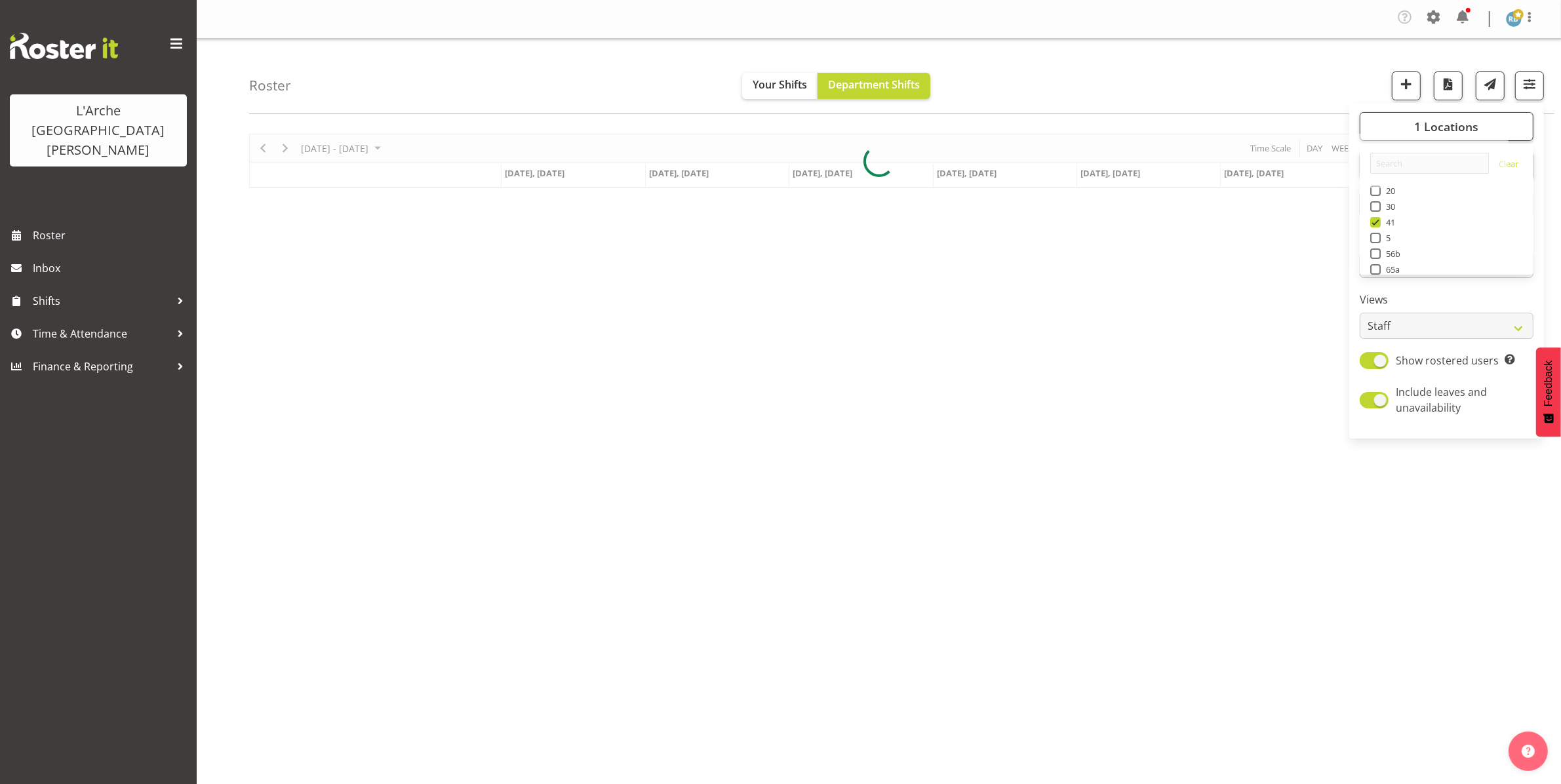
click at [786, 74] on div "Roster Your Shifts Department Shifts 1 Locations Clear 20 30 41 5 56b 65a 73 Ar…" at bounding box center [901, 76] width 1305 height 76
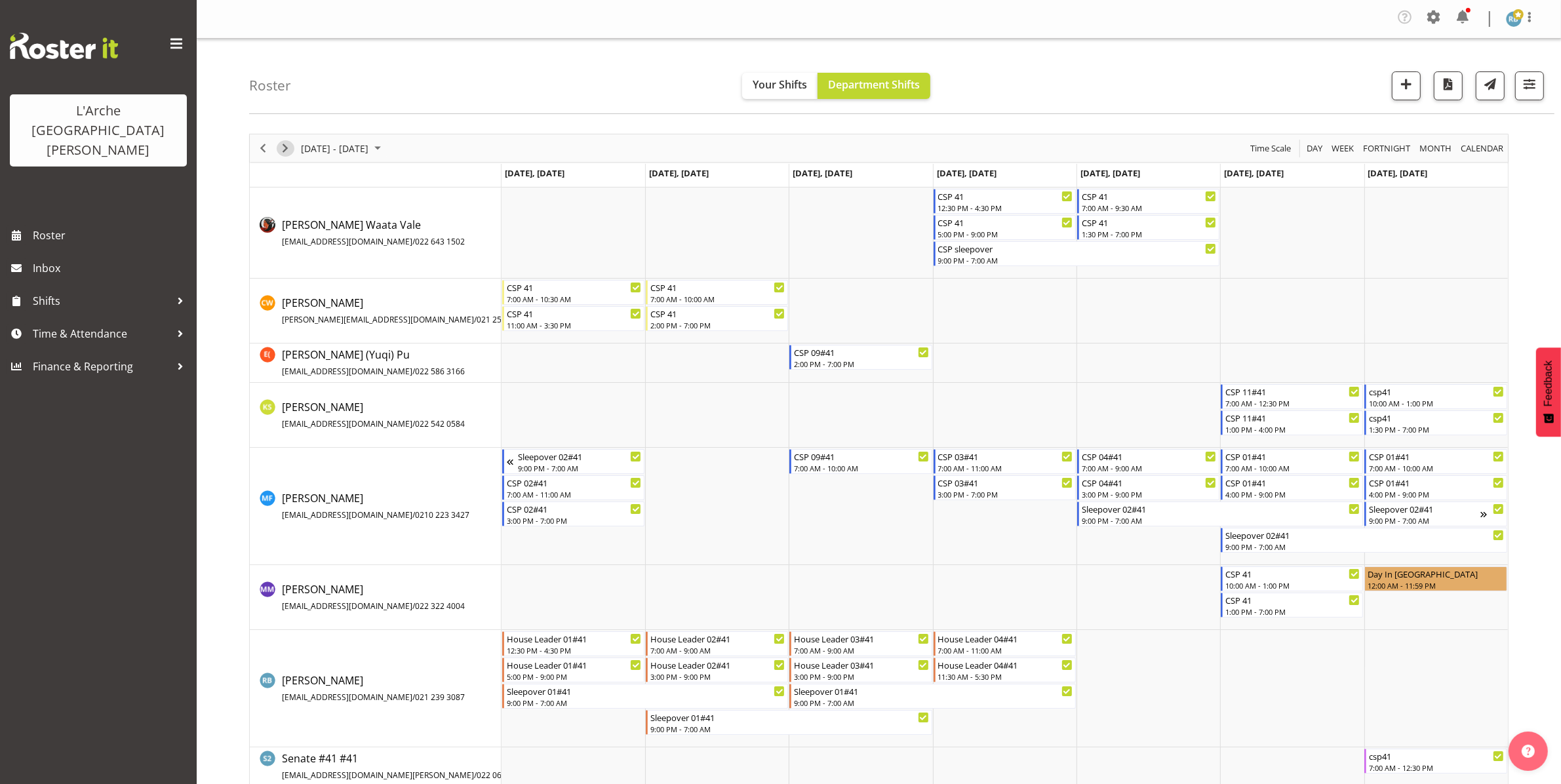
click at [284, 150] on span "Next" at bounding box center [285, 148] width 16 height 16
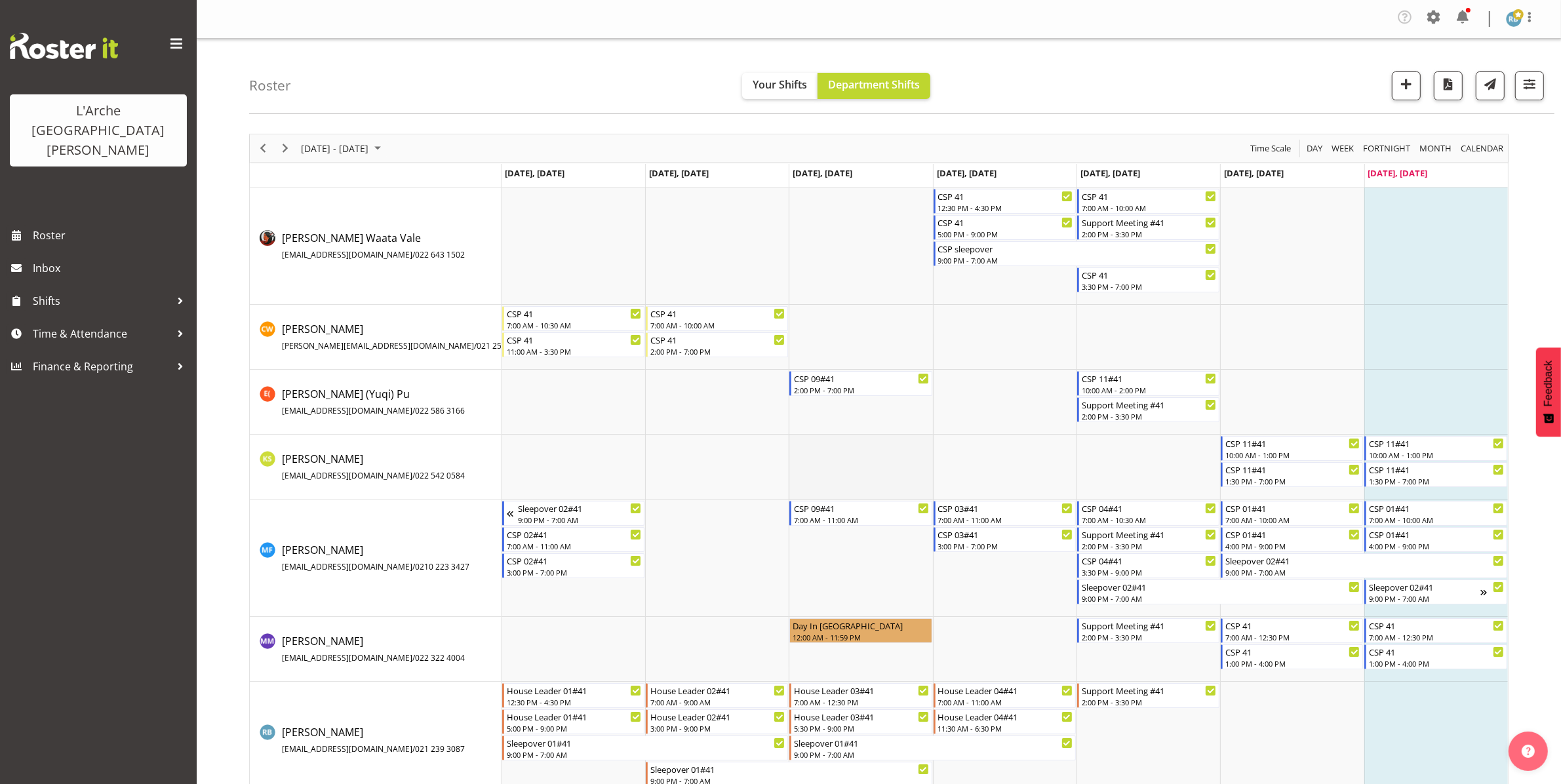
scroll to position [26, 0]
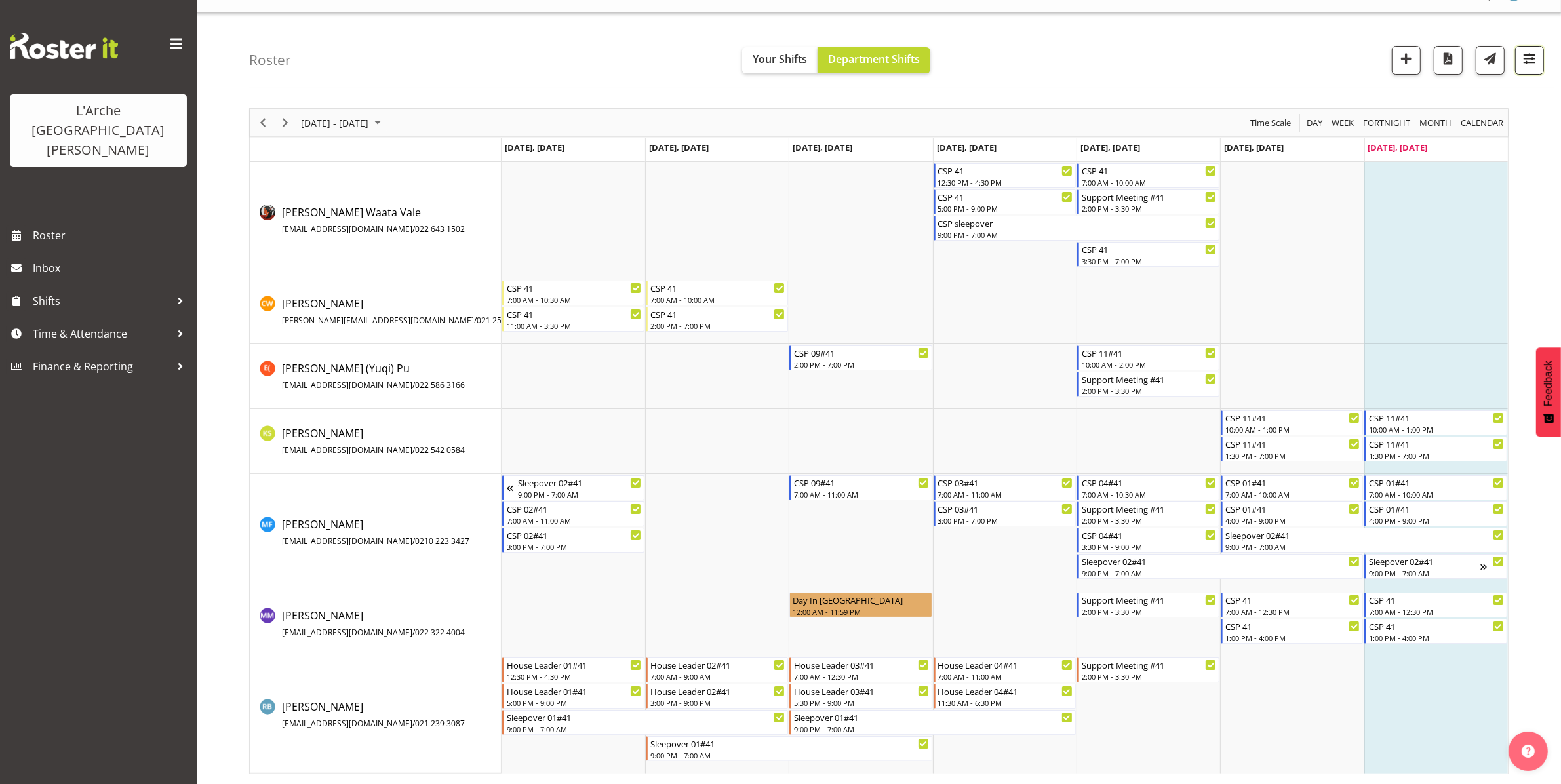
click at [786, 61] on span "button" at bounding box center [1530, 58] width 17 height 17
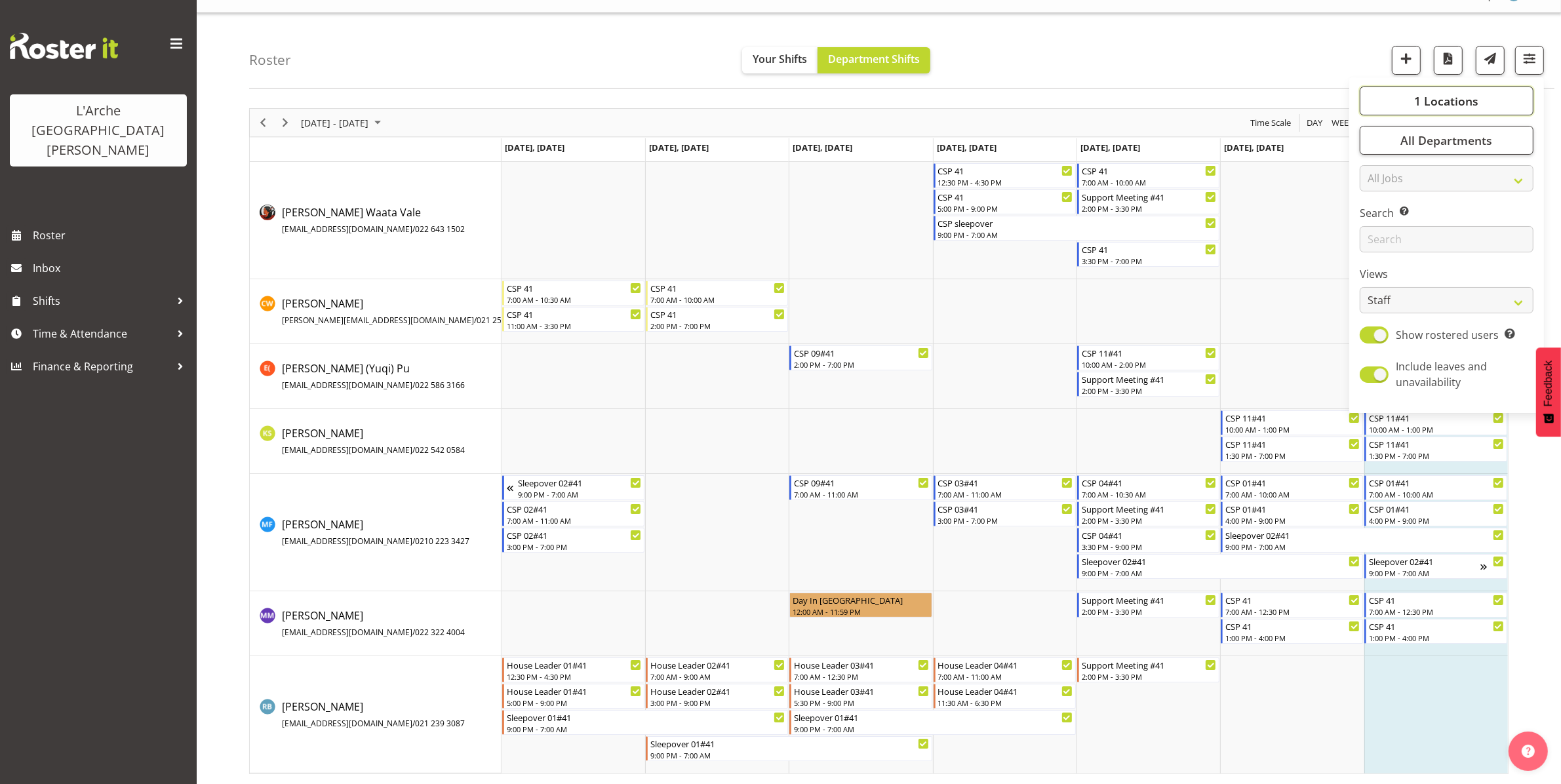
click at [786, 103] on span "1 Locations" at bounding box center [1446, 101] width 64 height 16
click at [786, 224] on span "Select All" at bounding box center [1398, 227] width 41 height 12
checkbox input "true"
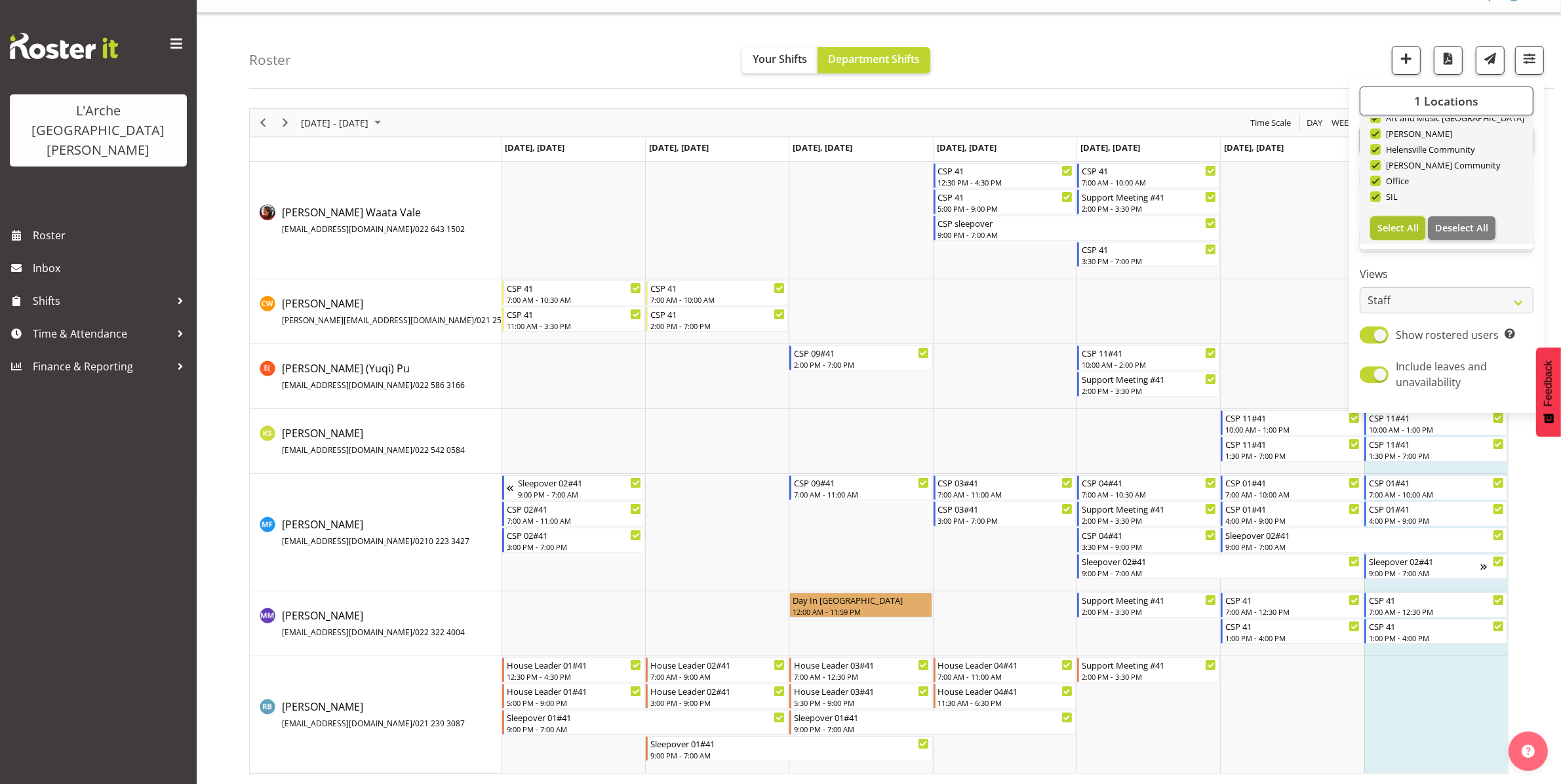
checkbox input "true"
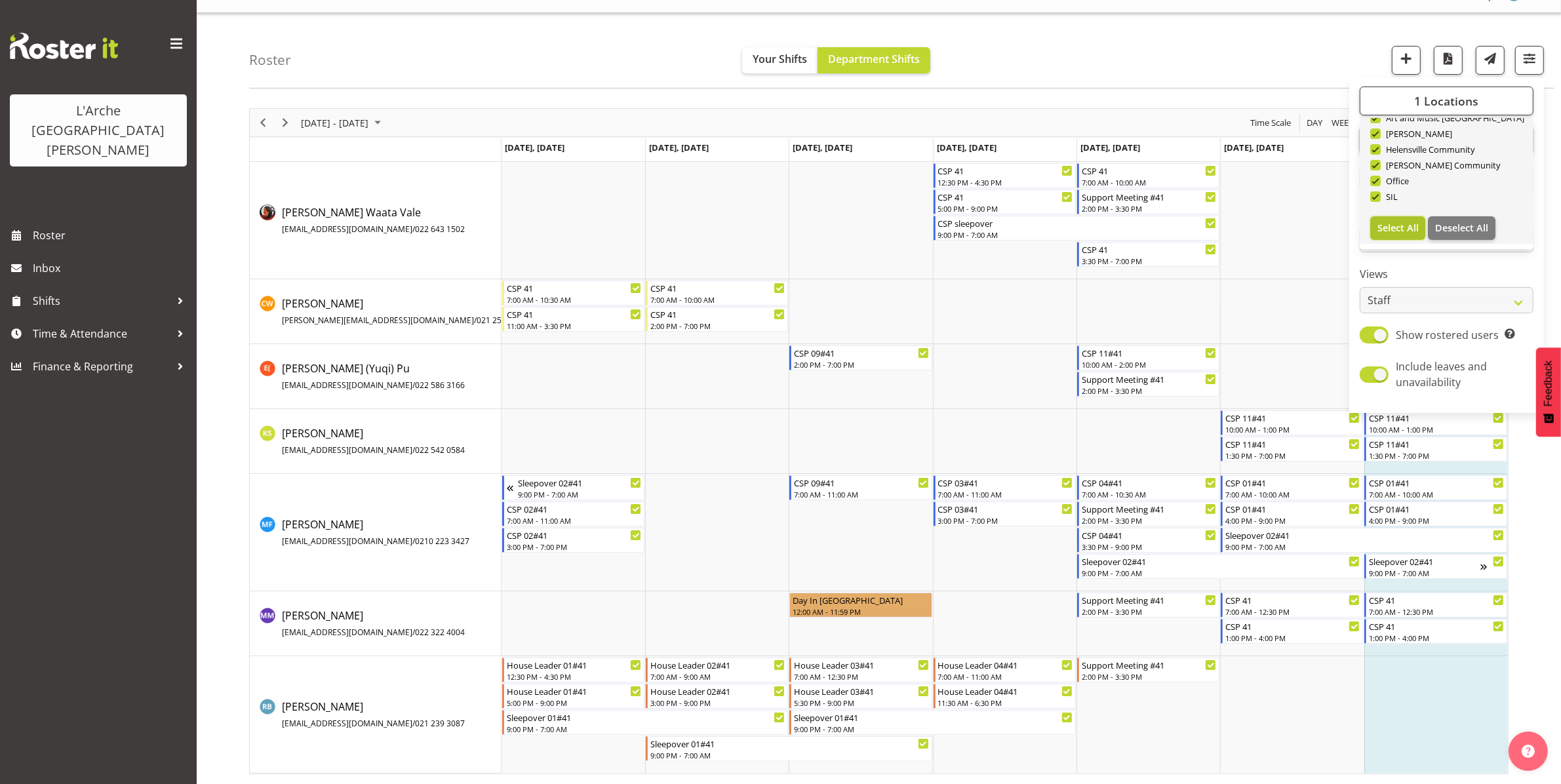
checkbox input "true"
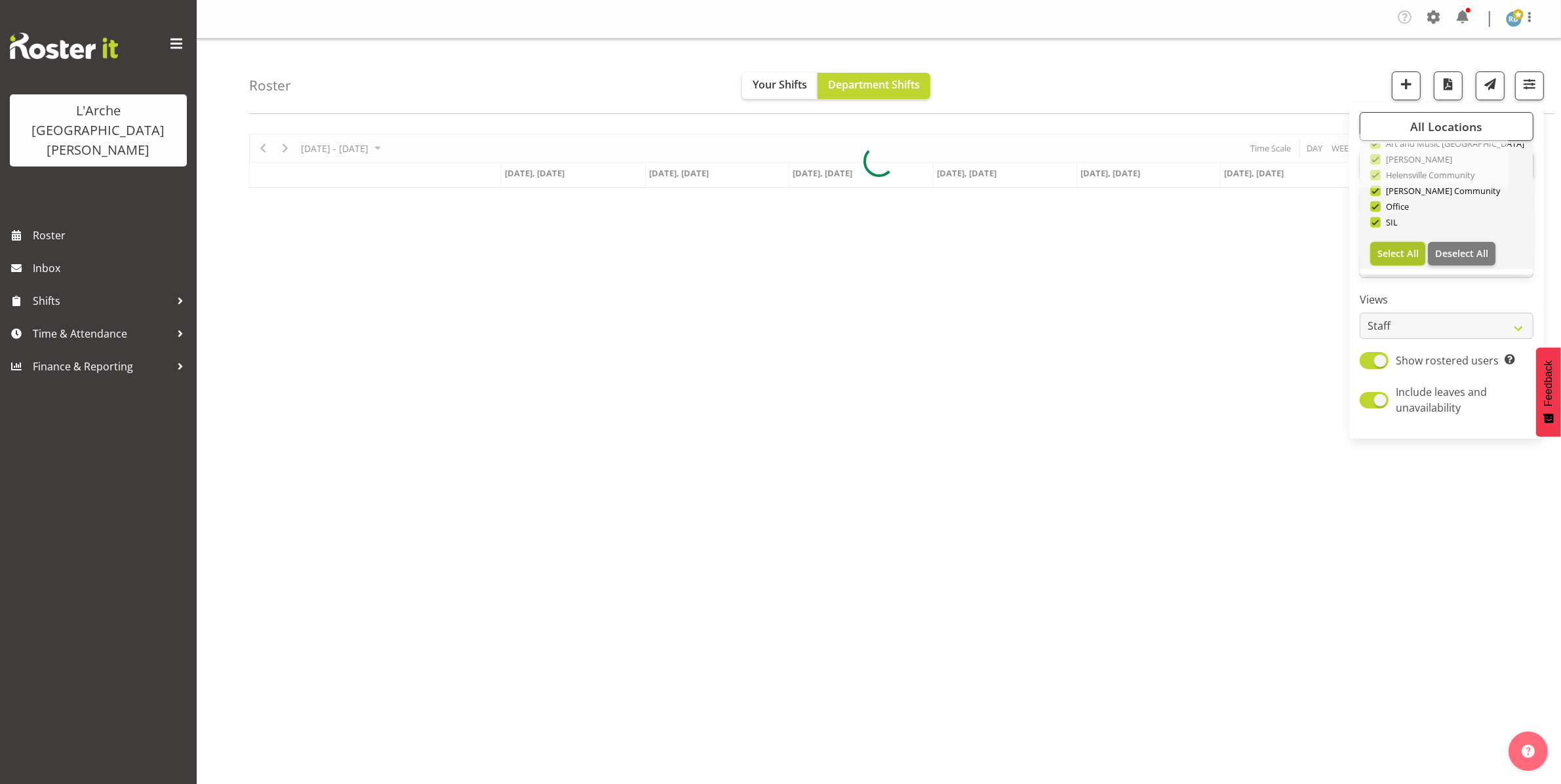
scroll to position [0, 0]
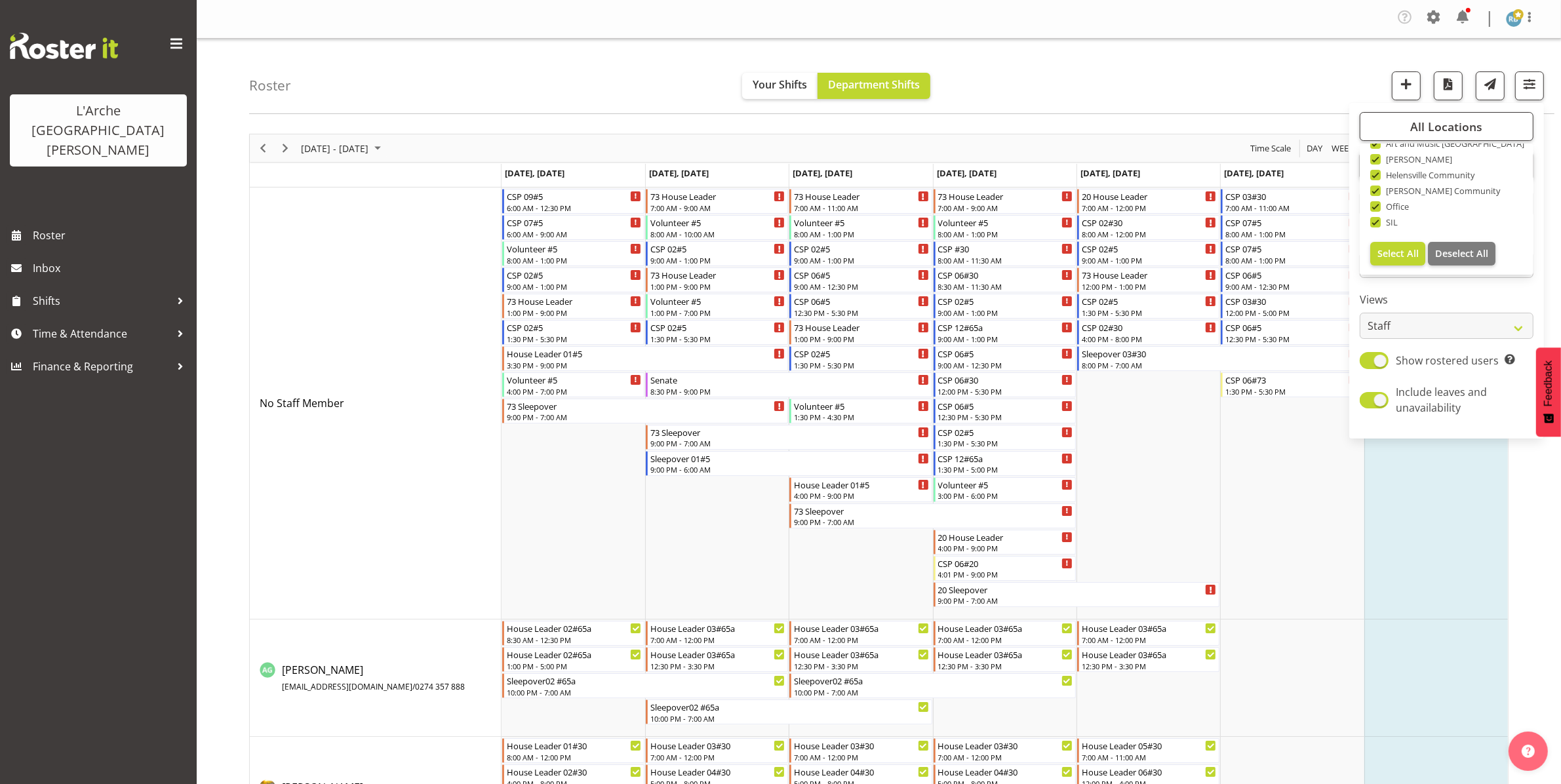
click at [786, 100] on div "Roster Your Shifts Department Shifts All Locations Clear 20 30 41 5 56b 65a 73 …" at bounding box center [901, 76] width 1305 height 76
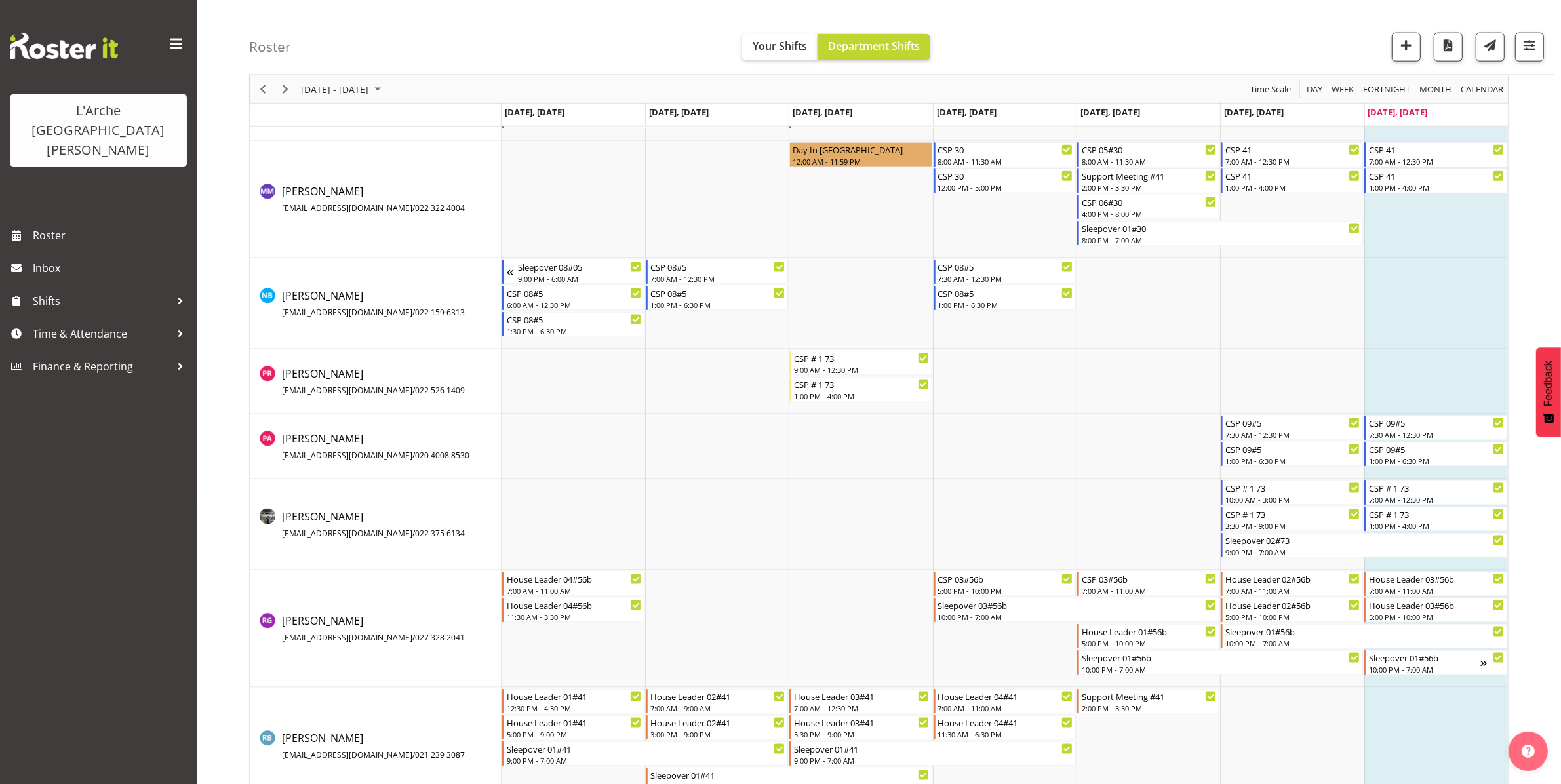
scroll to position [2133, 0]
click at [260, 87] on span "Previous" at bounding box center [263, 89] width 16 height 16
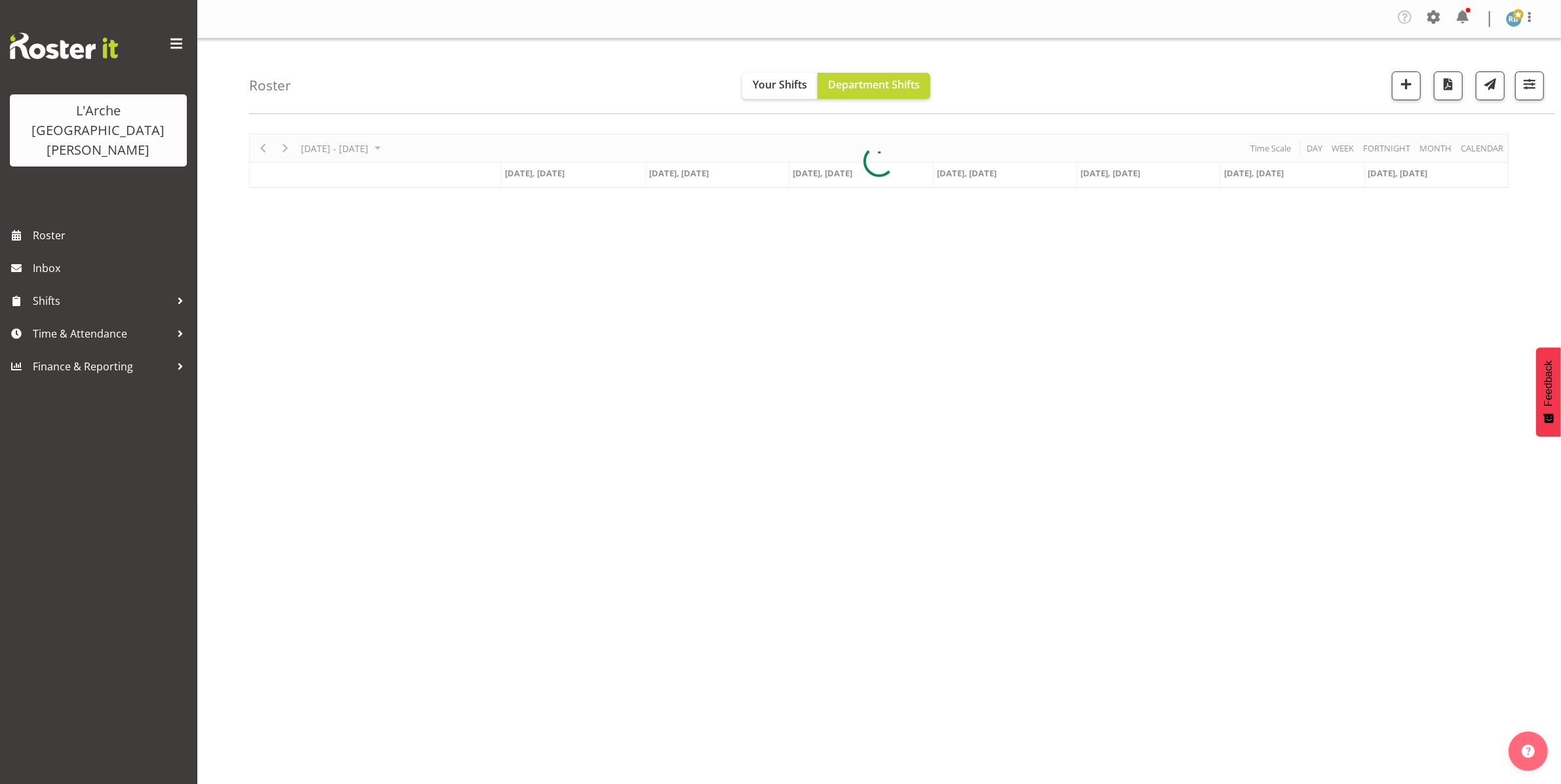
scroll to position [0, 0]
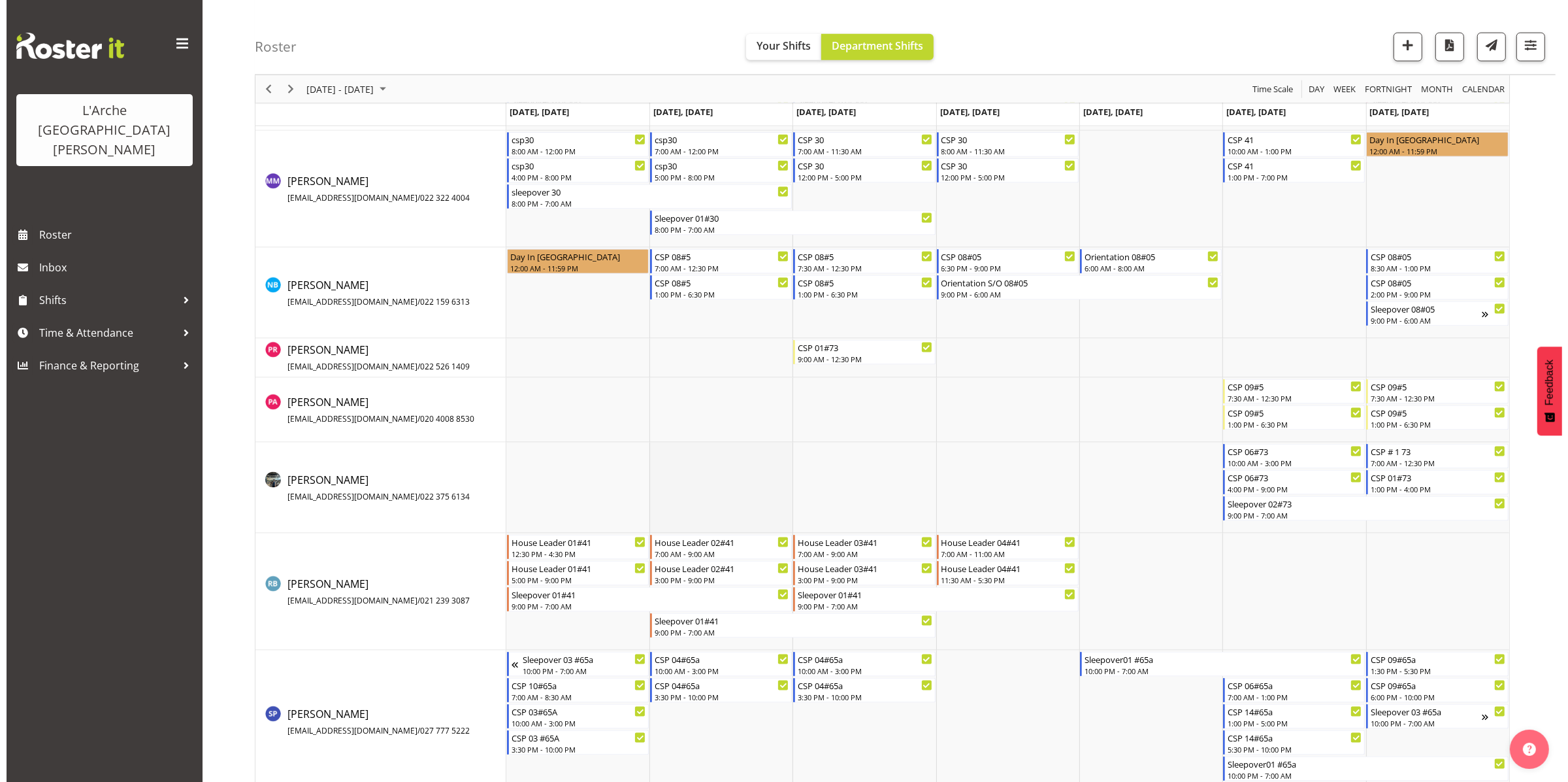
scroll to position [2161, 0]
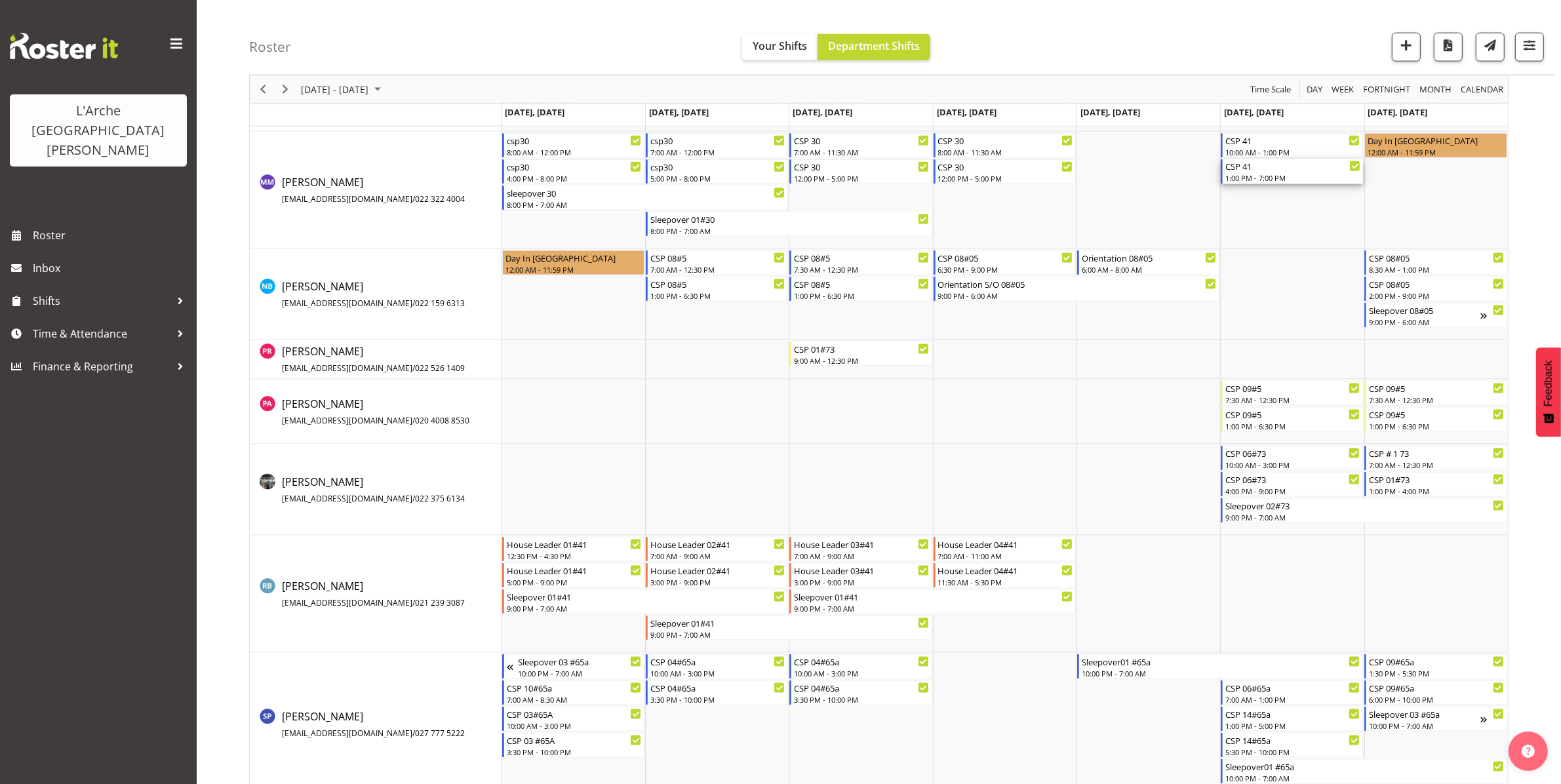
click at [786, 174] on div "1:00 PM - 7:00 PM" at bounding box center [1292, 177] width 135 height 11
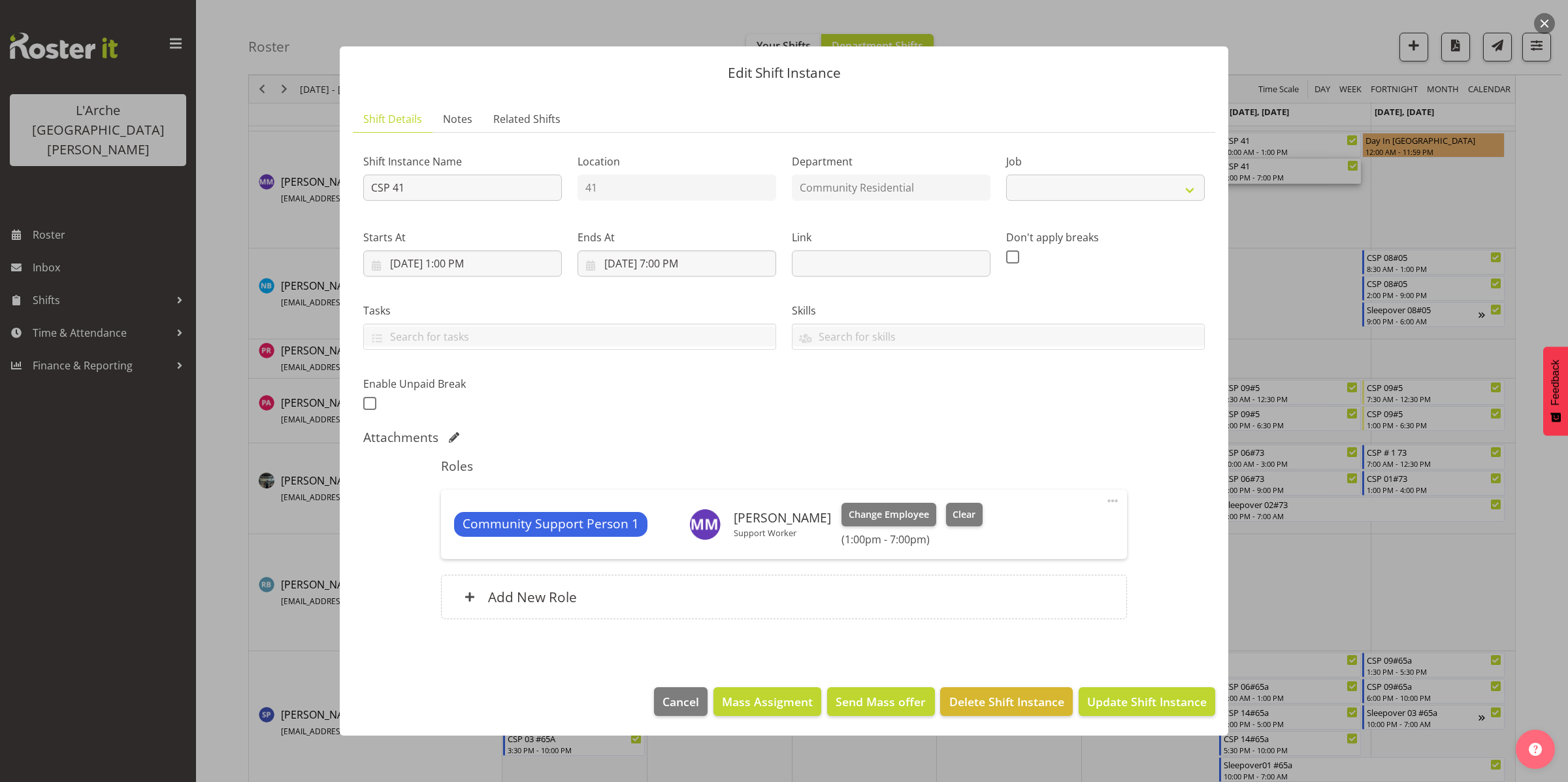
select select "2"
click at [485, 262] on input "[DATE] 1:00 PM" at bounding box center [462, 263] width 198 height 26
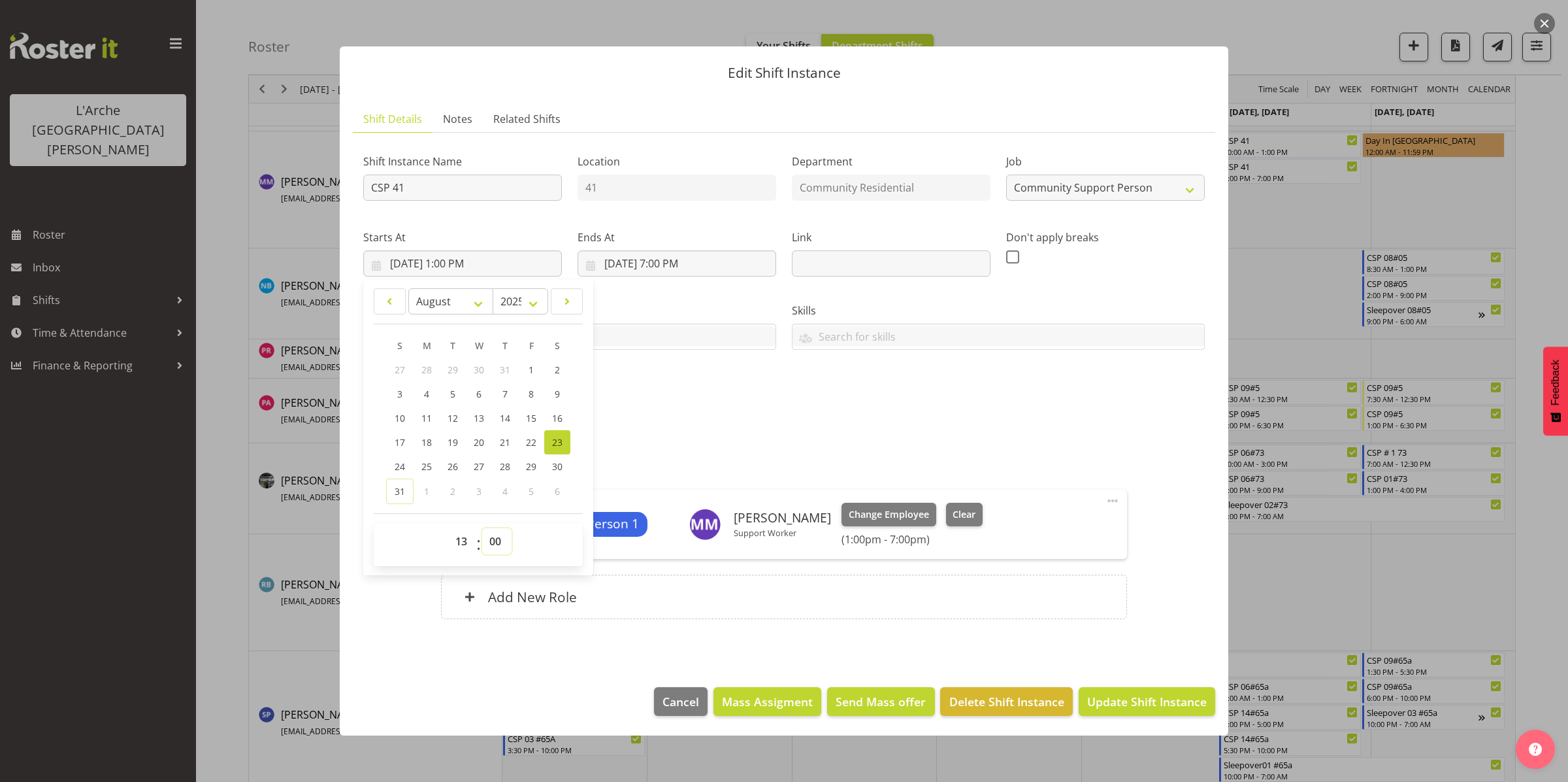
click at [494, 542] on select "00 01 02 03 04 05 06 07 08 09 10 11 12 13 14 15 16 17 18 19 20 21 22 23 24 25 2…" at bounding box center [496, 541] width 29 height 26
select select "30"
click at [482, 528] on select "00 01 02 03 04 05 06 07 08 09 10 11 12 13 14 15 16 17 18 19 20 21 22 23 24 25 2…" at bounding box center [496, 541] width 29 height 26
type input "[DATE] 1:30 PM"
click at [783, 703] on span "Update Shift Instance" at bounding box center [1147, 702] width 119 height 17
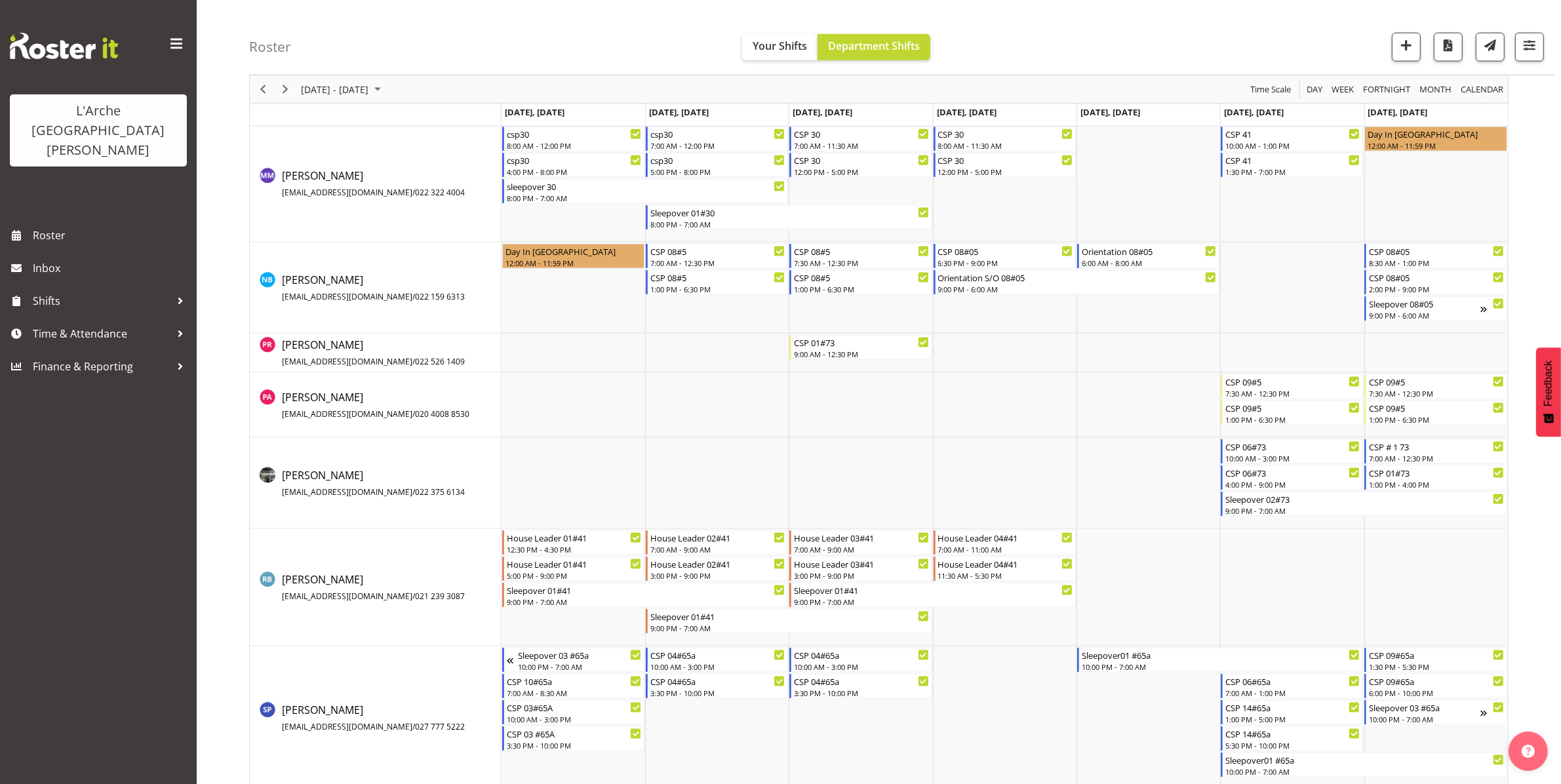
scroll to position [2174, 0]
click at [285, 86] on span "Next" at bounding box center [285, 89] width 16 height 16
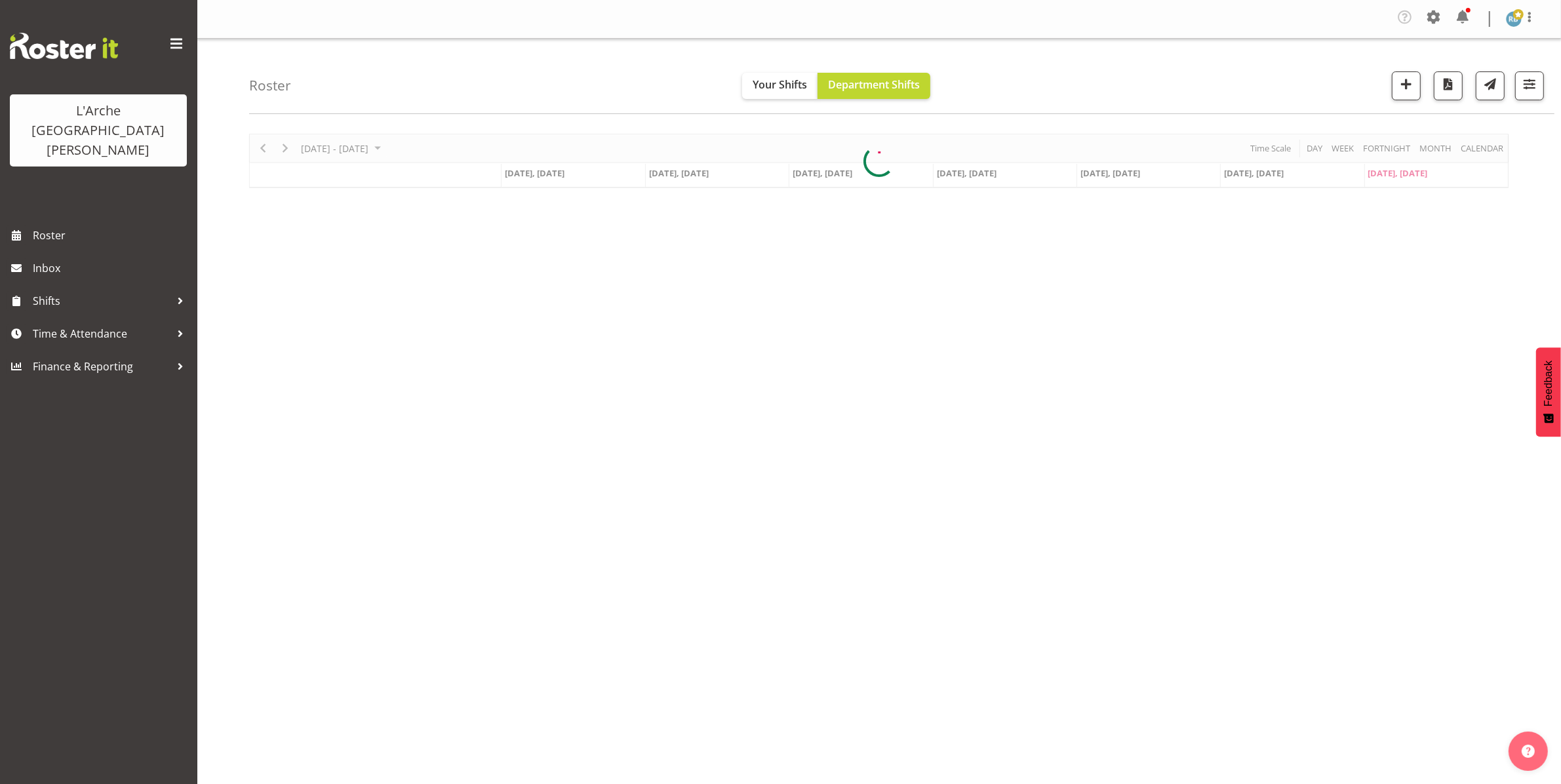
scroll to position [0, 0]
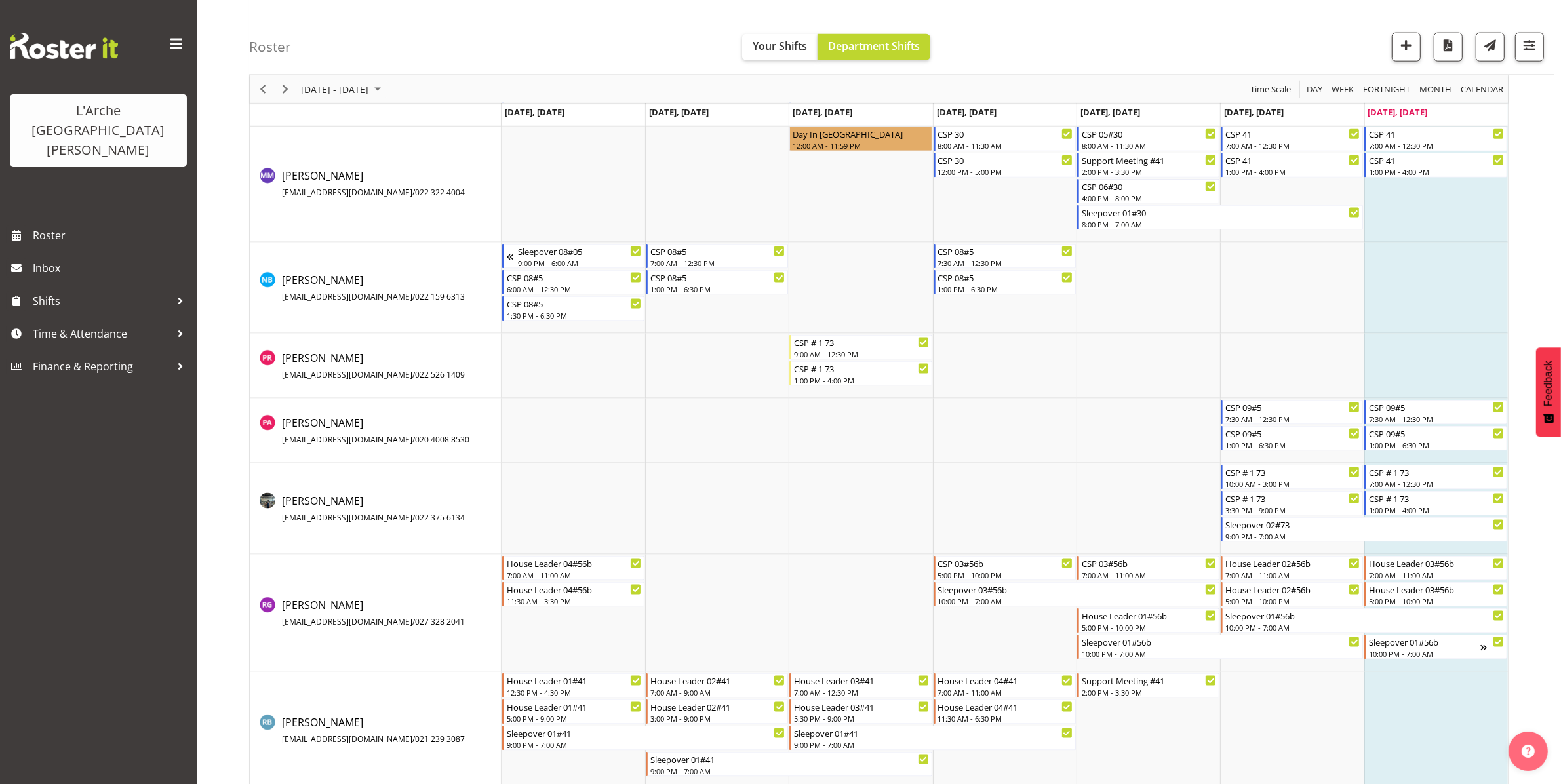
scroll to position [2146, 0]
click at [260, 88] on span "Previous" at bounding box center [263, 89] width 16 height 16
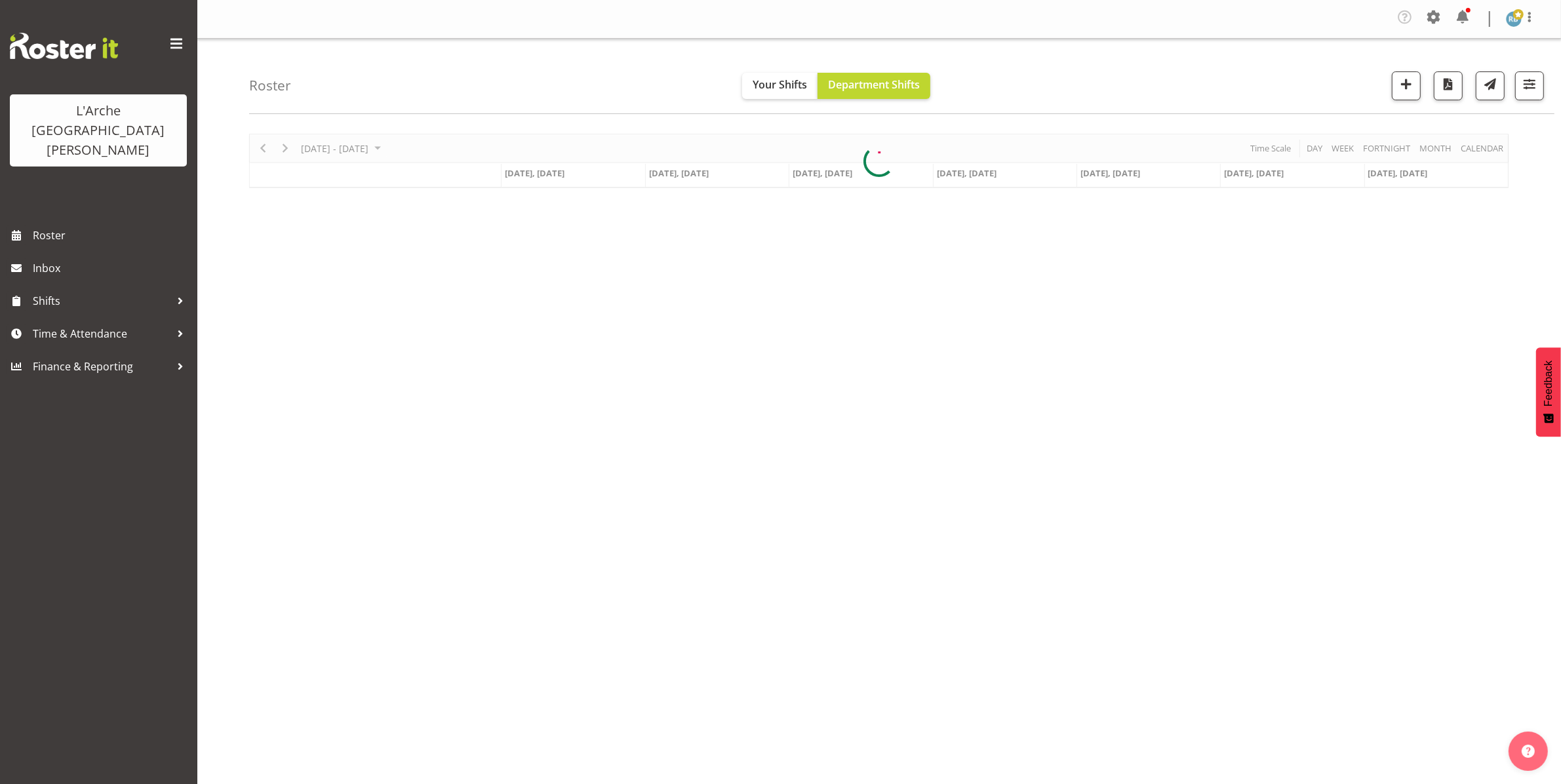
scroll to position [0, 0]
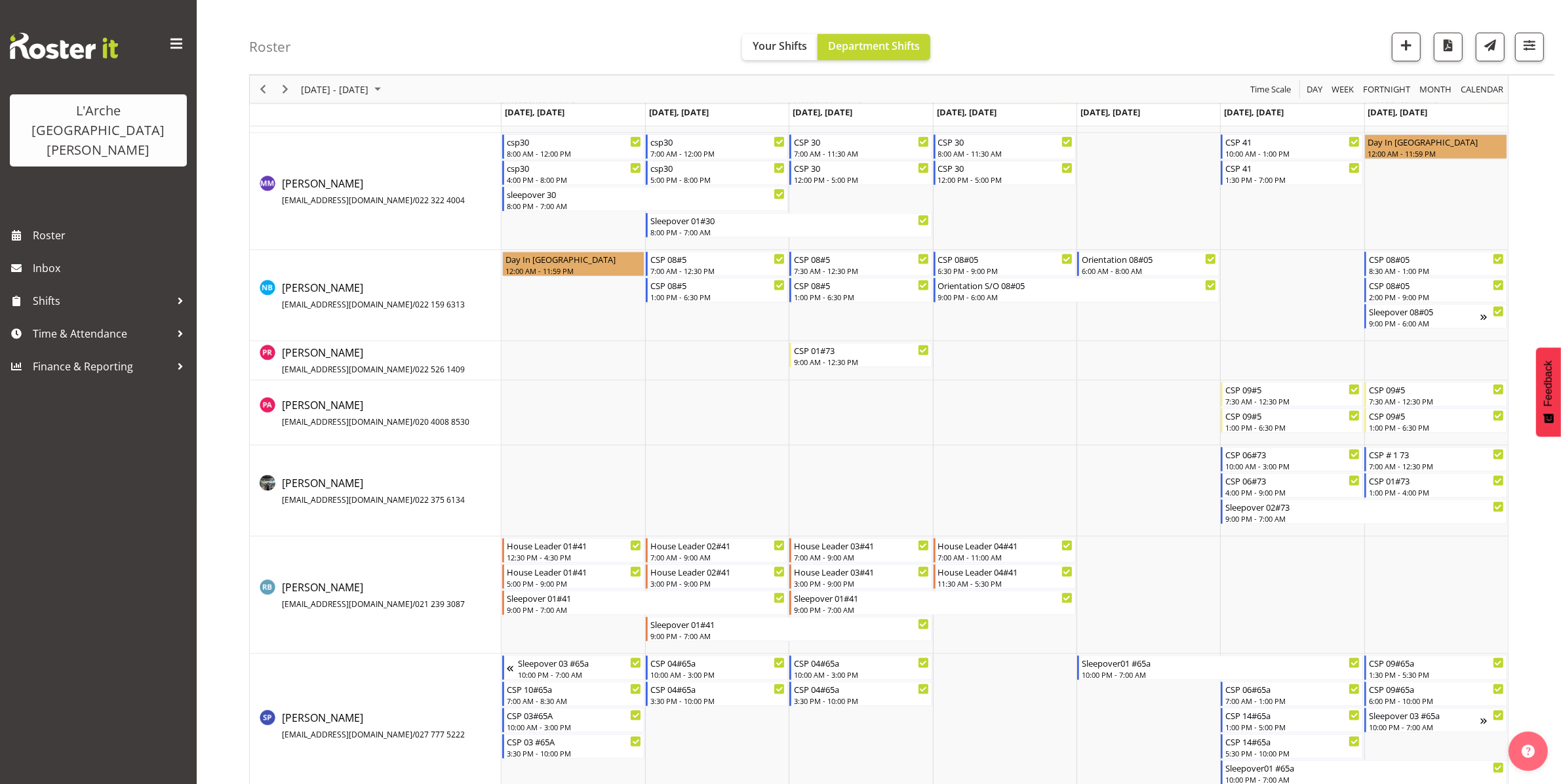
scroll to position [2165, 0]
click at [280, 86] on span "Next" at bounding box center [285, 89] width 16 height 16
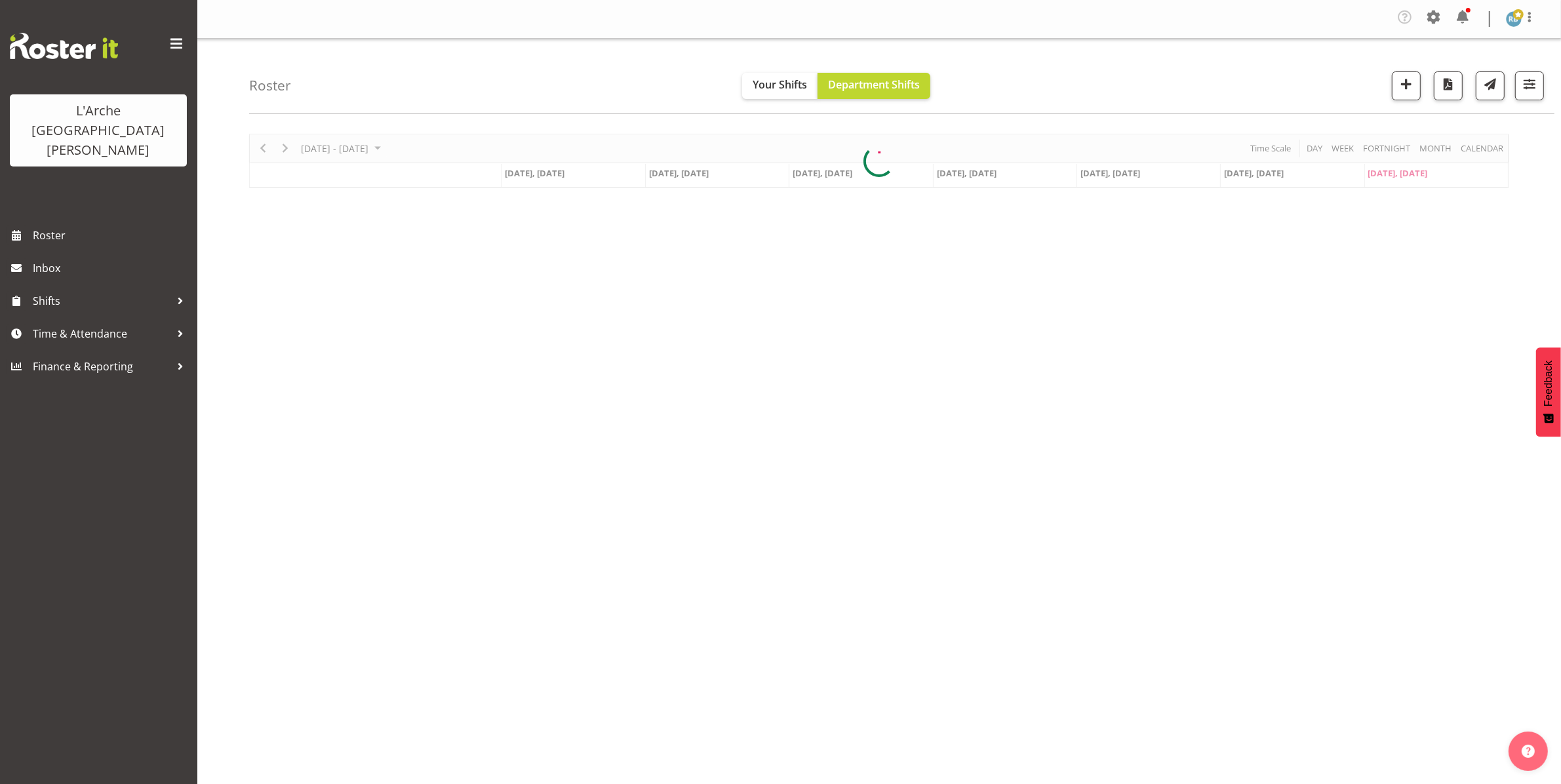
scroll to position [0, 0]
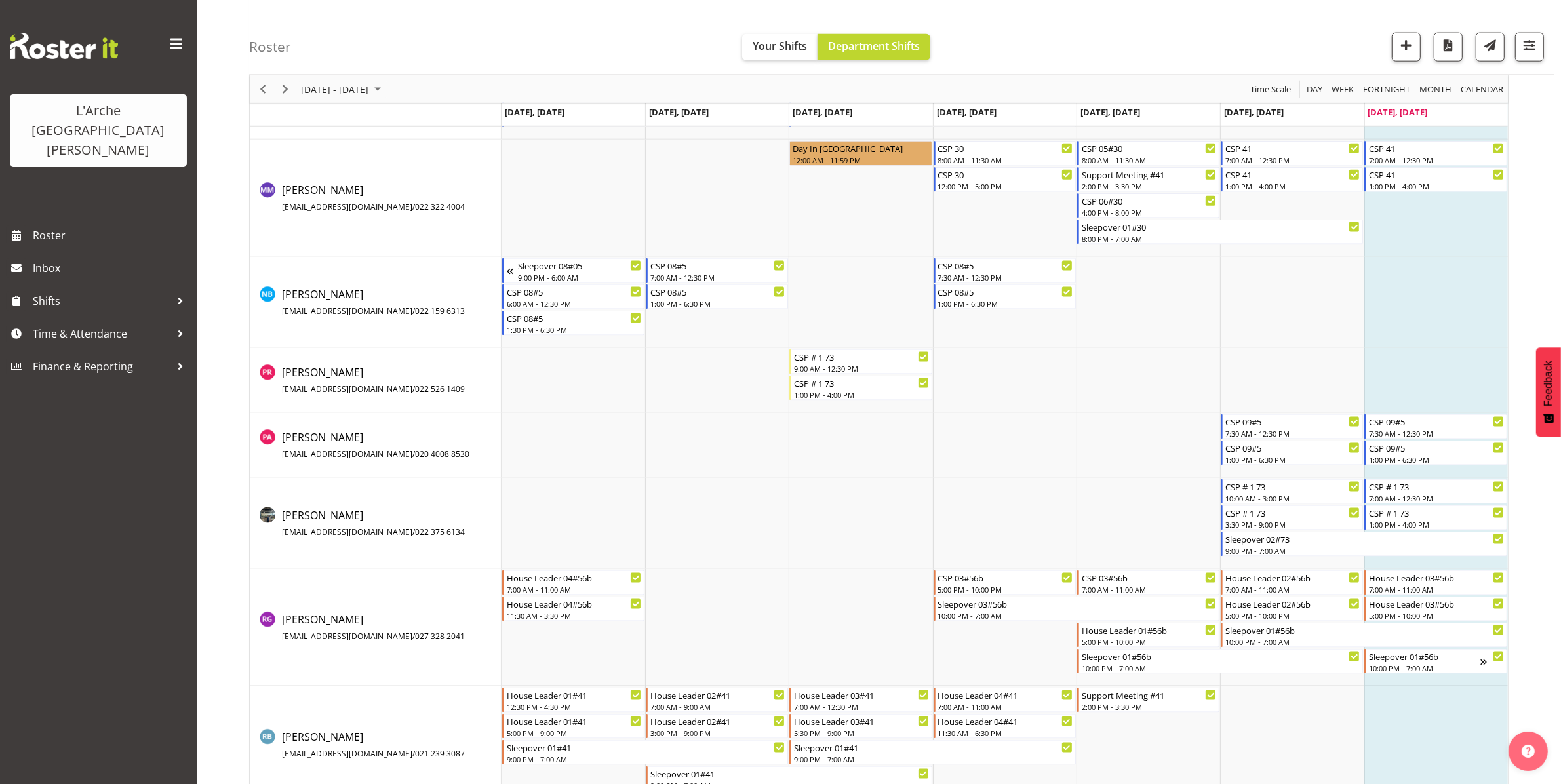
scroll to position [2133, 0]
click at [263, 91] on span "Previous" at bounding box center [263, 89] width 16 height 16
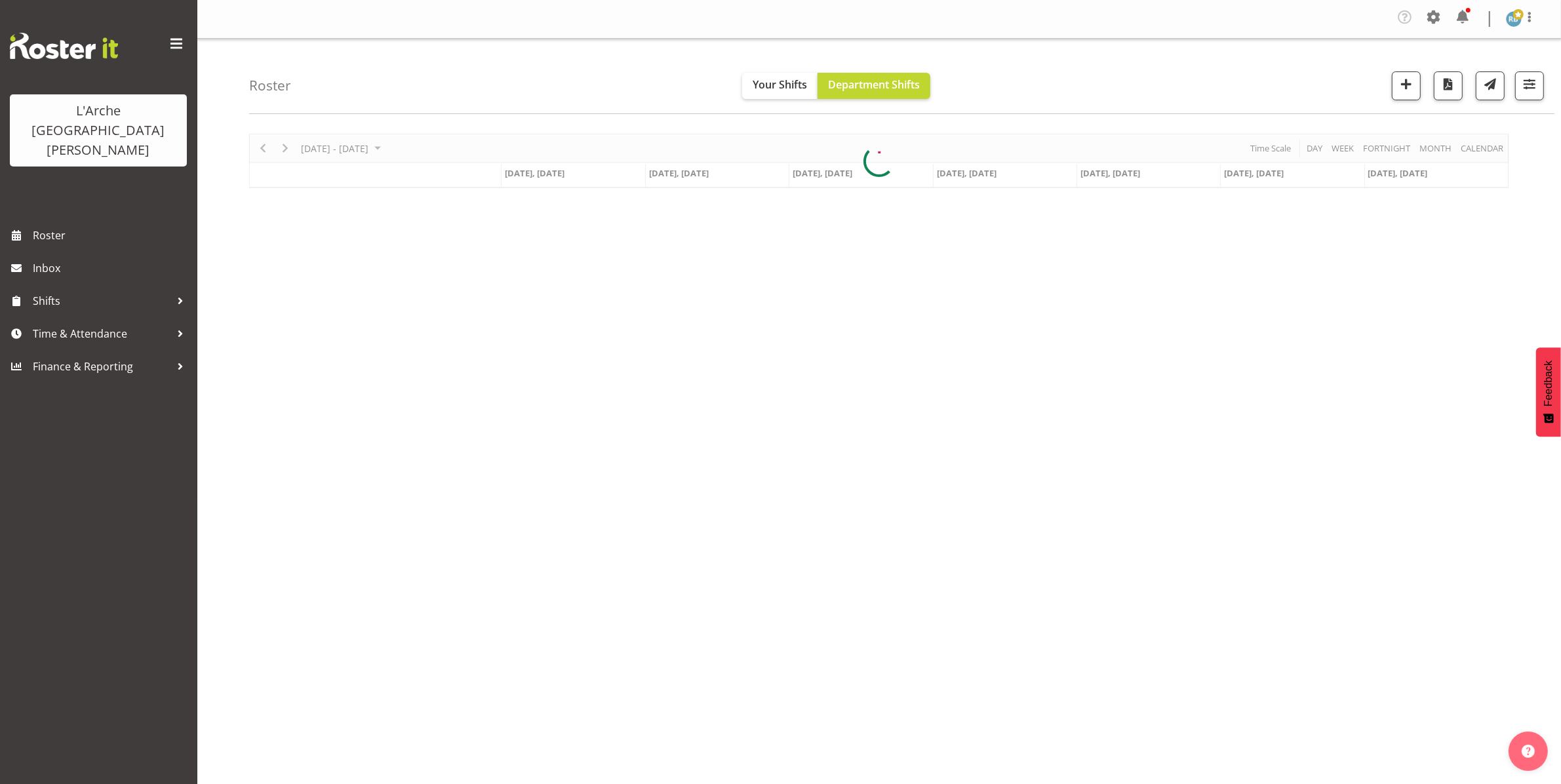
scroll to position [0, 0]
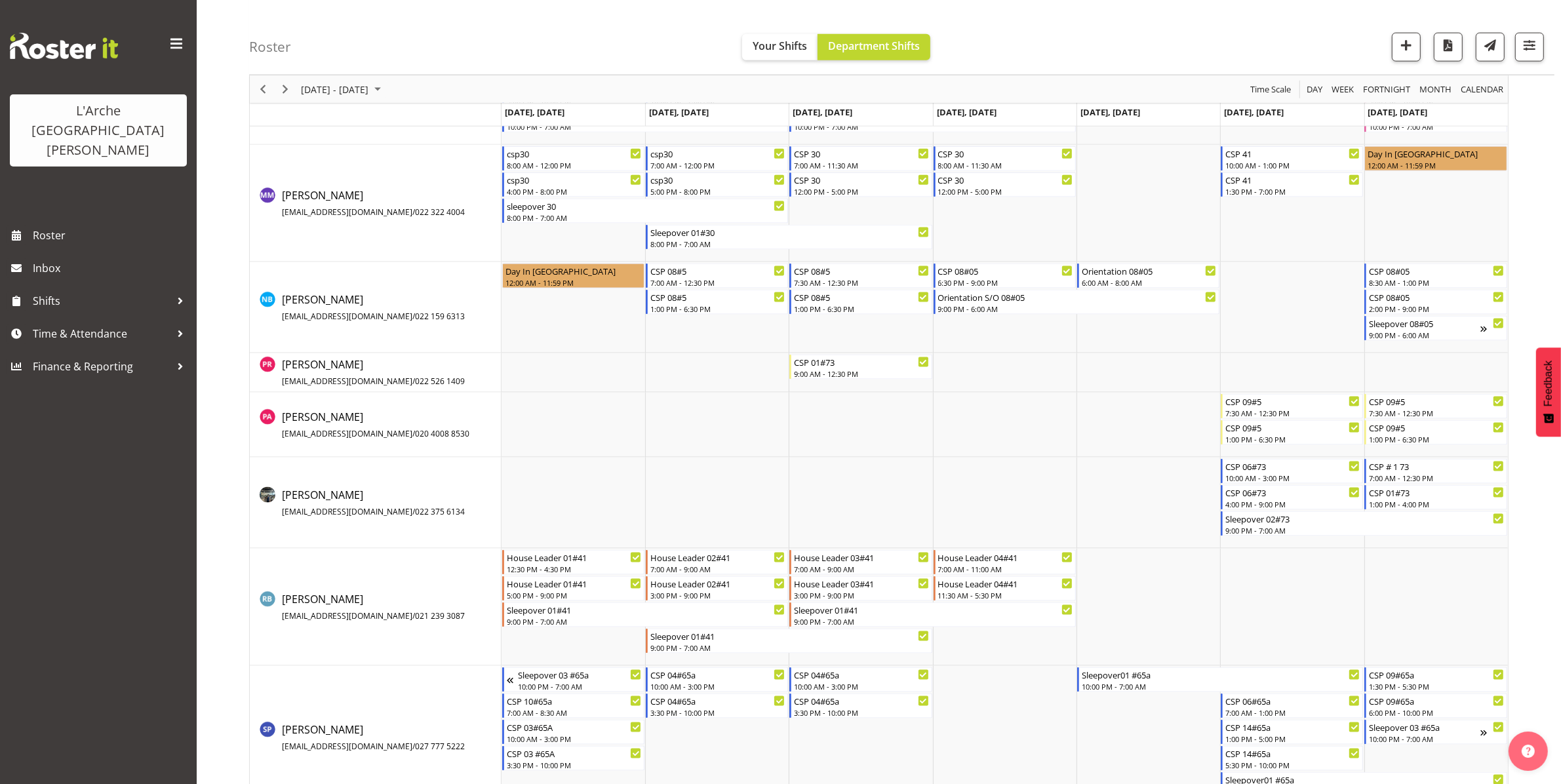
scroll to position [2153, 0]
click at [261, 86] on span "Previous" at bounding box center [263, 89] width 16 height 16
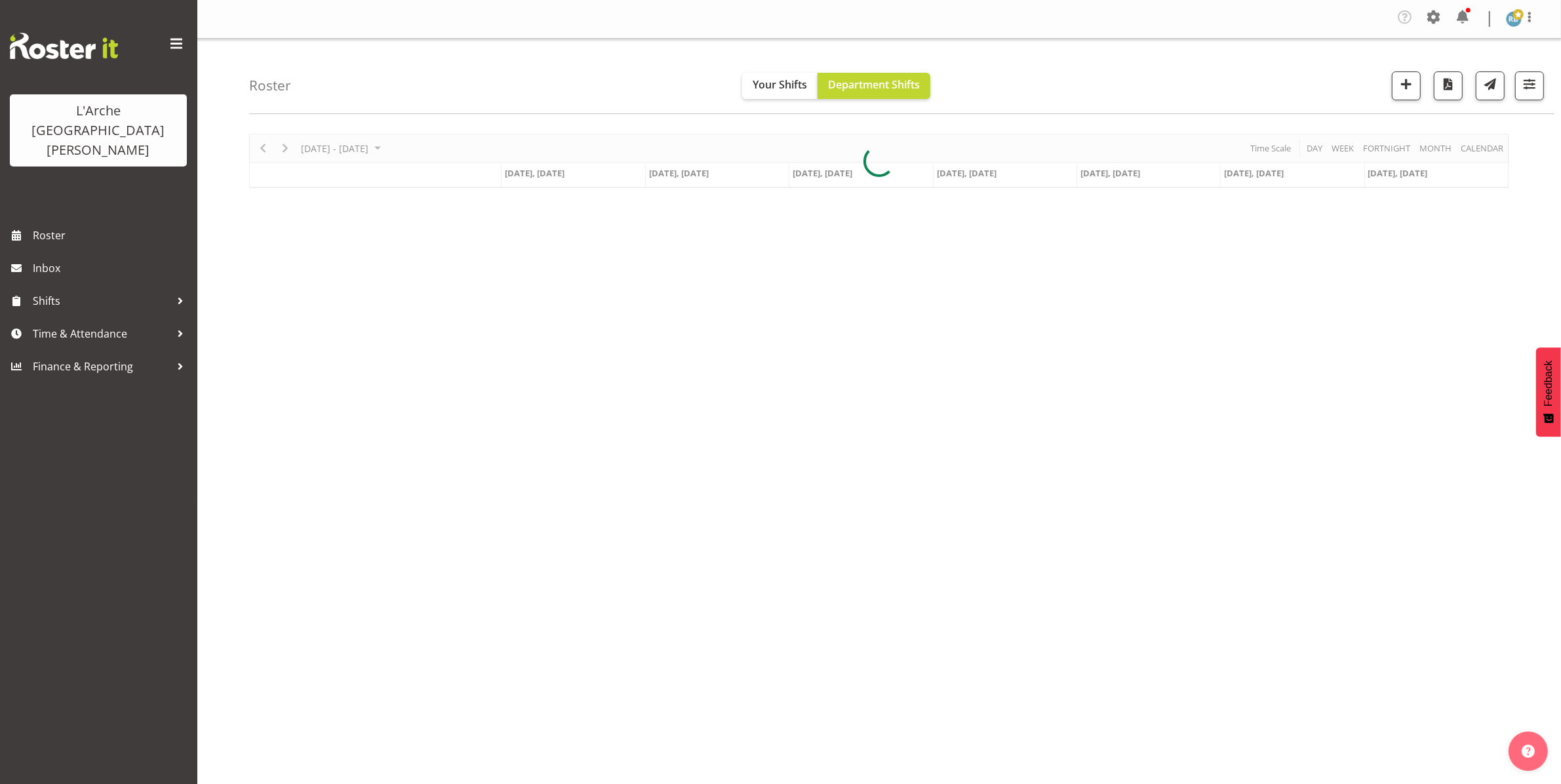
scroll to position [0, 0]
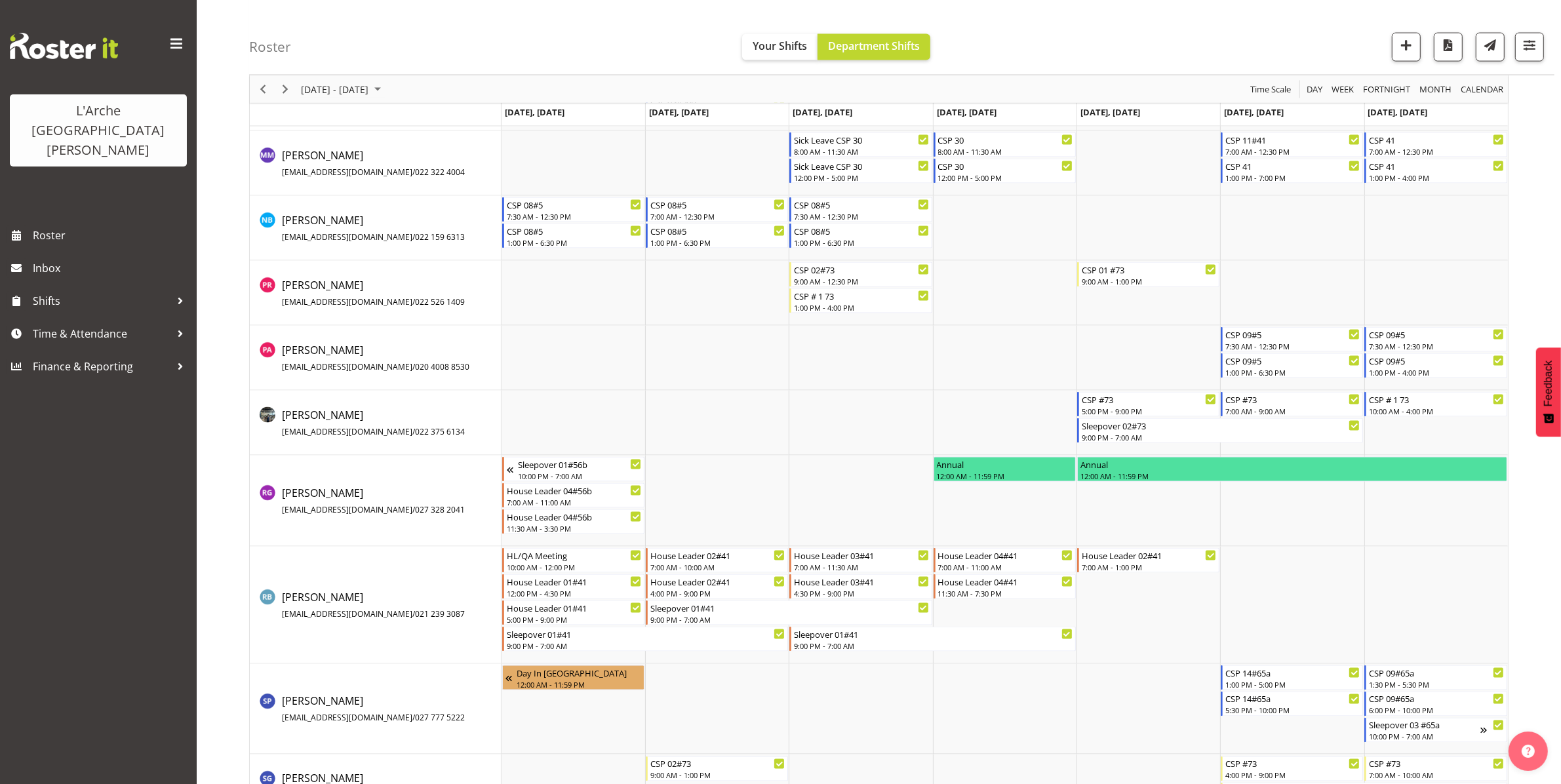
scroll to position [2428, 0]
click at [259, 88] on span "Previous" at bounding box center [263, 89] width 16 height 16
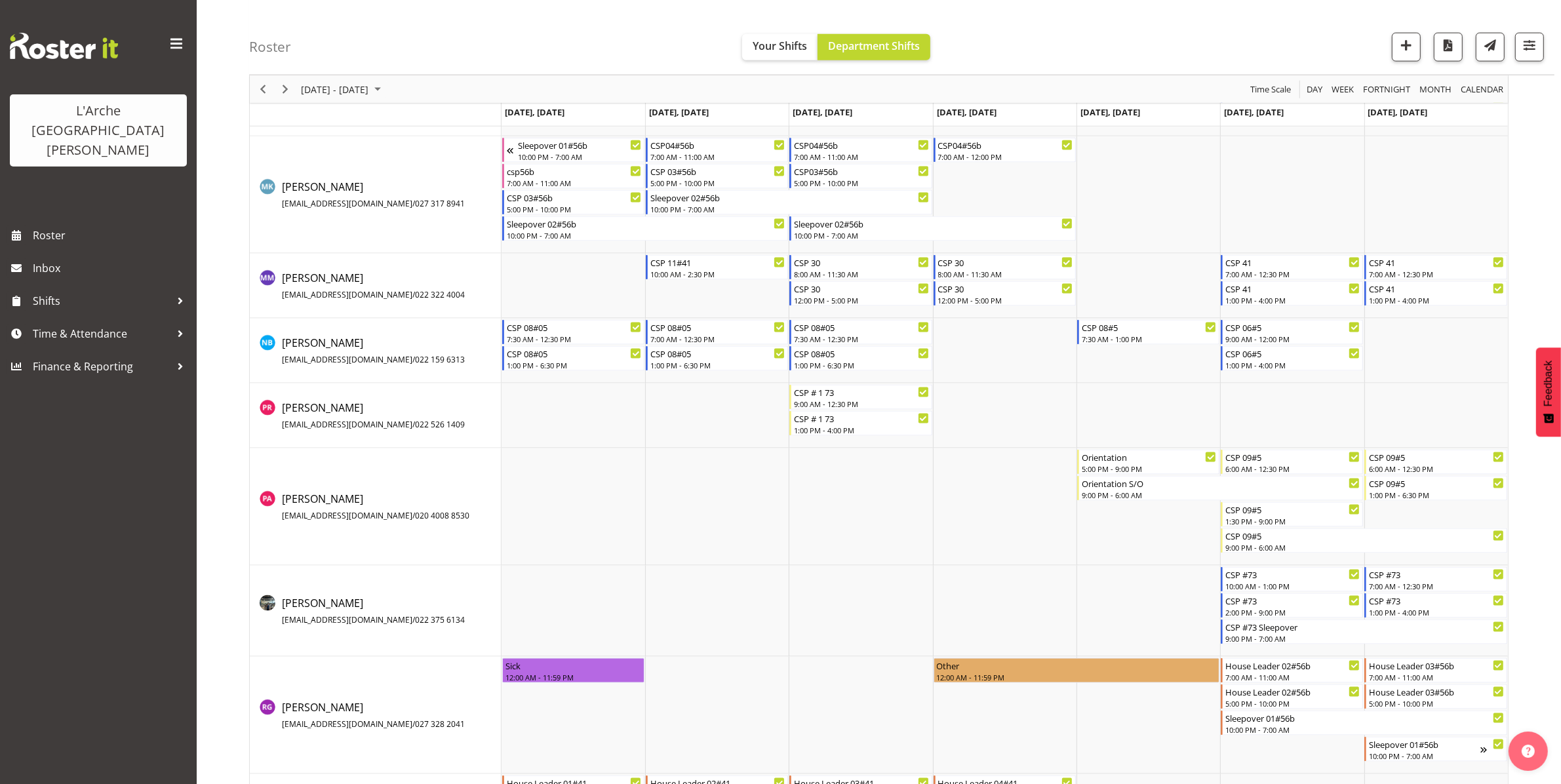
scroll to position [2202, 0]
click at [260, 86] on span "Previous" at bounding box center [263, 89] width 16 height 16
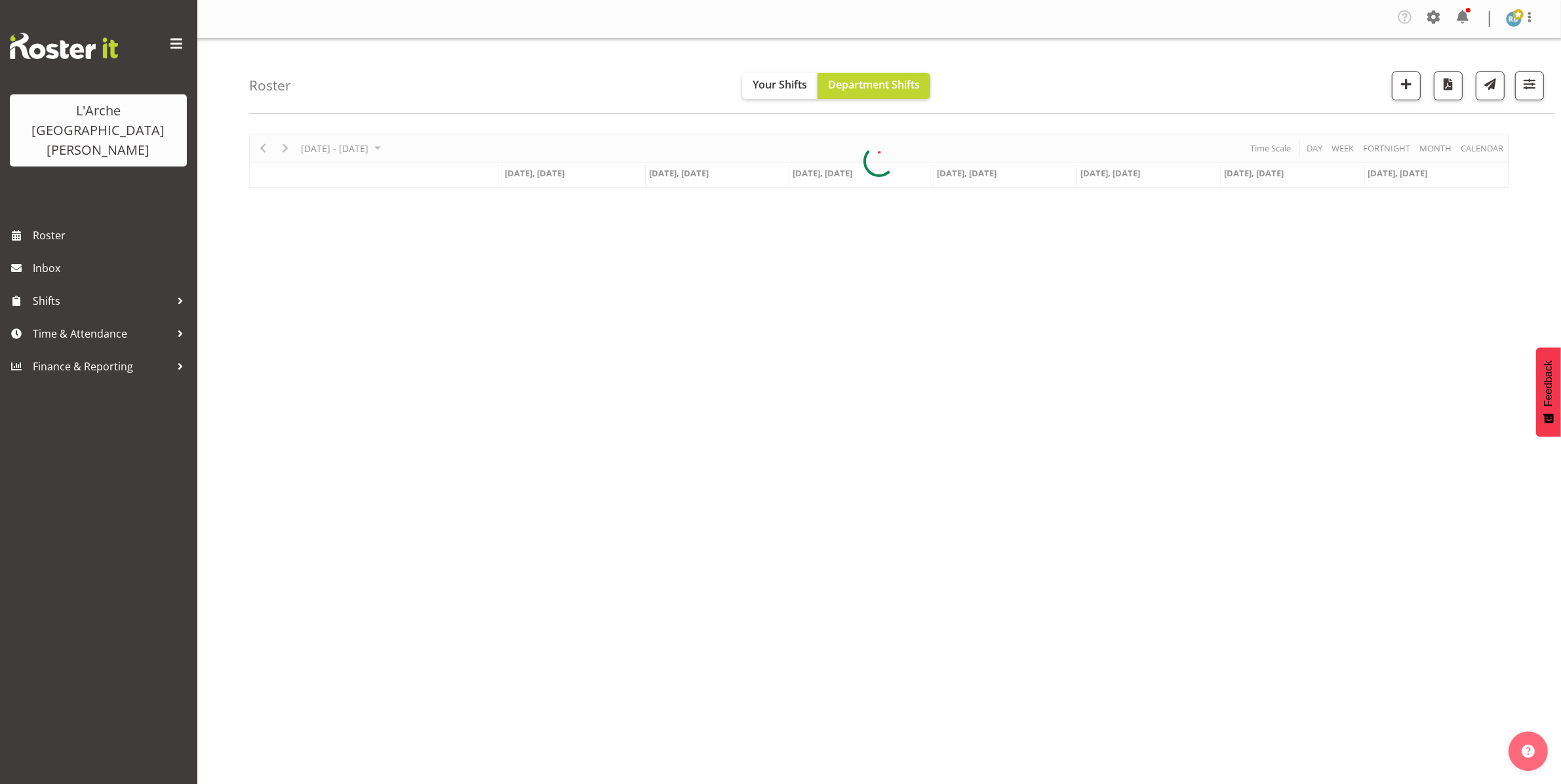
scroll to position [0, 0]
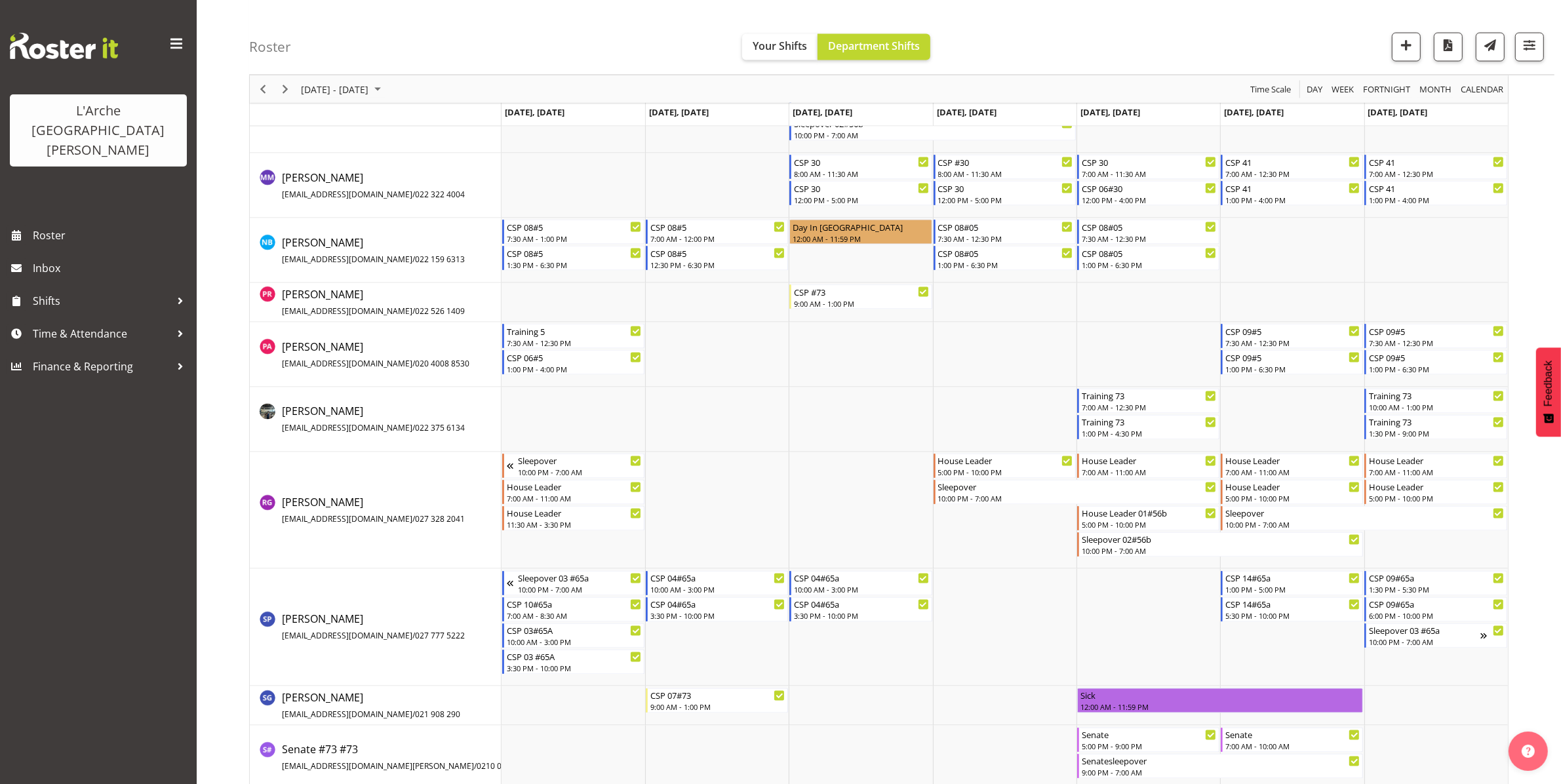
scroll to position [2747, 0]
click at [349, 86] on span "[DATE] - [DATE]" at bounding box center [334, 89] width 70 height 16
click at [424, 279] on button "[DATE]" at bounding box center [428, 283] width 45 height 19
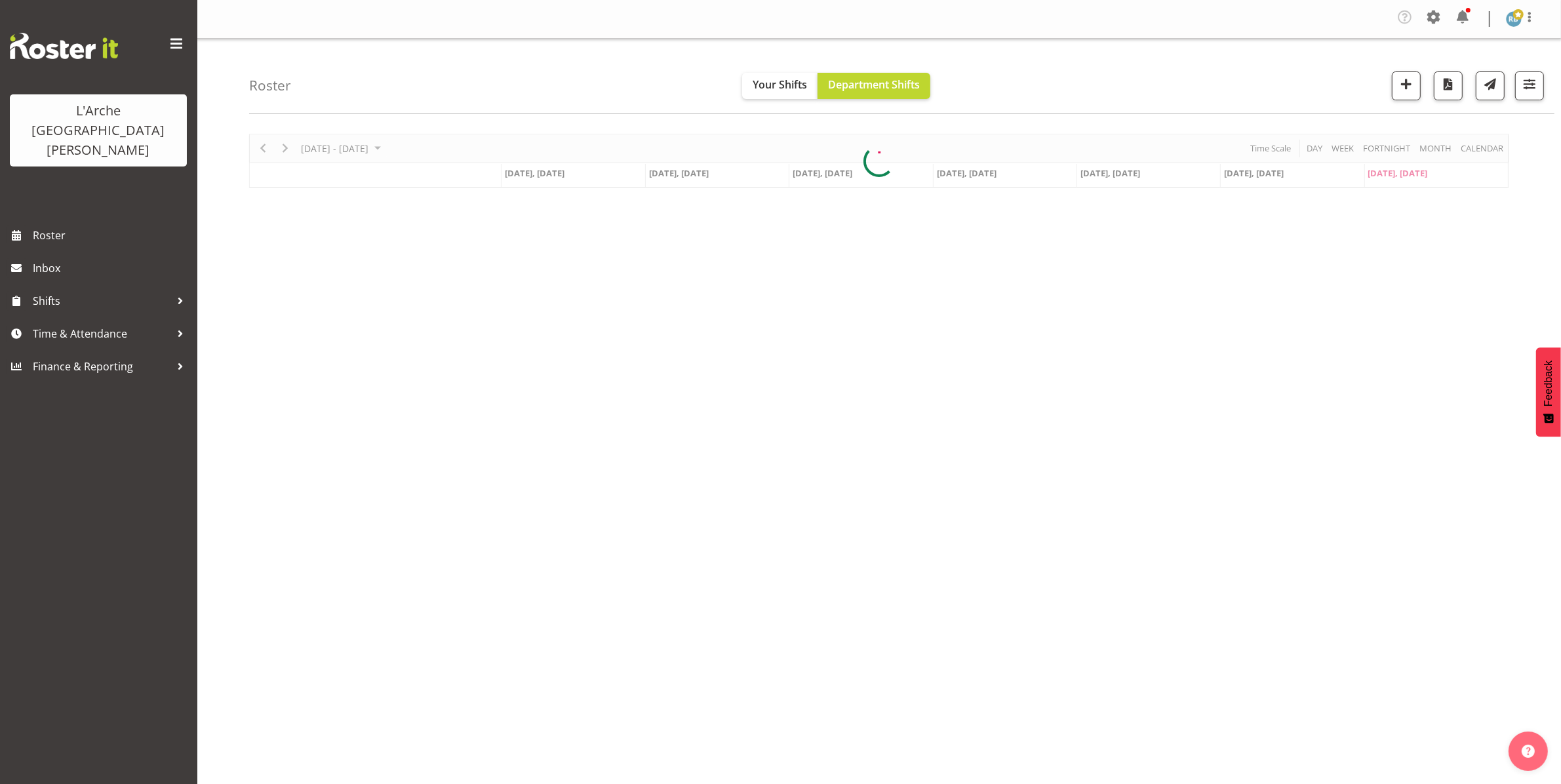
scroll to position [0, 0]
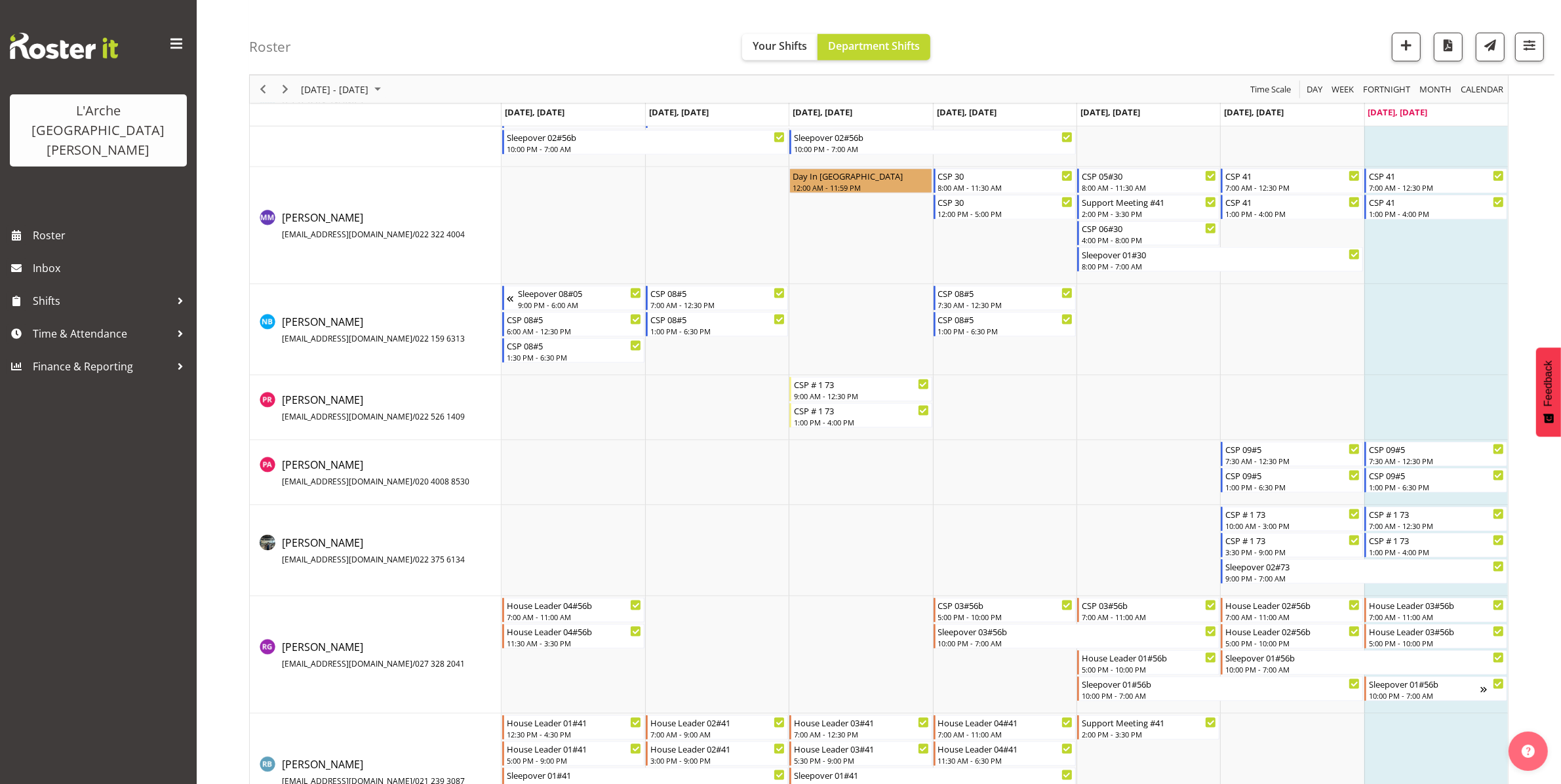
scroll to position [2099, 0]
